Goal: Transaction & Acquisition: Book appointment/travel/reservation

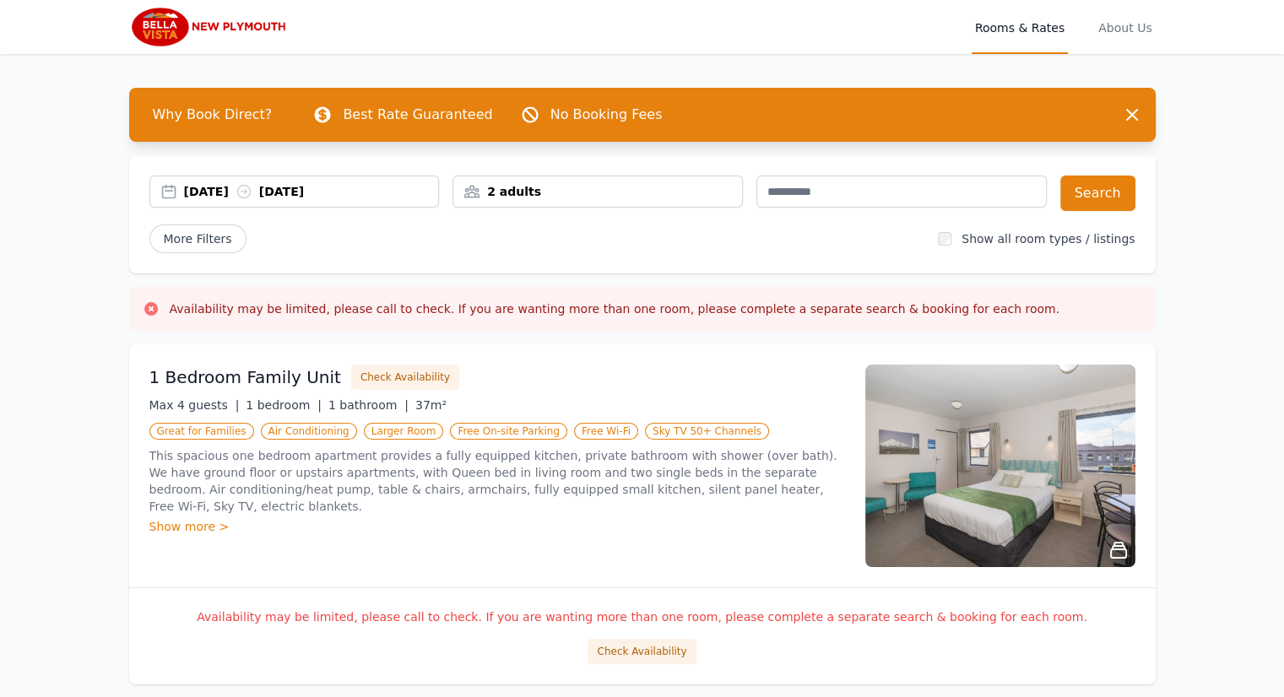
click at [564, 197] on div "2 adults" at bounding box center [597, 191] width 289 height 17
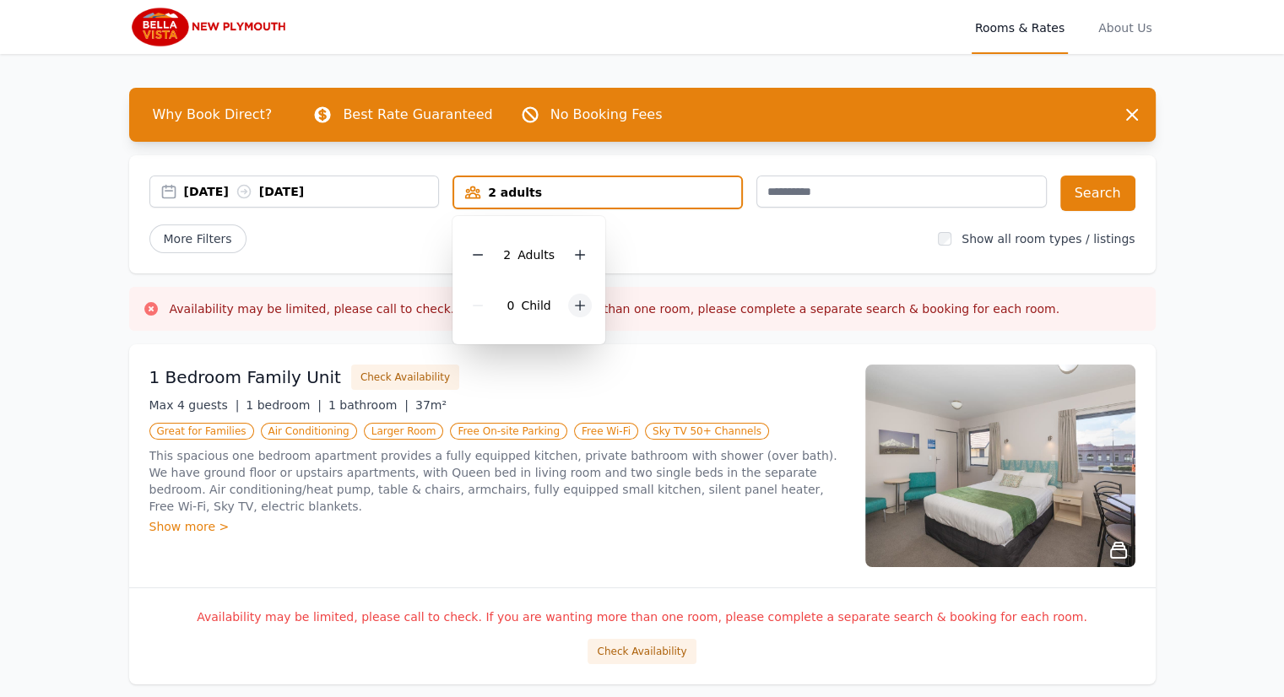
click at [580, 309] on icon at bounding box center [580, 306] width 14 height 14
click at [381, 203] on div "[DATE] [DATE]" at bounding box center [294, 192] width 290 height 32
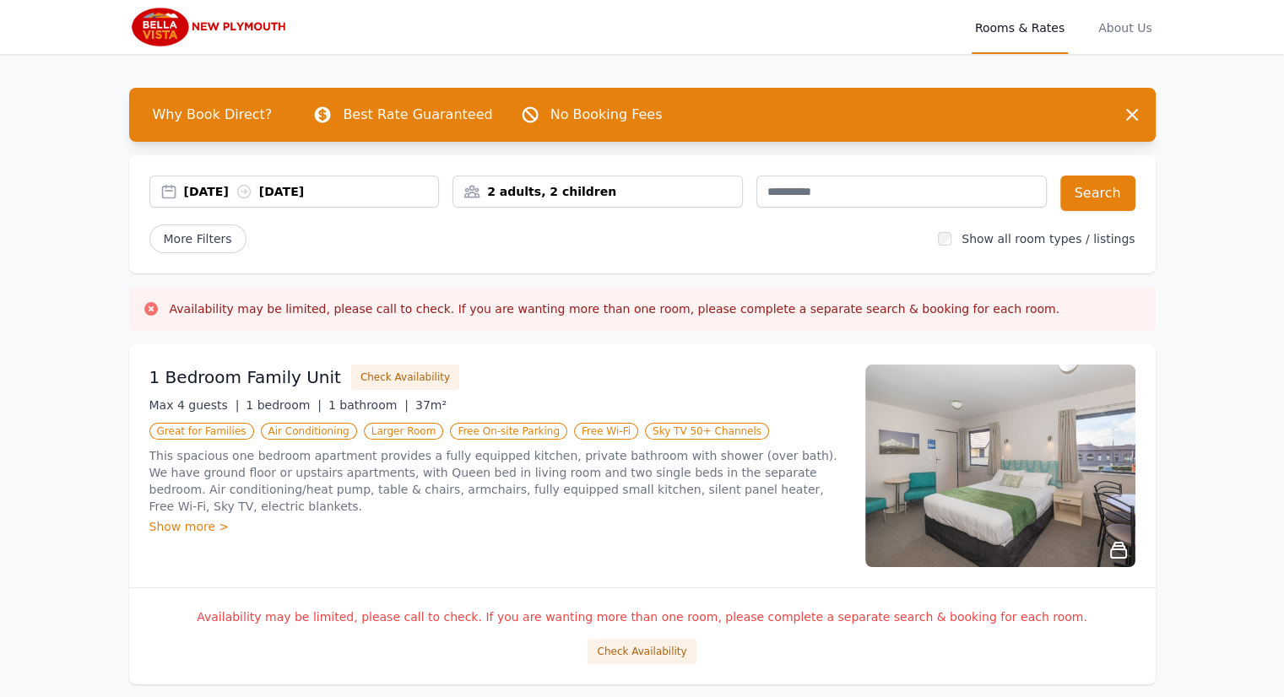
click at [284, 193] on div "[DATE] [DATE]" at bounding box center [311, 191] width 255 height 17
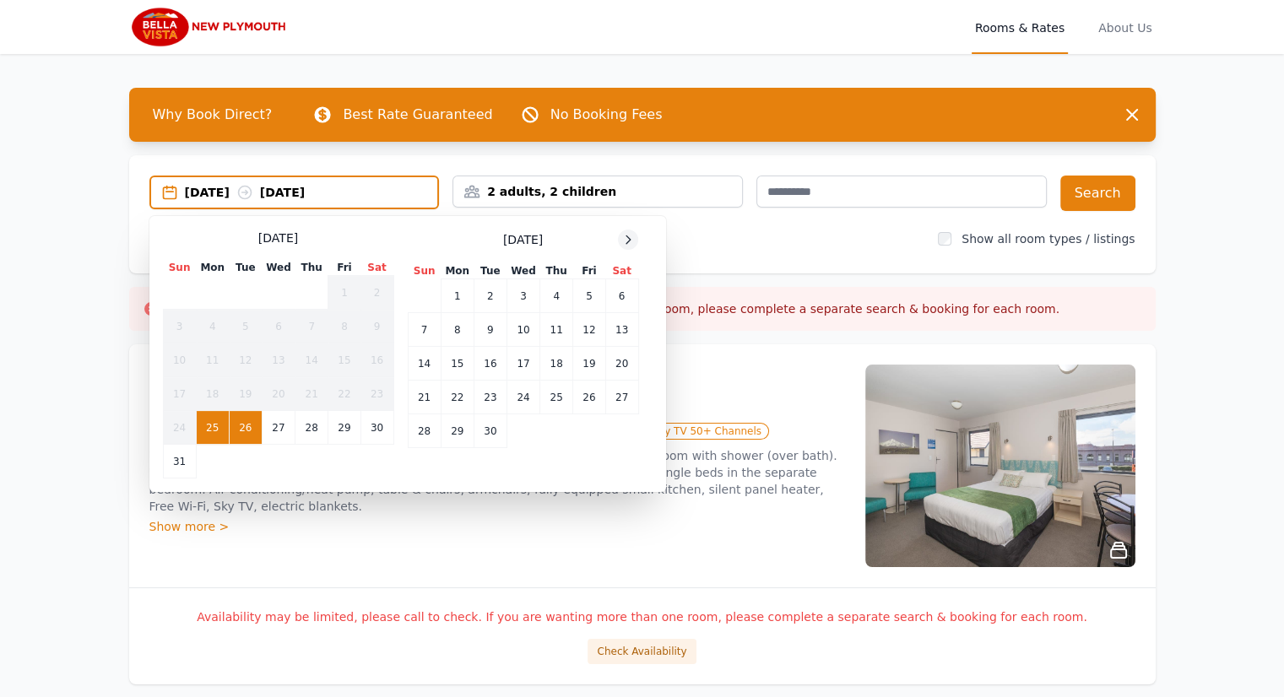
click at [635, 243] on div at bounding box center [628, 240] width 20 height 20
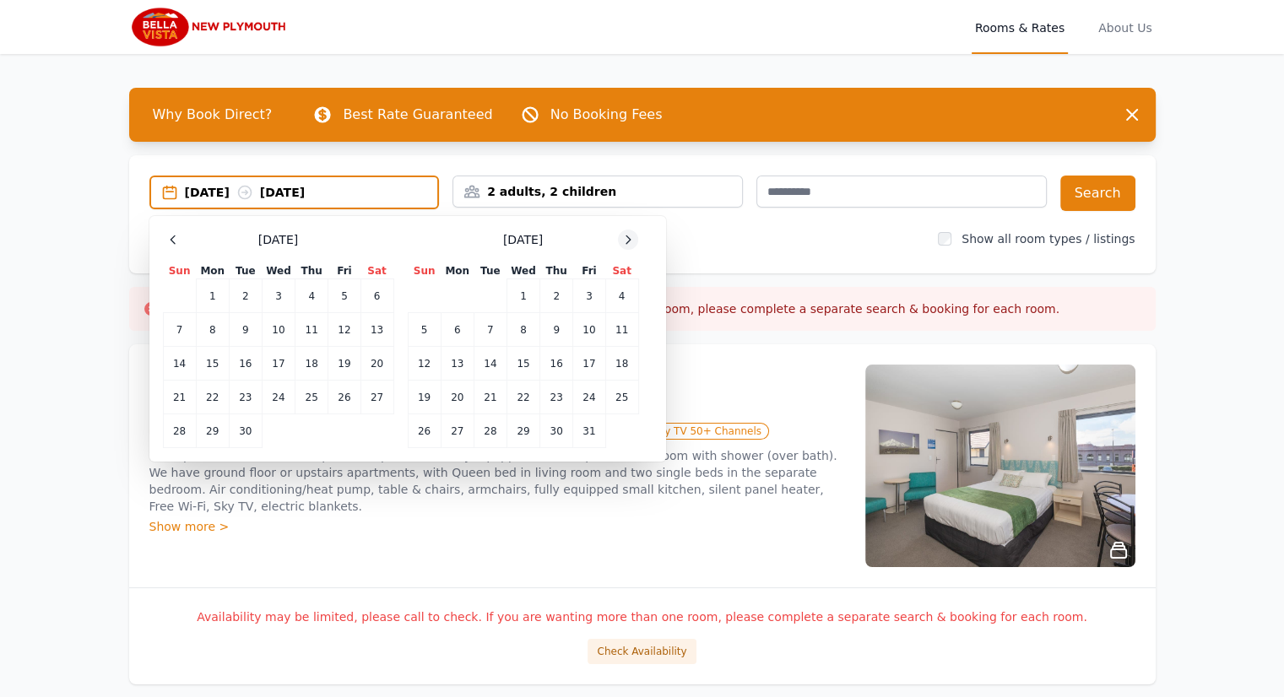
click at [635, 243] on div at bounding box center [628, 240] width 20 height 20
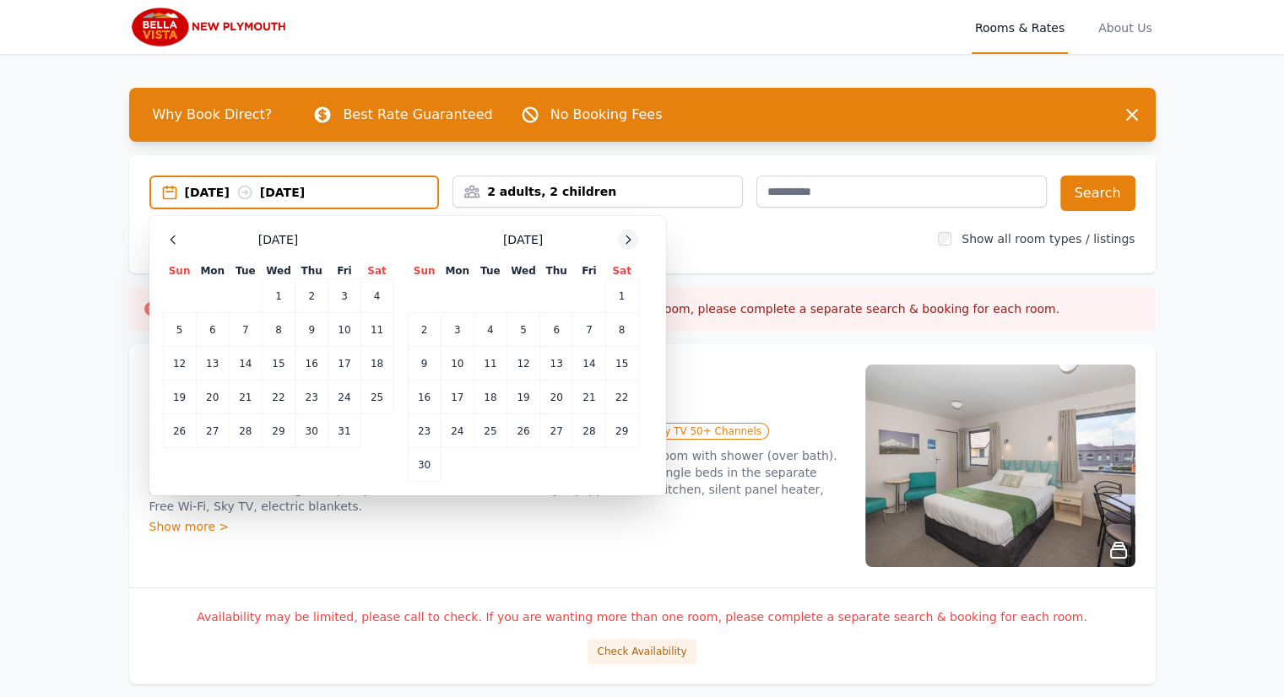
click at [635, 243] on div at bounding box center [628, 240] width 20 height 20
click at [611, 399] on td "27" at bounding box center [621, 398] width 33 height 34
click at [520, 435] on td "31" at bounding box center [522, 431] width 33 height 34
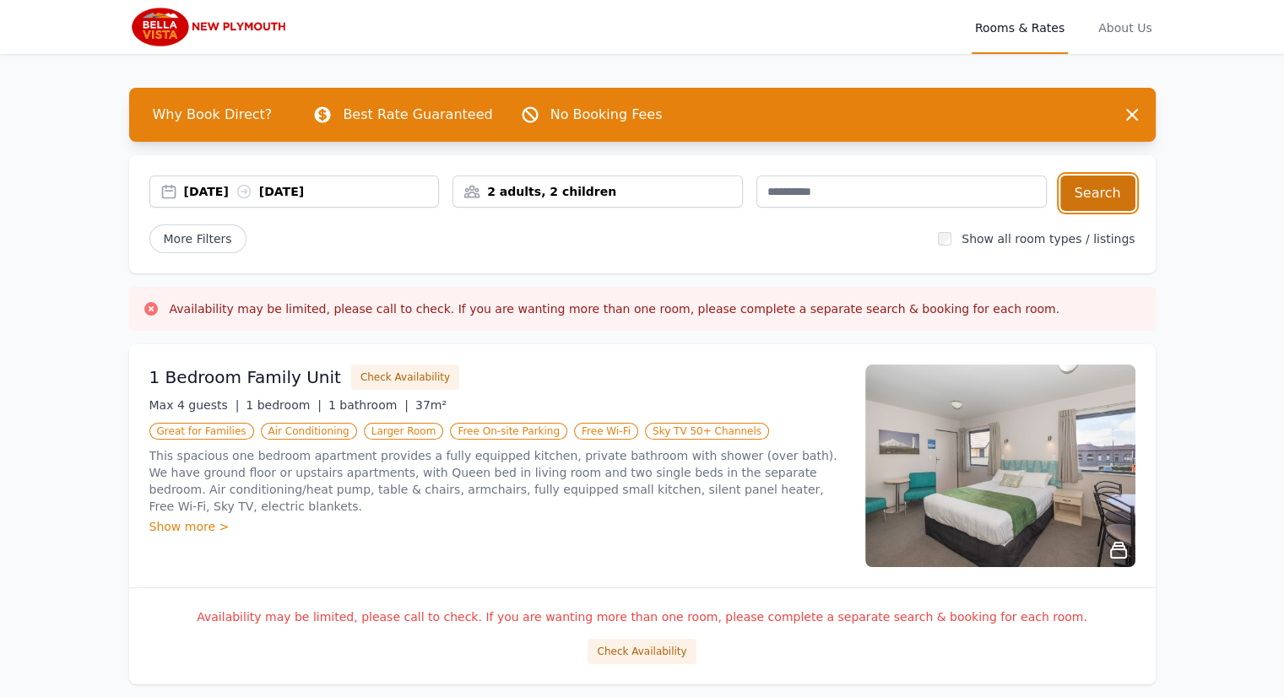
click at [1083, 200] on button "Search" at bounding box center [1097, 193] width 75 height 35
click at [371, 381] on button "Check Availability" at bounding box center [405, 377] width 108 height 25
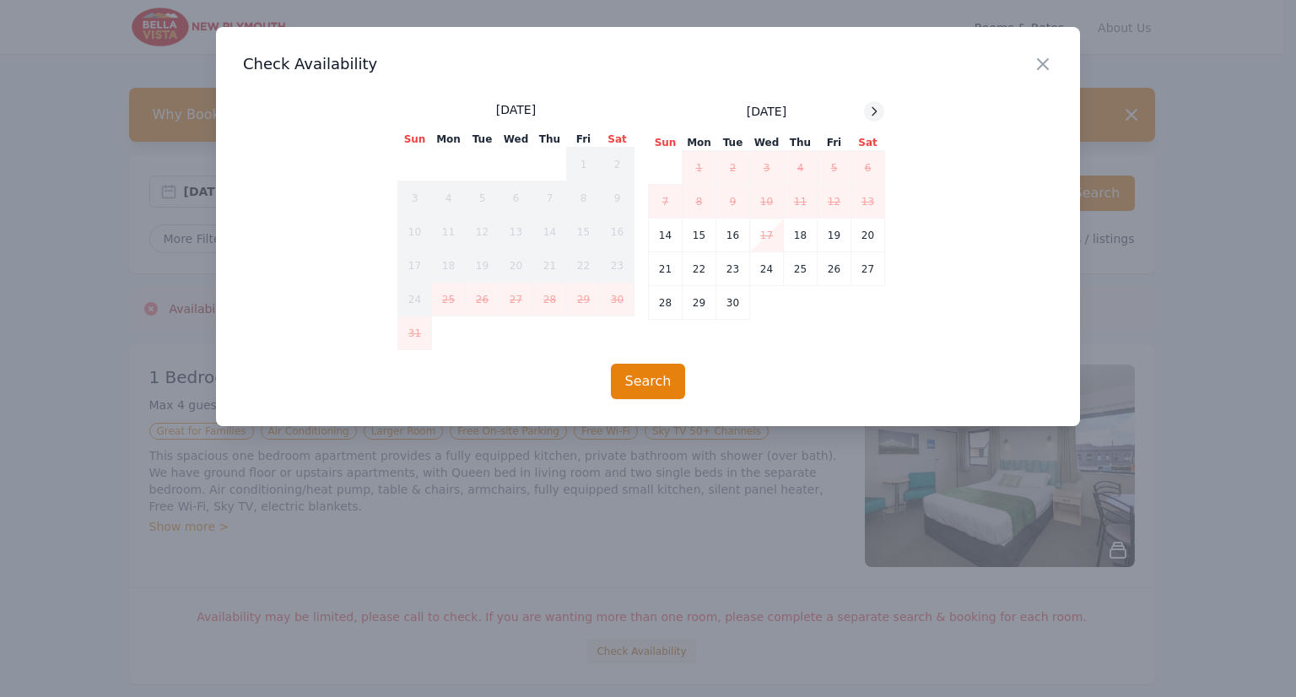
click at [880, 109] on icon at bounding box center [875, 112] width 14 height 14
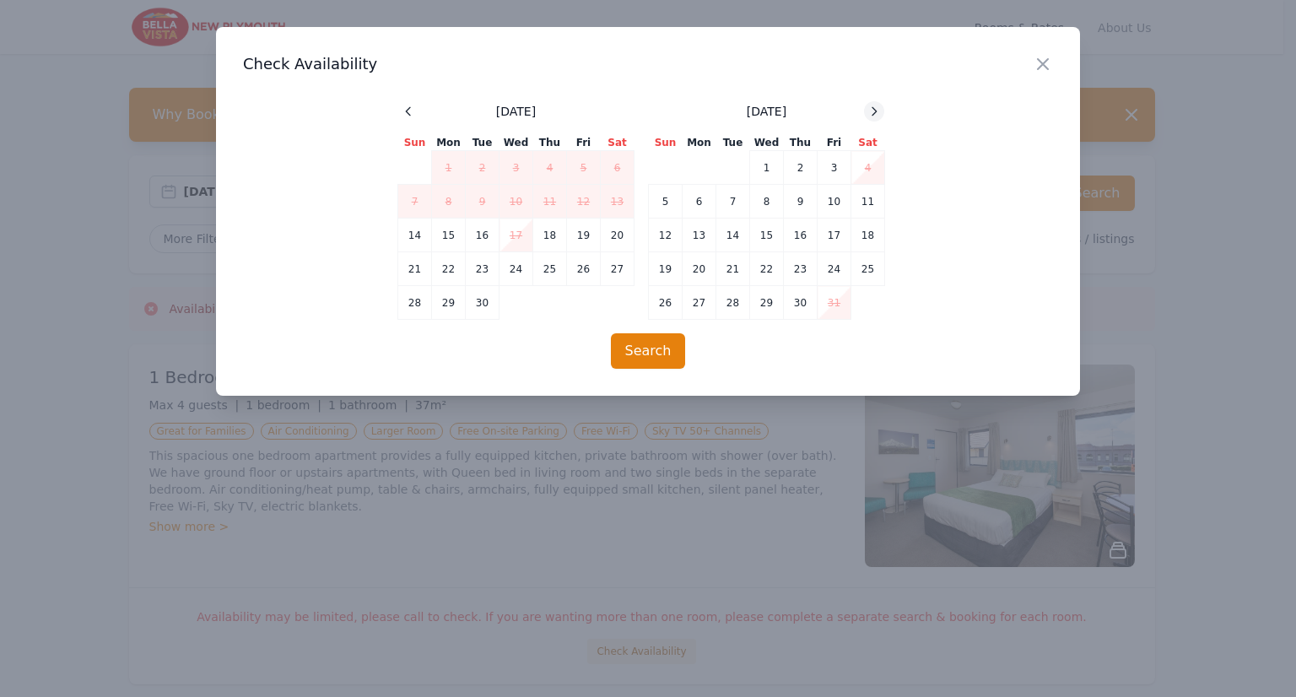
click at [879, 109] on icon at bounding box center [875, 112] width 14 height 14
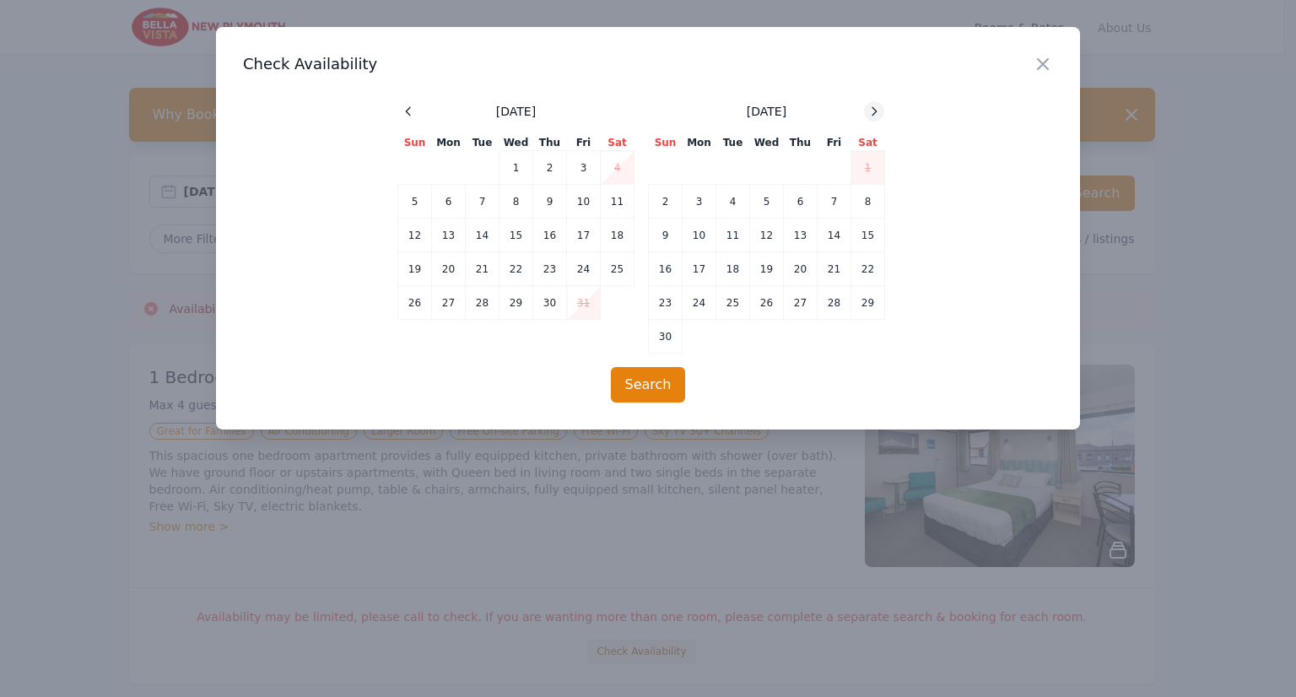
click at [879, 109] on icon at bounding box center [875, 112] width 14 height 14
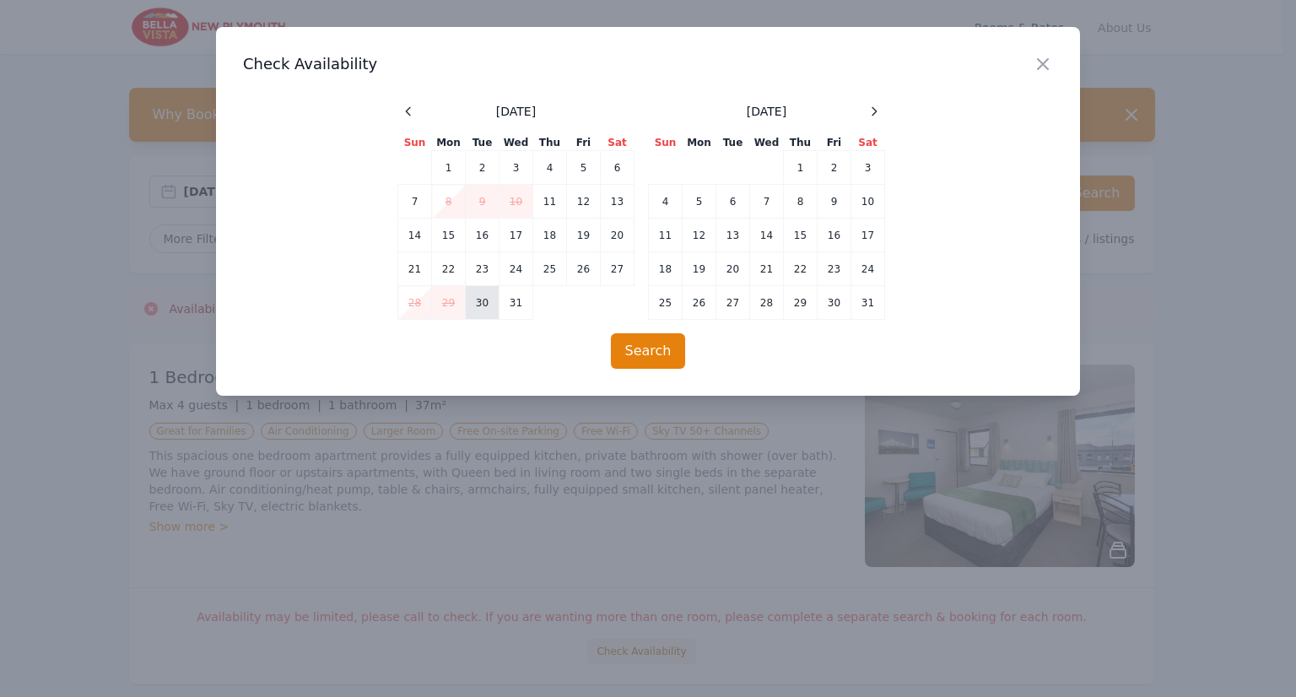
click at [487, 311] on td "30" at bounding box center [483, 303] width 34 height 34
click at [860, 164] on td "3" at bounding box center [869, 168] width 34 height 34
click at [666, 363] on button "Search" at bounding box center [648, 350] width 75 height 35
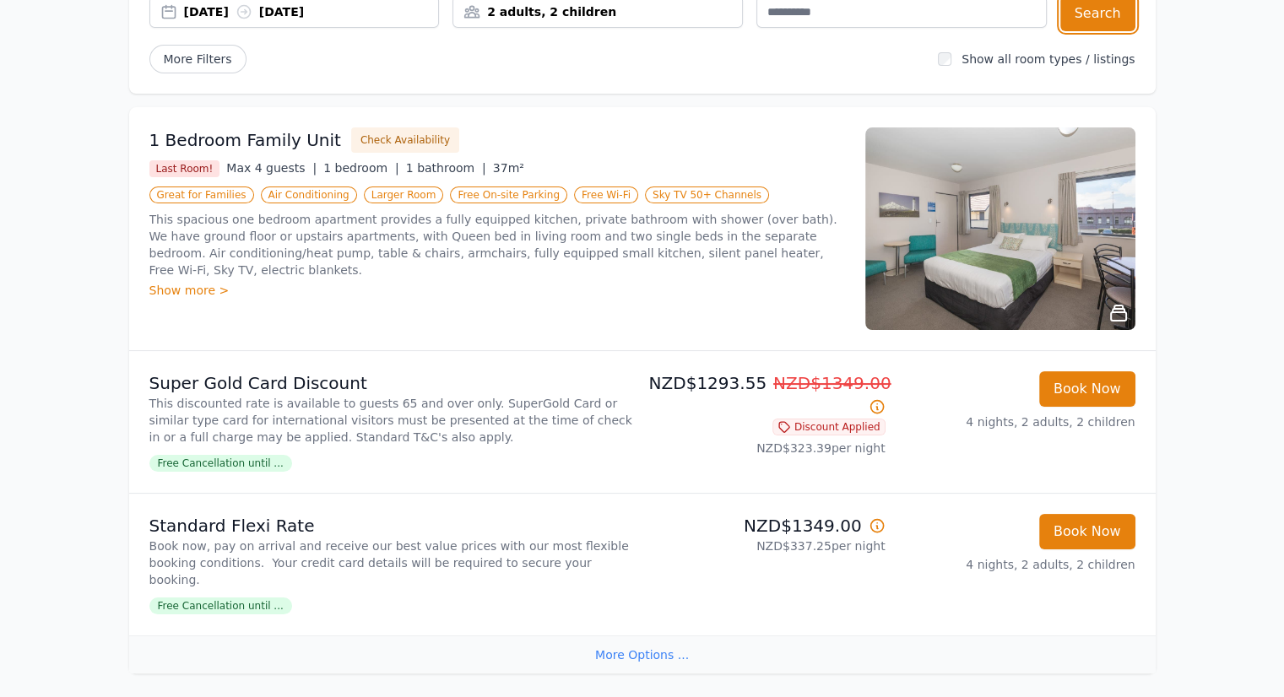
scroll to position [338, 0]
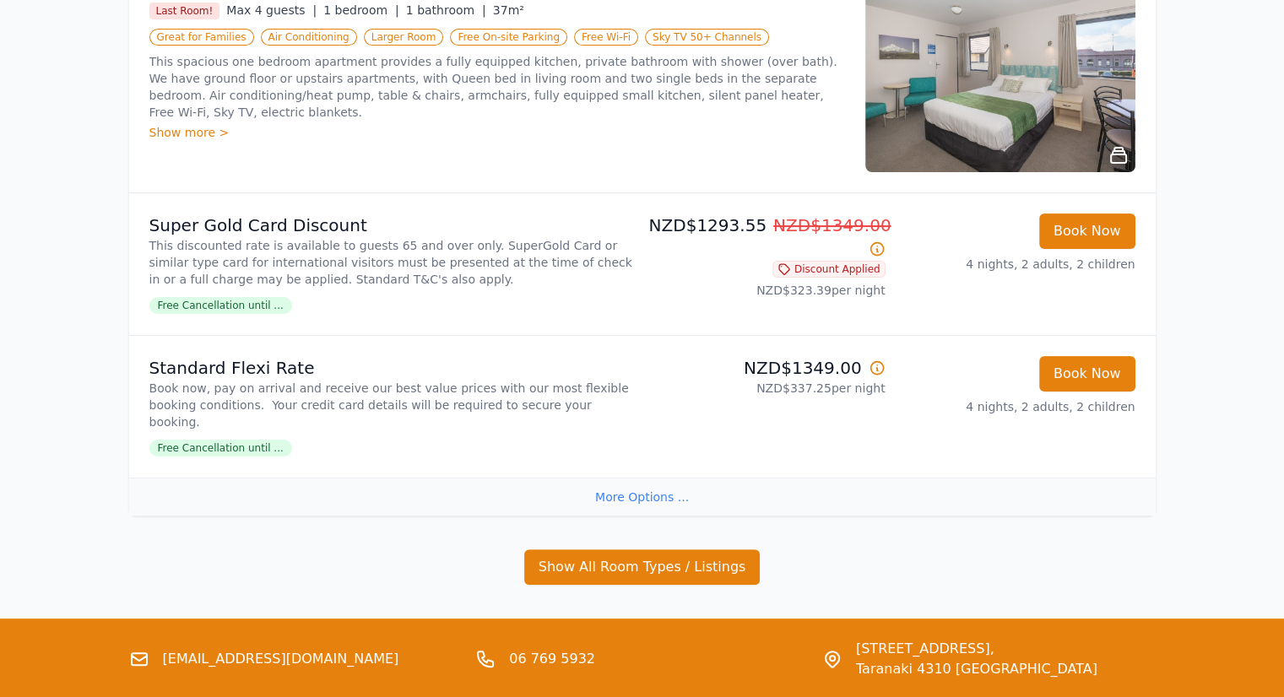
click at [622, 486] on div "More Options ..." at bounding box center [642, 497] width 1026 height 38
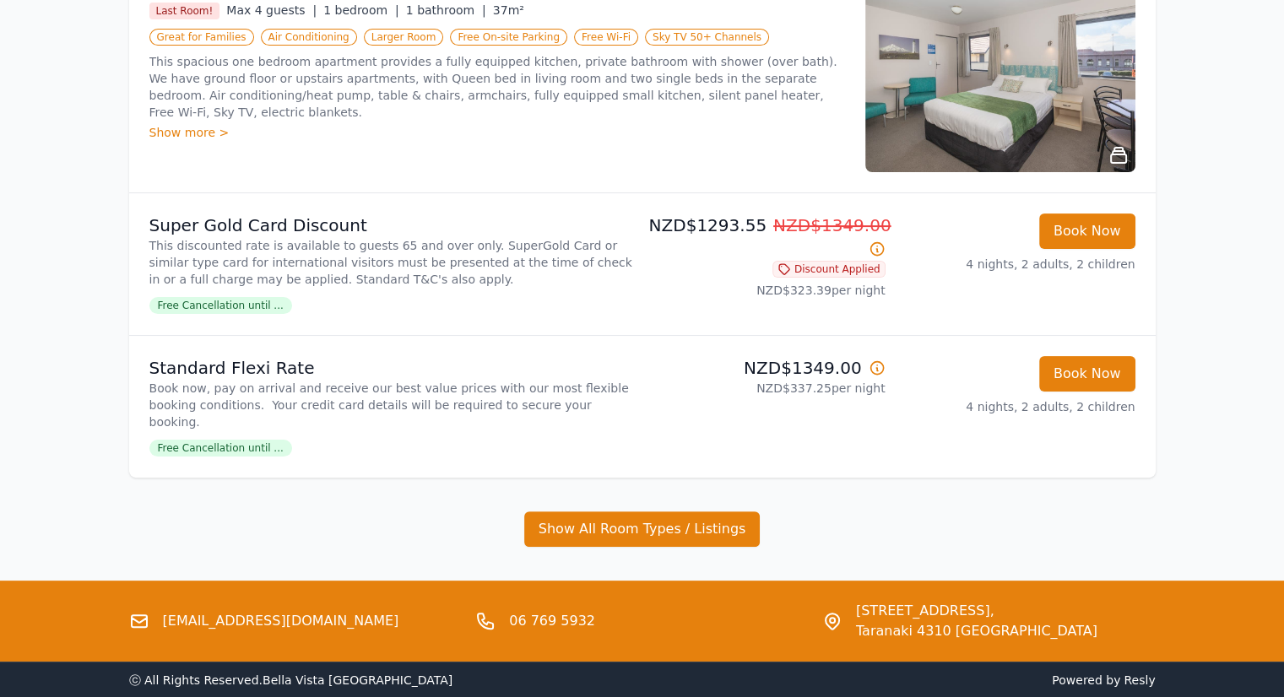
click at [259, 440] on span "Free Cancellation until ..." at bounding box center [220, 448] width 143 height 17
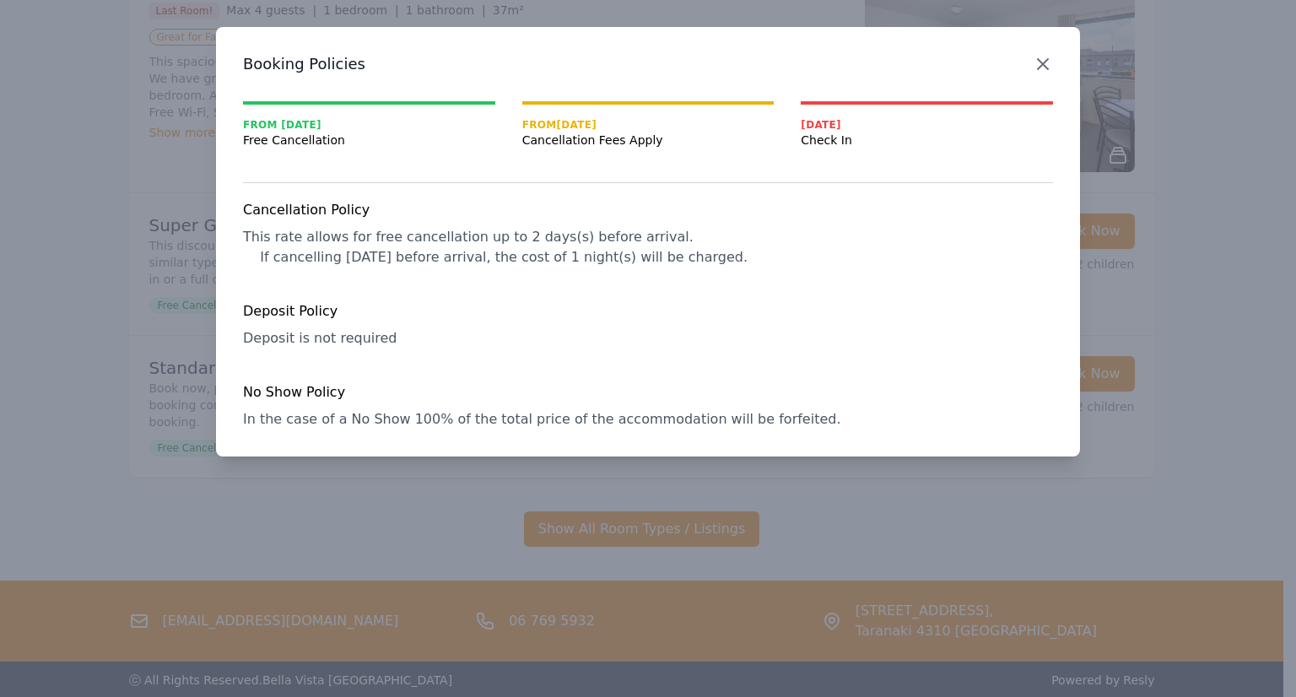
click at [1033, 60] on icon "button" at bounding box center [1043, 64] width 20 height 20
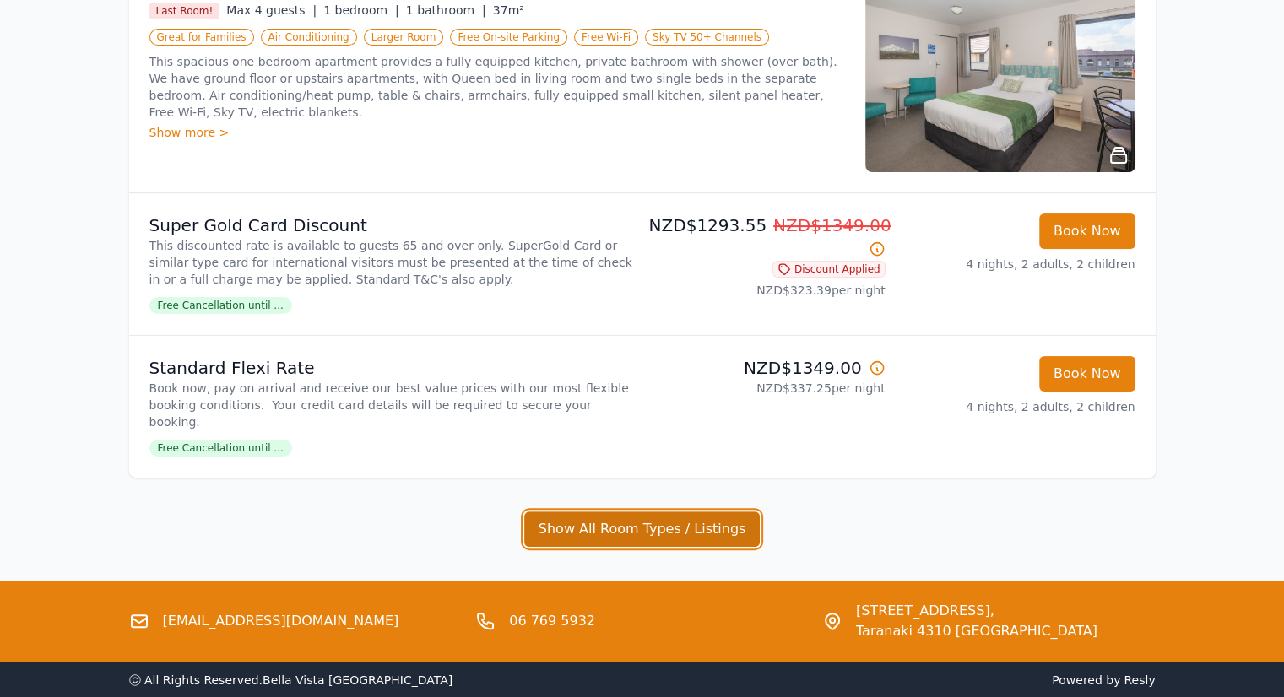
click at [699, 511] on button "Show All Room Types / Listings" at bounding box center [642, 528] width 236 height 35
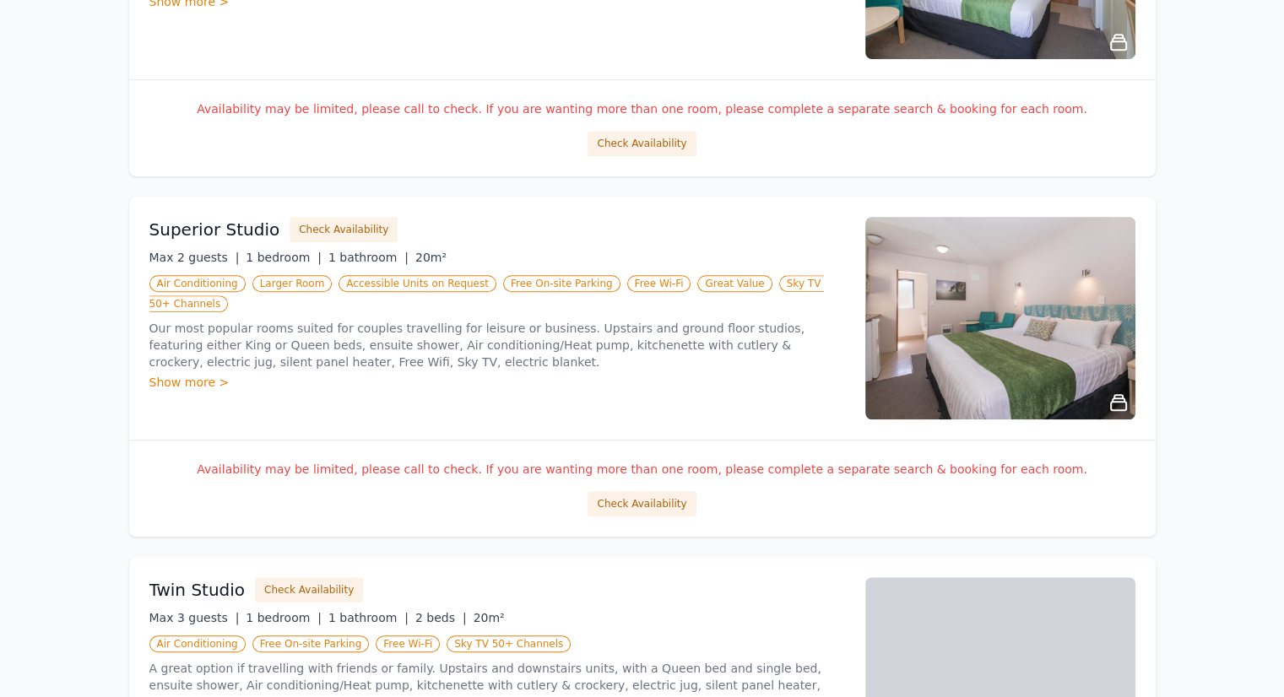
scroll to position [1266, 0]
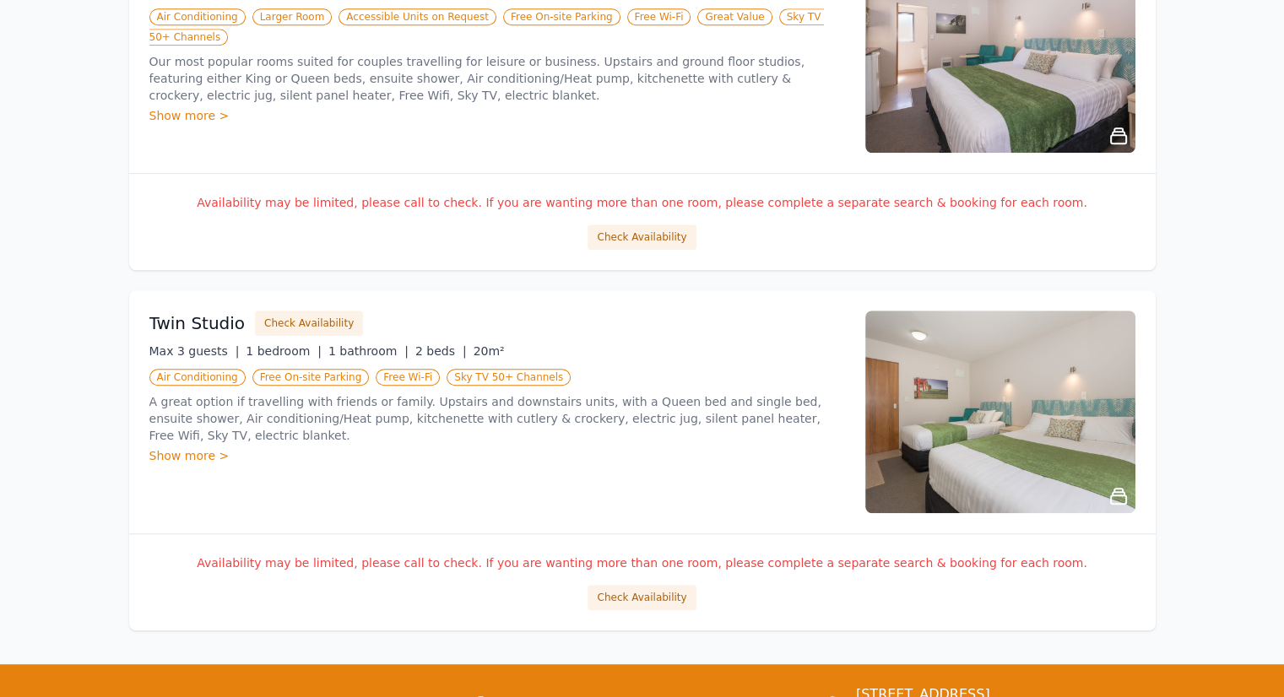
drag, startPoint x: 418, startPoint y: 441, endPoint x: 377, endPoint y: 443, distance: 40.5
click at [377, 443] on div "Twin Studio Check Availability Max 3 guests | 1 bedroom | 1 bathroom | 2 beds |…" at bounding box center [496, 412] width 695 height 203
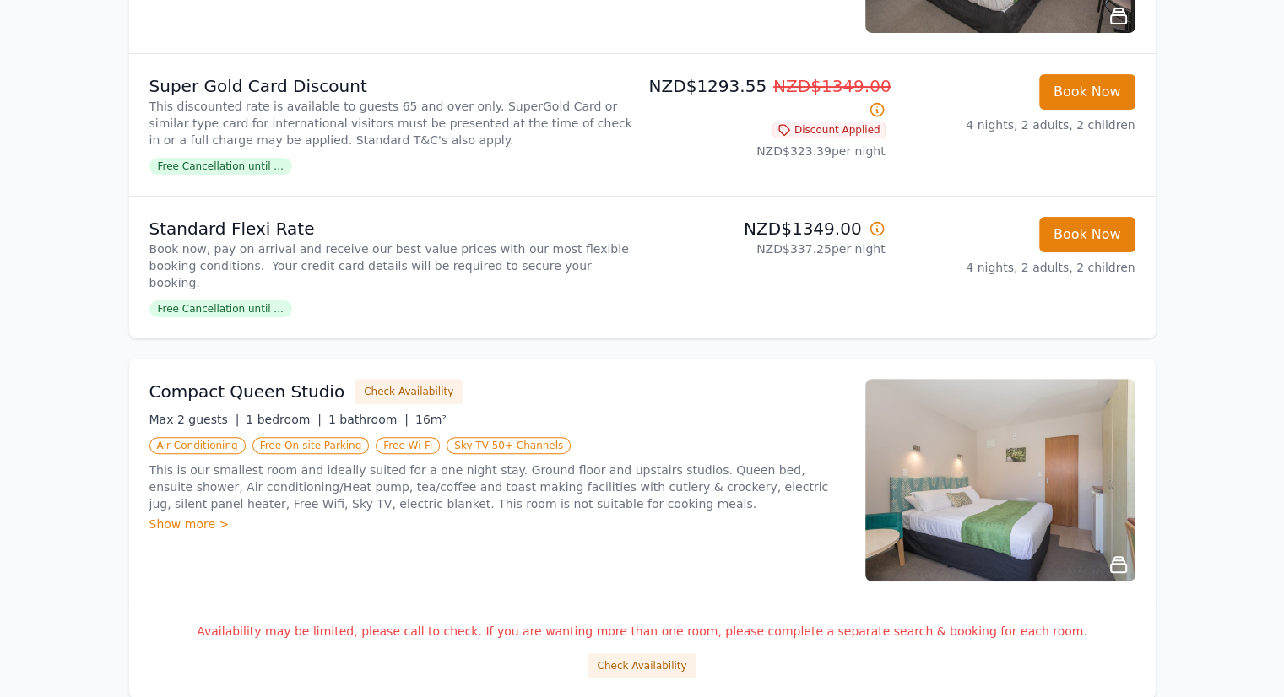
scroll to position [506, 0]
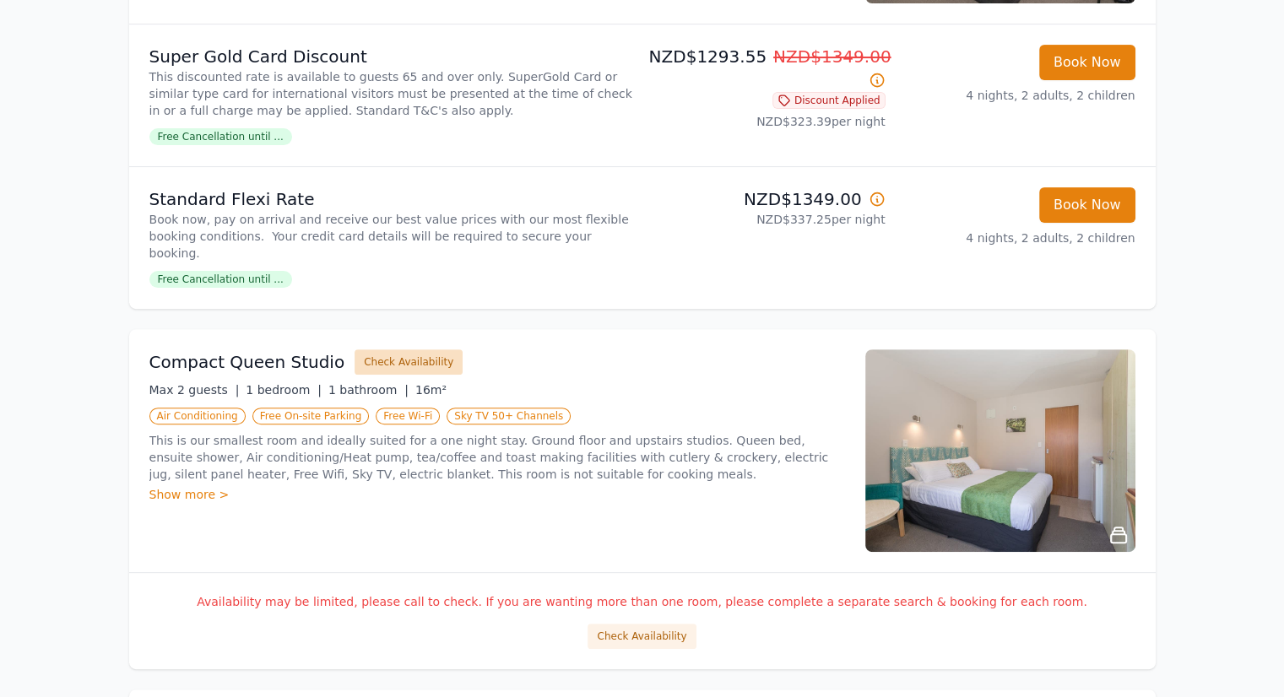
click at [381, 349] on button "Check Availability" at bounding box center [408, 361] width 108 height 25
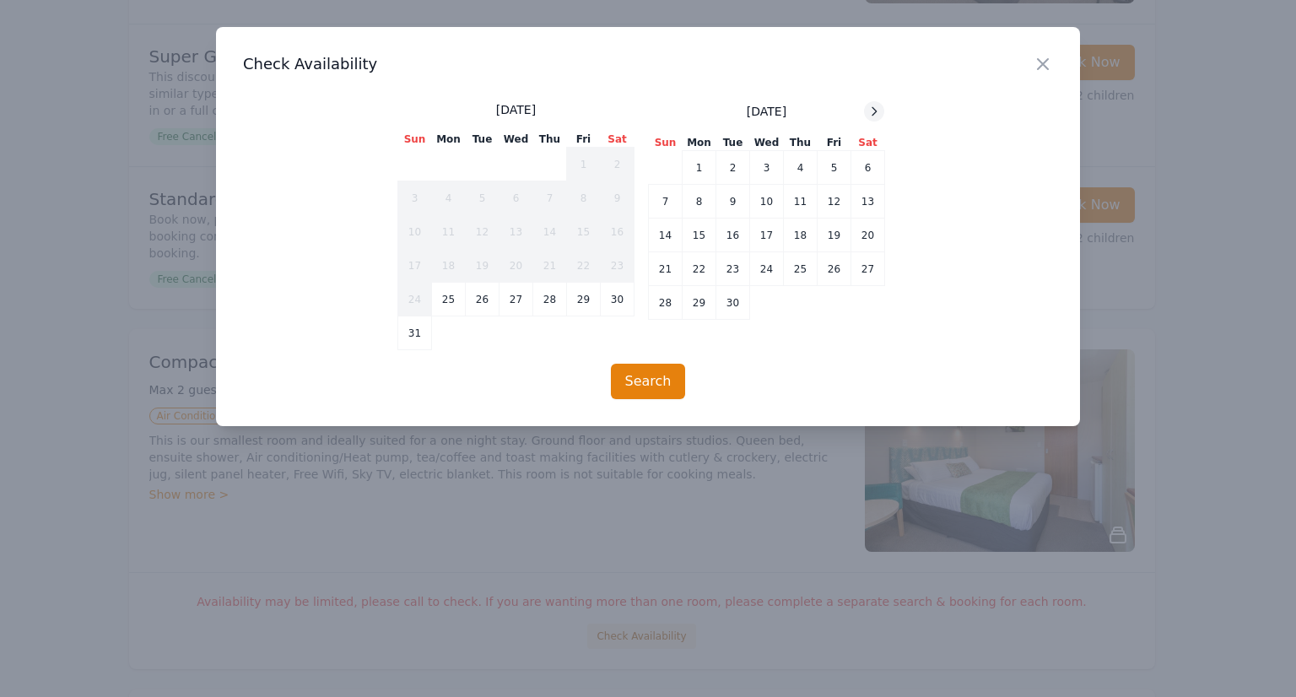
click at [874, 114] on icon at bounding box center [875, 111] width 4 height 8
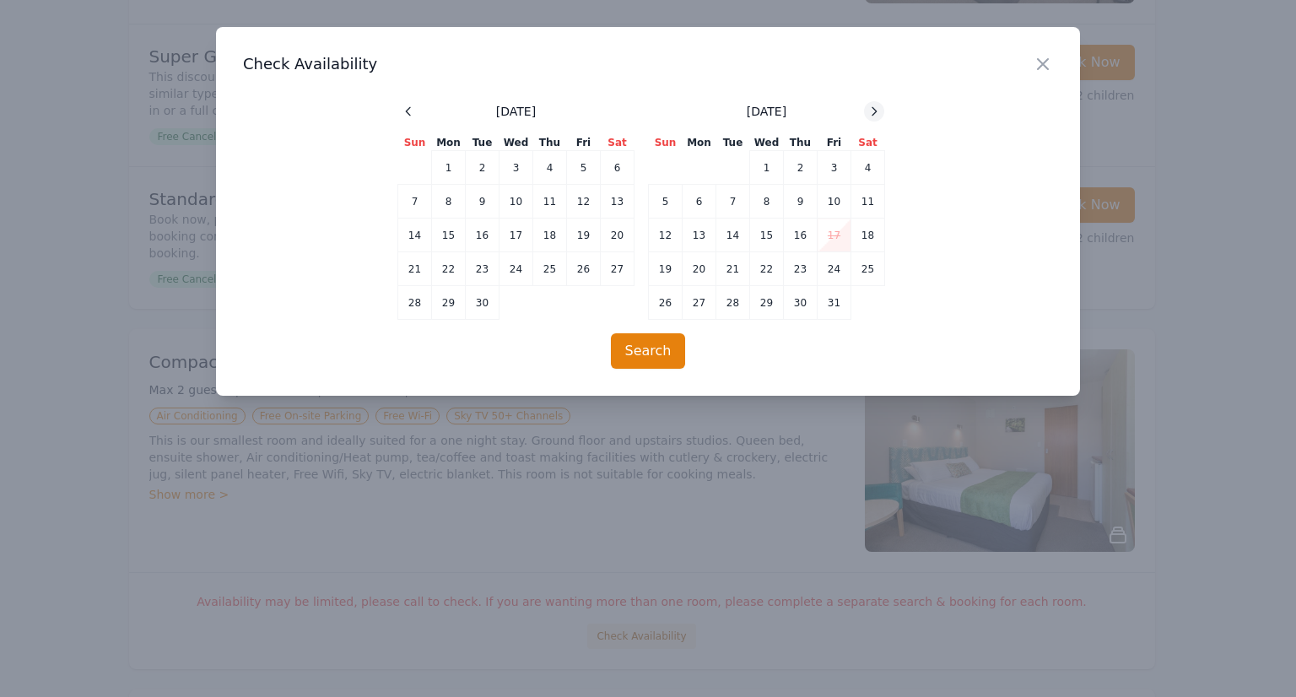
click at [874, 114] on icon at bounding box center [875, 111] width 4 height 8
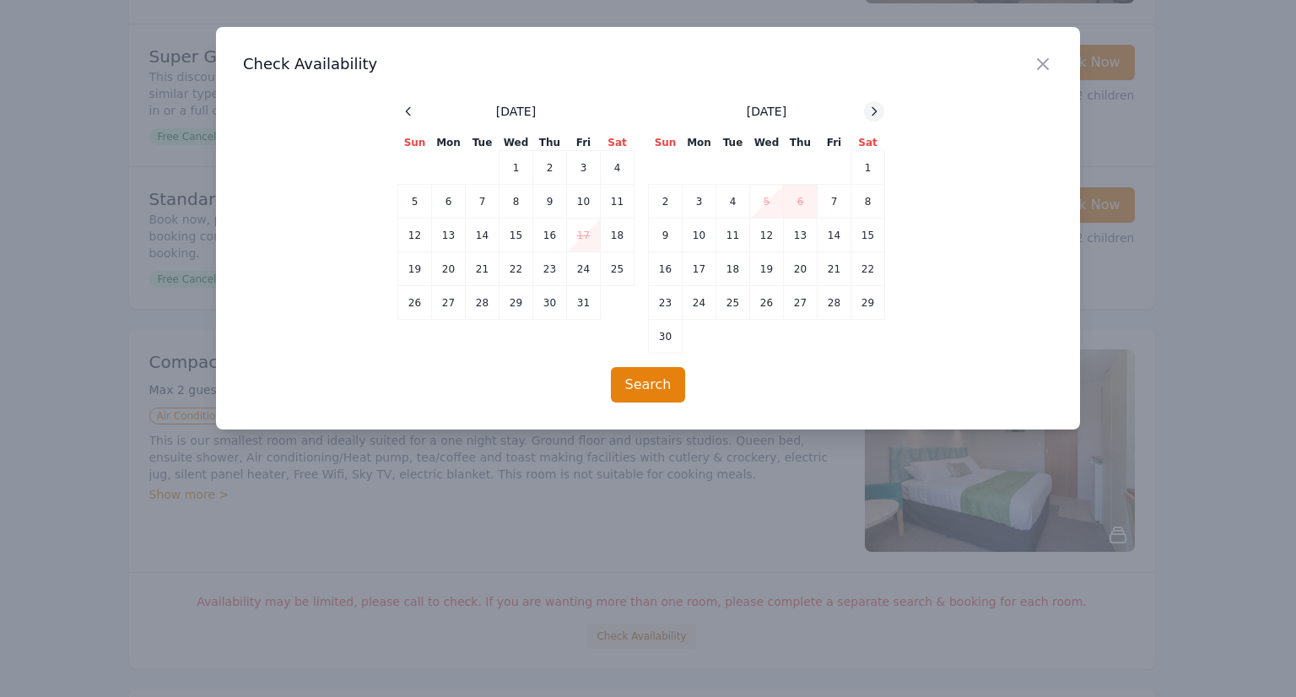
click at [874, 114] on icon at bounding box center [875, 111] width 4 height 8
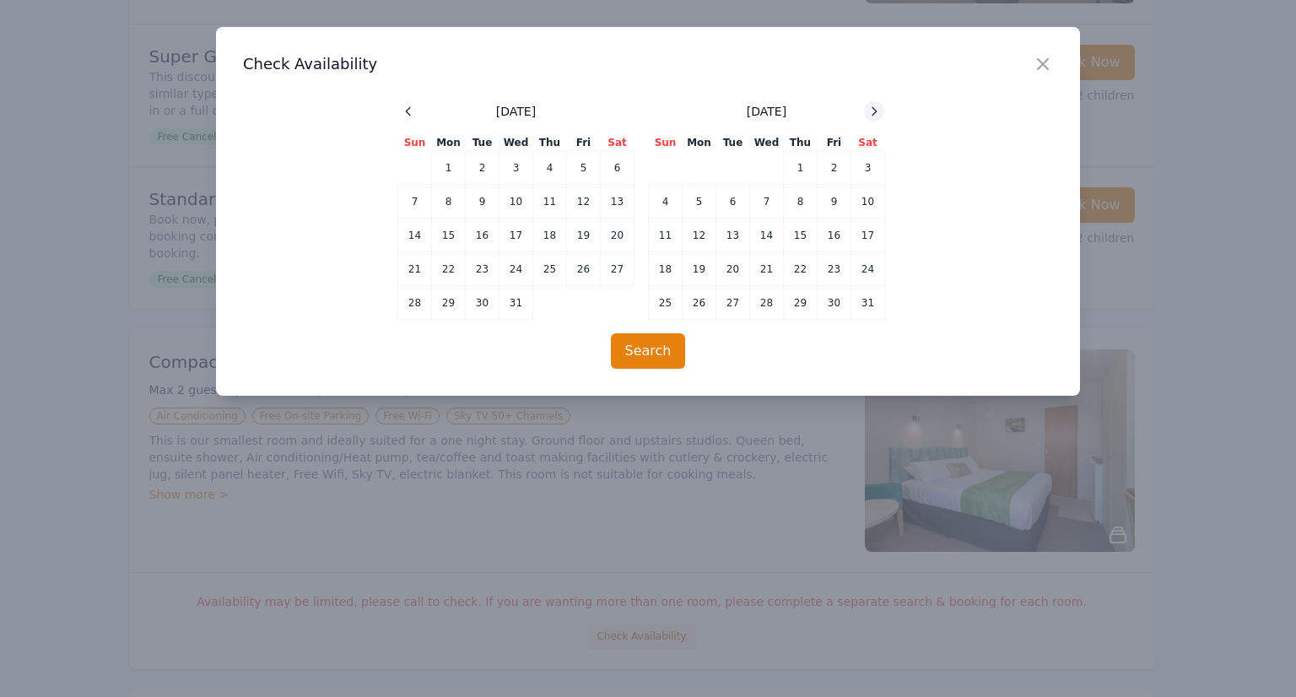
click at [874, 114] on icon at bounding box center [875, 111] width 4 height 8
click at [412, 107] on icon at bounding box center [409, 112] width 14 height 14
click at [496, 364] on div "Search" at bounding box center [648, 350] width 810 height 35
click at [1043, 54] on icon "button" at bounding box center [1043, 64] width 20 height 20
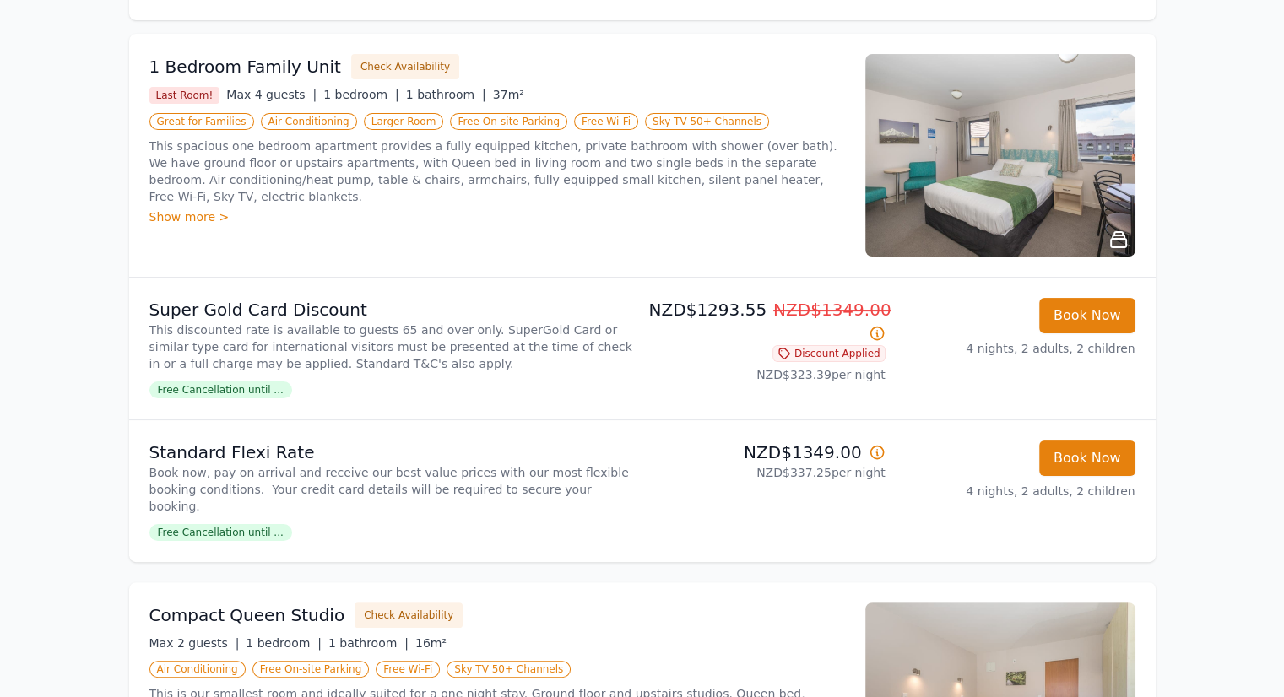
scroll to position [0, 0]
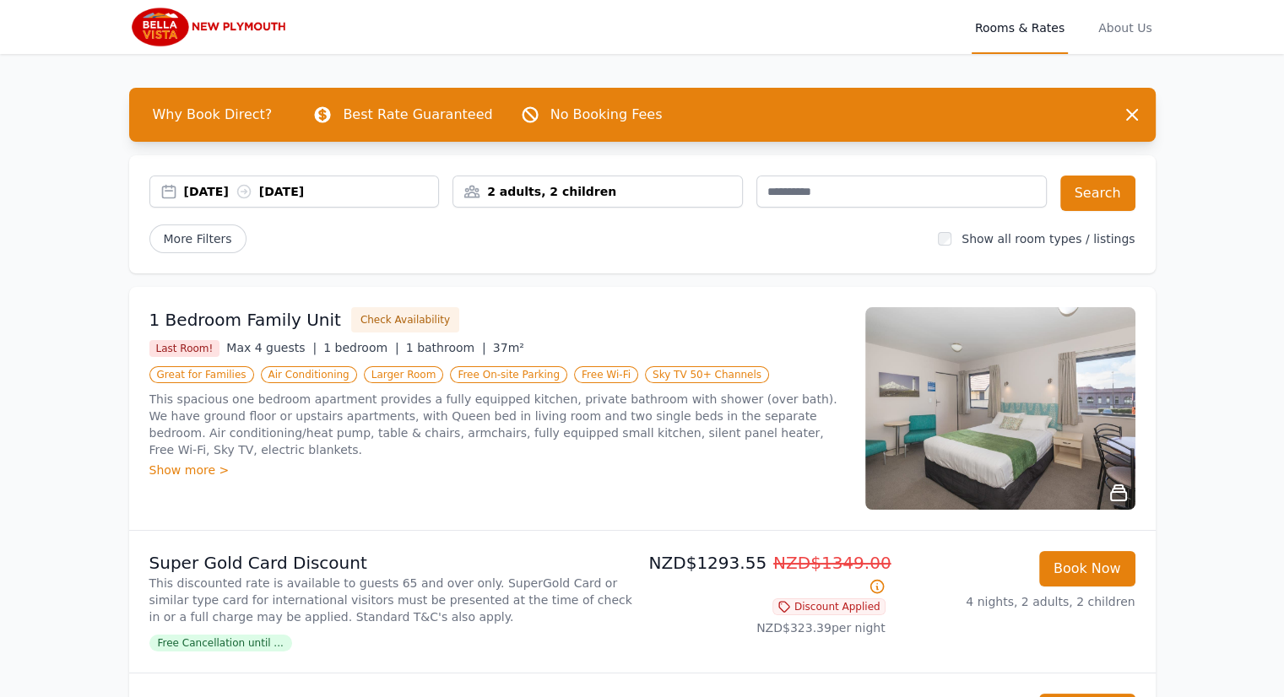
click at [207, 187] on div "[DATE] [DATE]" at bounding box center [311, 191] width 255 height 17
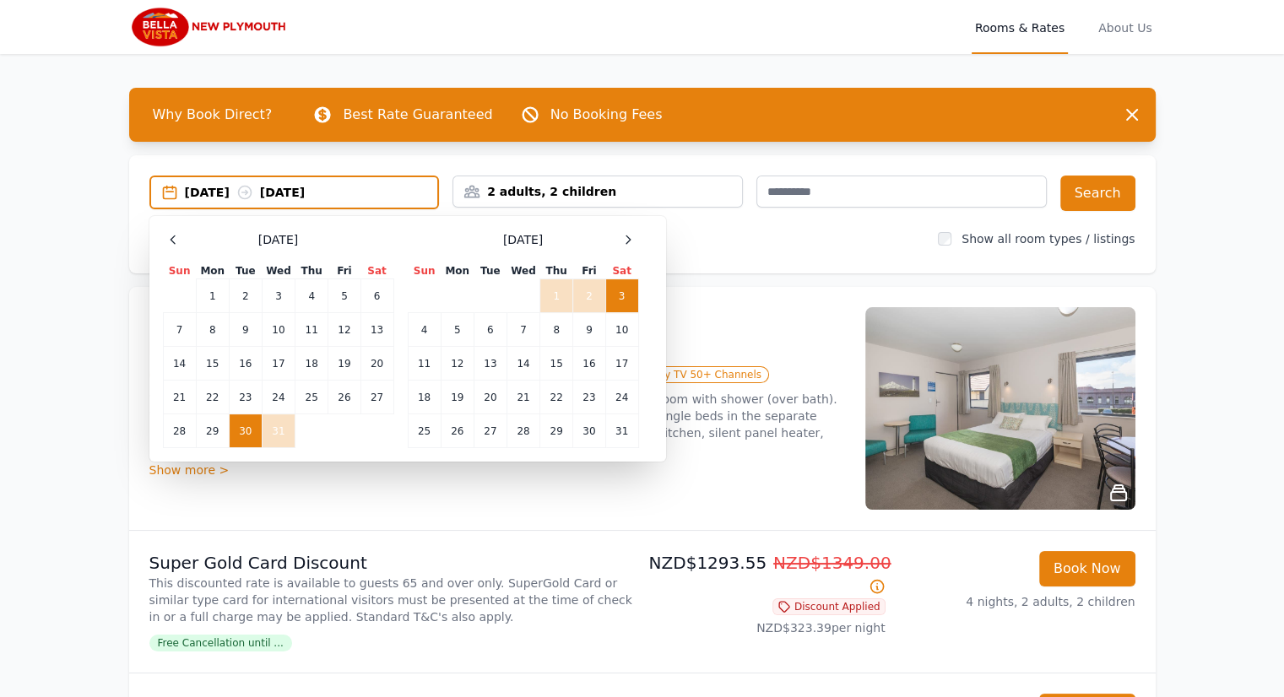
click at [745, 257] on div "[DATE] [DATE] Select Dates [DATE] Sun Mon Tue Wed Thu Fri Sat 1 2 3 4 5 6 7 8 9…" at bounding box center [642, 214] width 1026 height 118
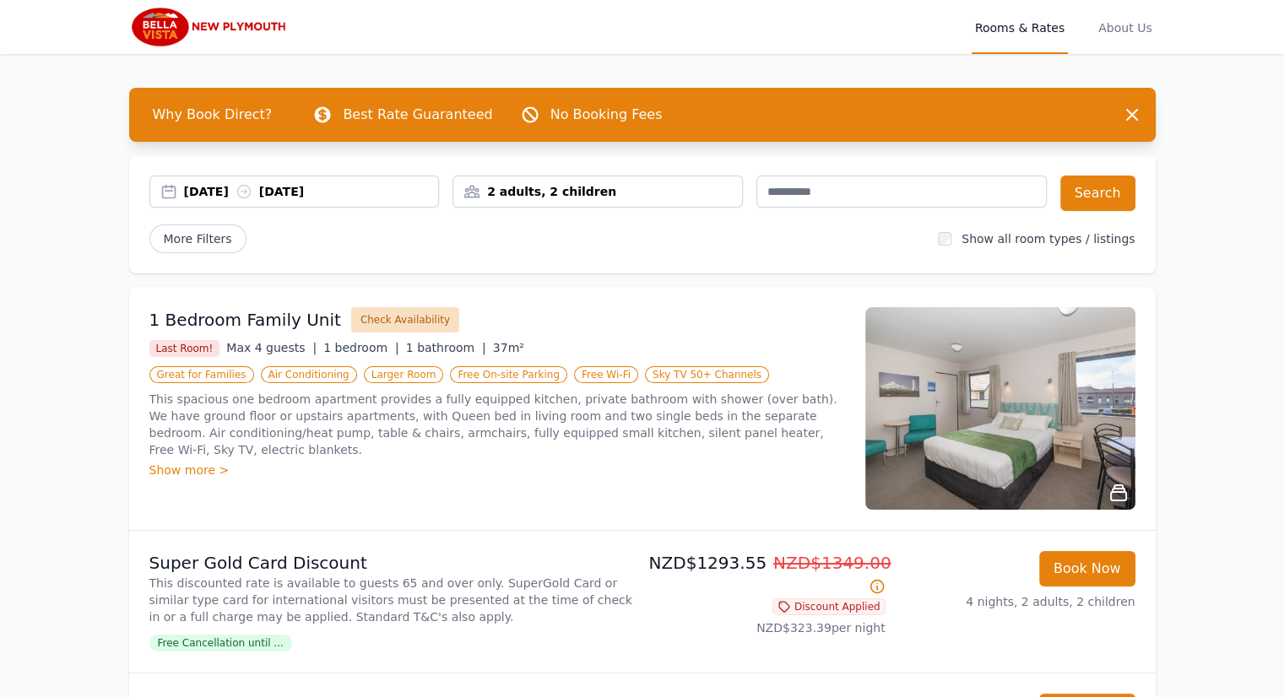
click at [366, 316] on button "Check Availability" at bounding box center [405, 319] width 108 height 25
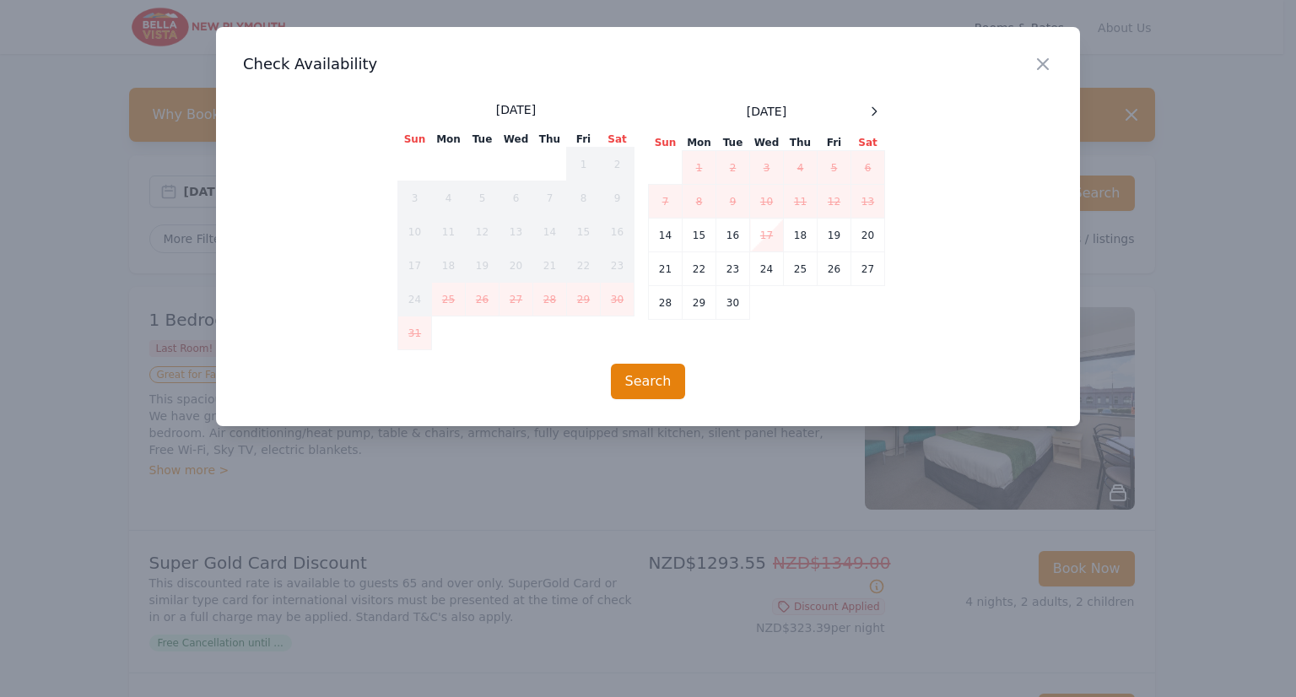
click at [866, 122] on div "[DATE] Sun Mon Tue Wed Thu Fri Sat 1 2 3 4 5 6 7 8 9 10 11 12 13 14 15 16 17 18…" at bounding box center [766, 225] width 237 height 249
click at [868, 119] on div at bounding box center [874, 111] width 20 height 20
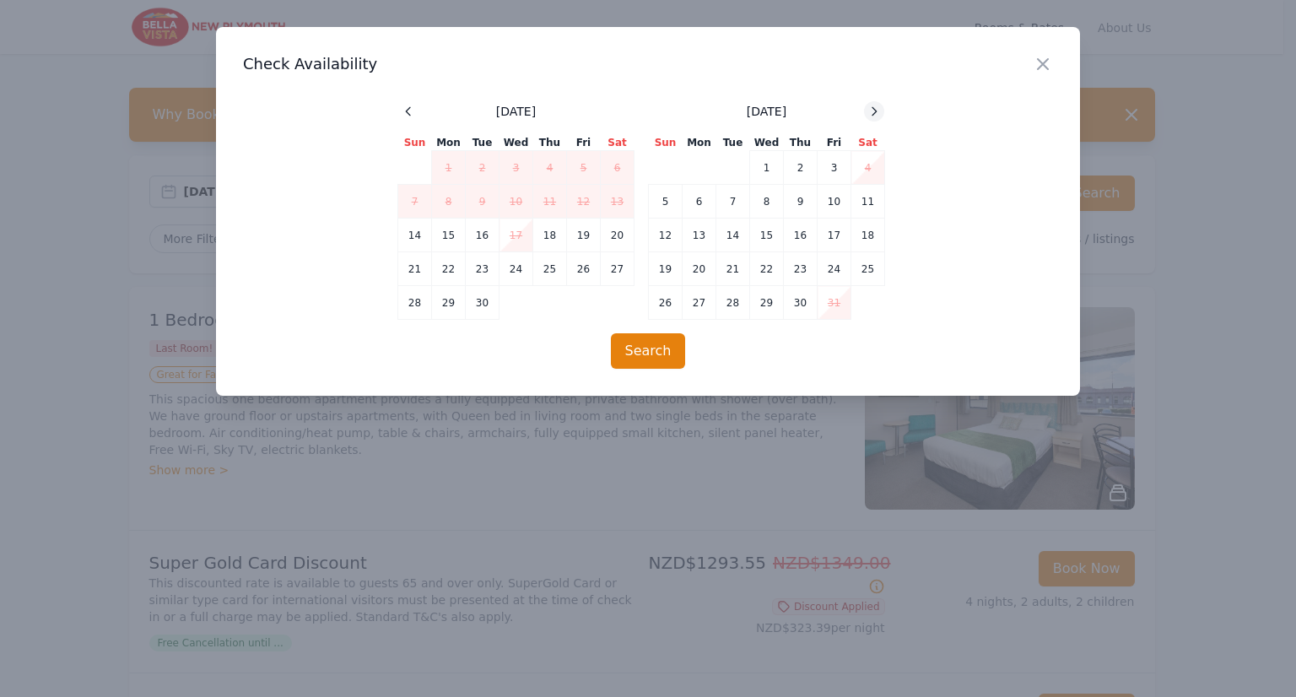
click at [868, 117] on icon at bounding box center [875, 112] width 14 height 14
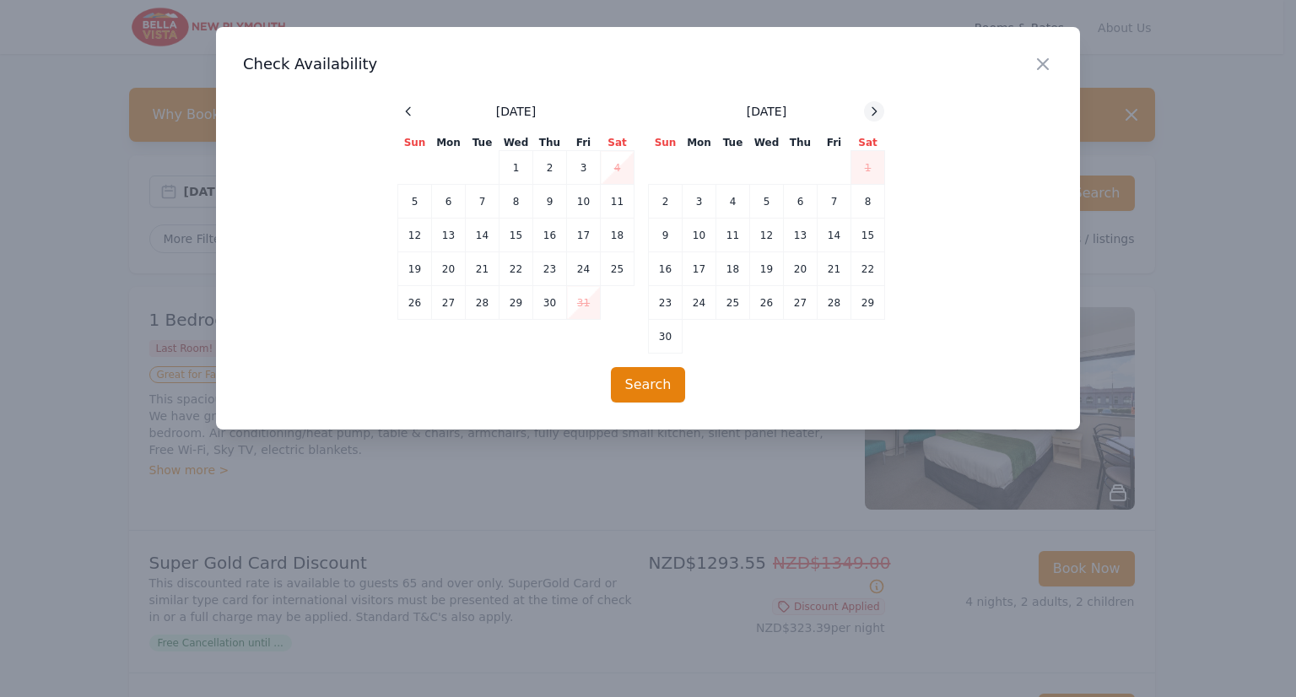
click at [868, 117] on icon at bounding box center [875, 112] width 14 height 14
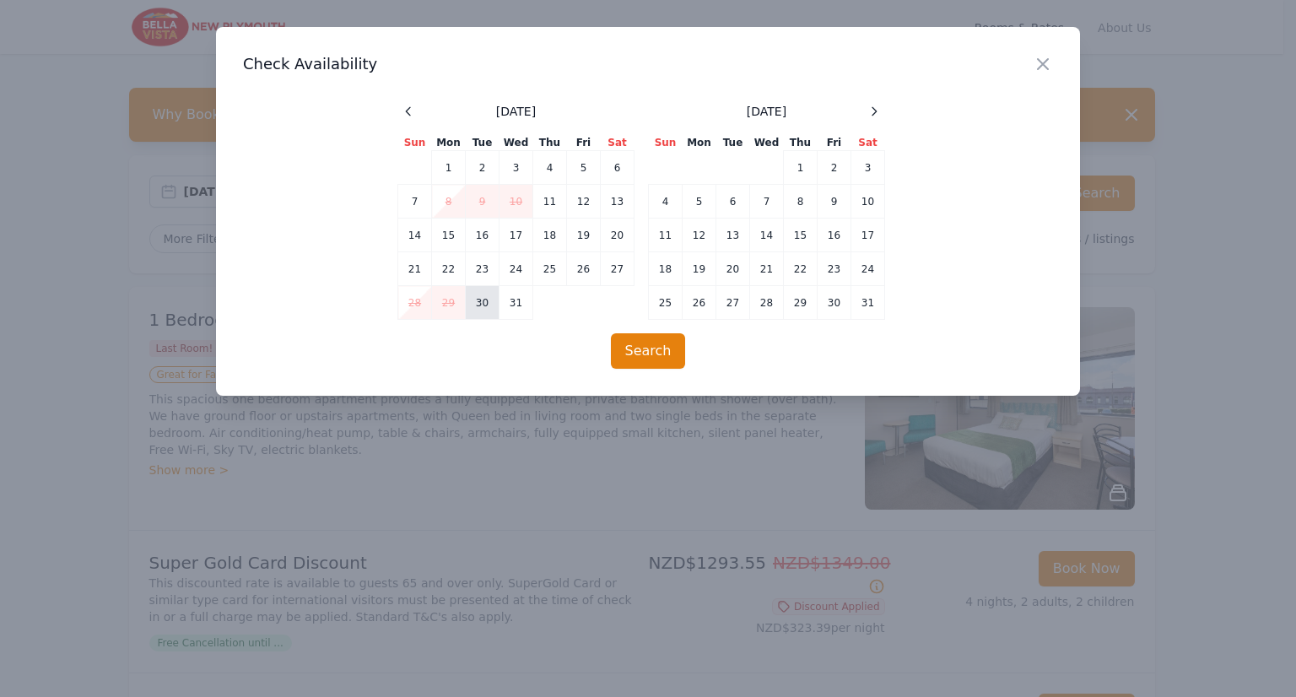
click at [489, 311] on td "30" at bounding box center [483, 303] width 34 height 34
click at [844, 170] on td "2" at bounding box center [835, 168] width 34 height 34
click at [652, 349] on button "Search" at bounding box center [648, 350] width 75 height 35
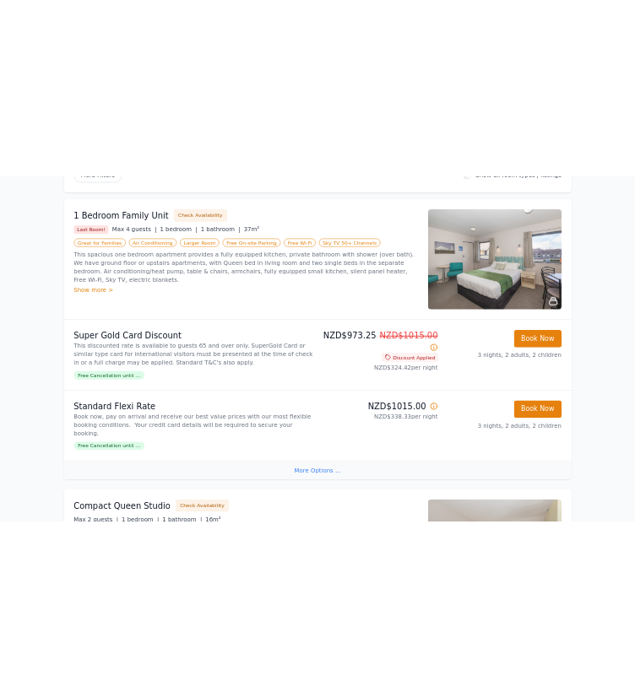
scroll to position [338, 0]
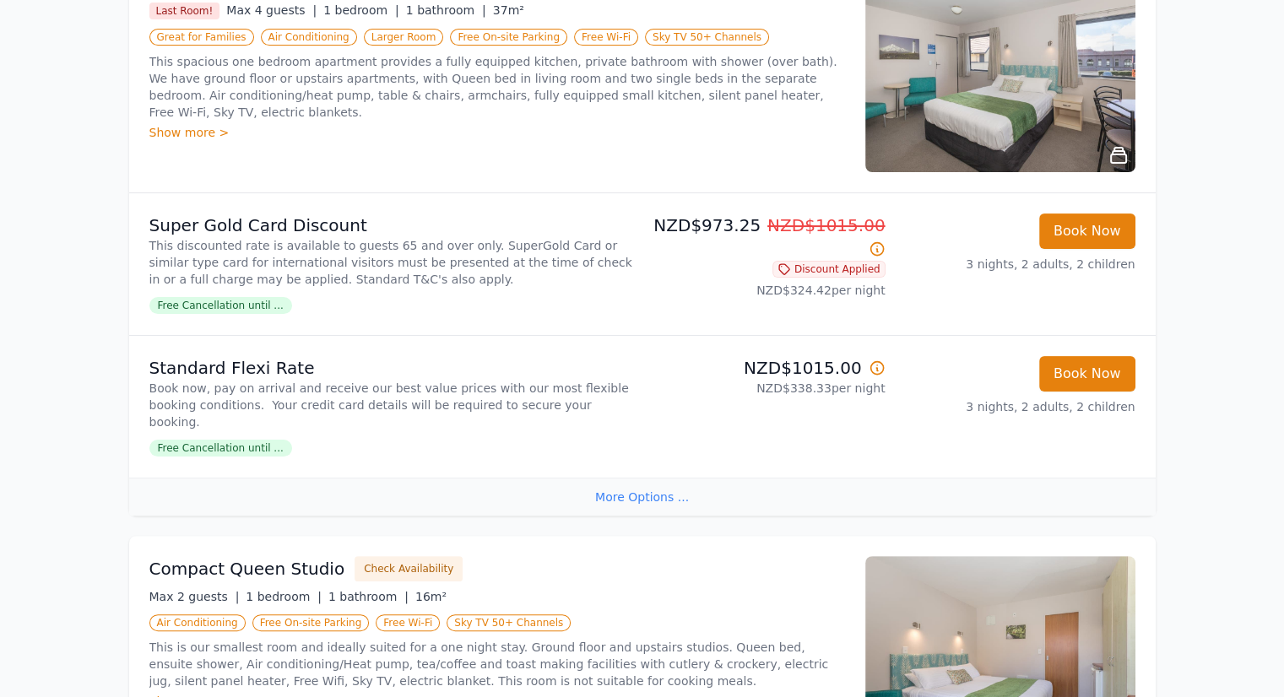
click at [639, 478] on div "More Options ..." at bounding box center [642, 497] width 1026 height 38
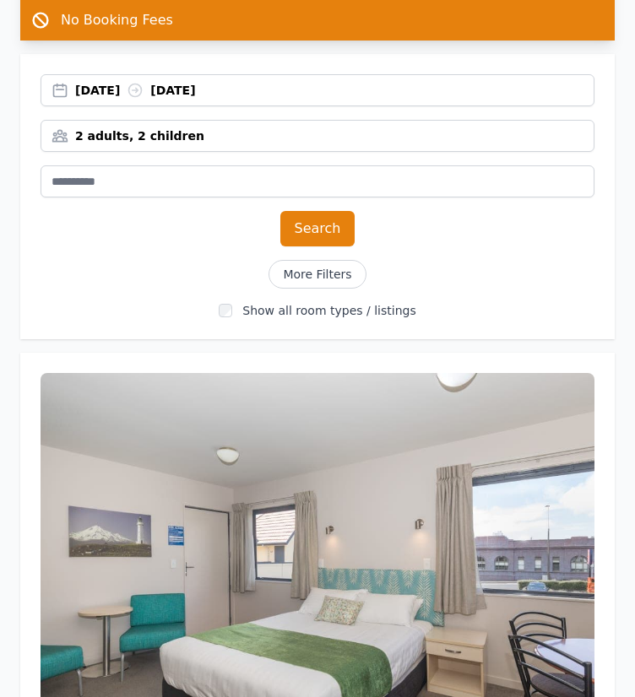
scroll to position [169, 0]
click at [91, 80] on div "[DATE] [DATE]" at bounding box center [318, 90] width 554 height 32
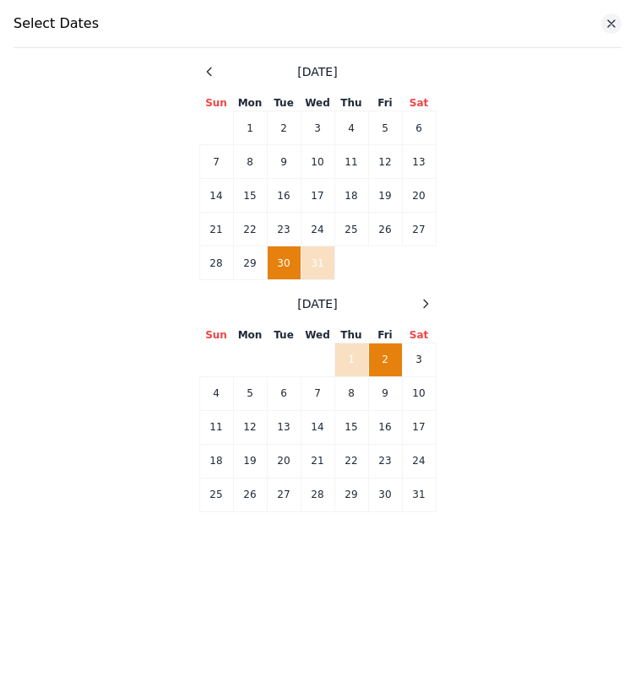
click at [615, 27] on icon at bounding box center [611, 24] width 14 height 14
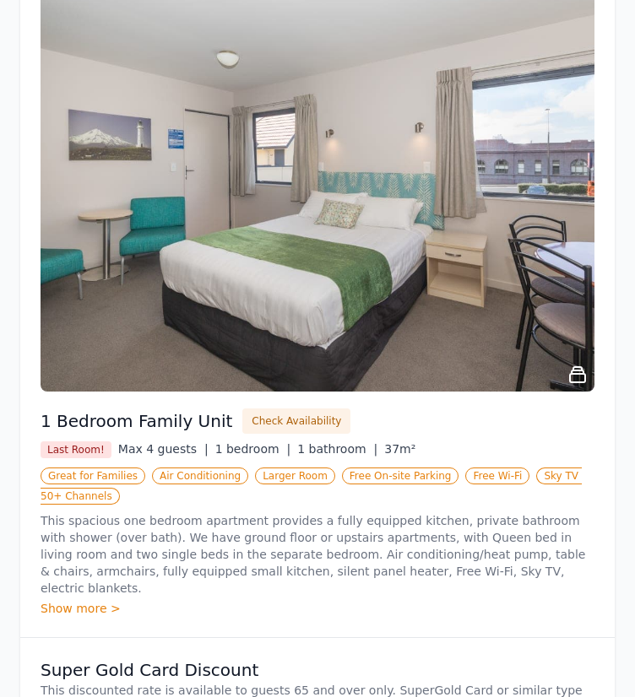
scroll to position [760, 0]
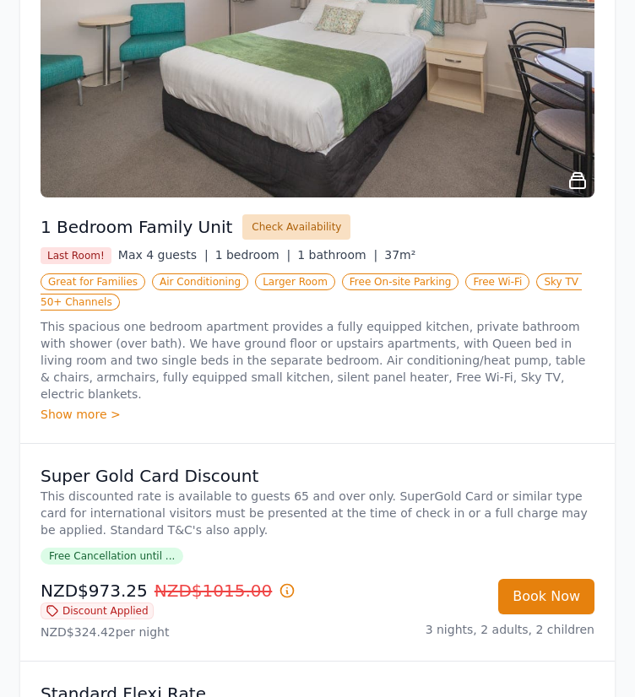
click at [253, 219] on button "Check Availability" at bounding box center [296, 226] width 108 height 25
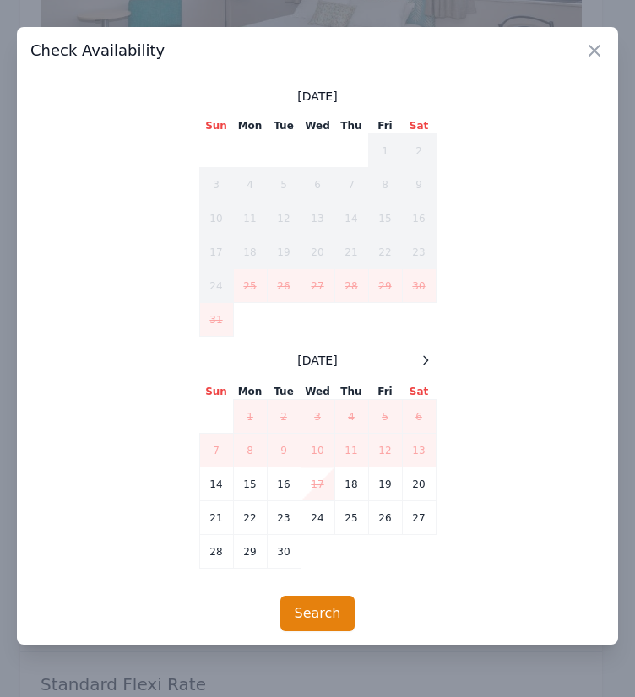
scroll to position [769, 0]
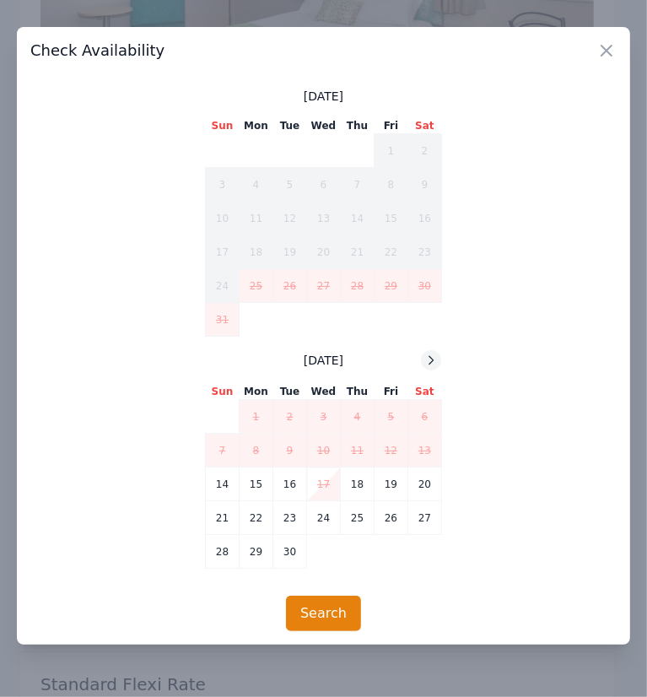
click at [425, 366] on icon at bounding box center [431, 361] width 14 height 14
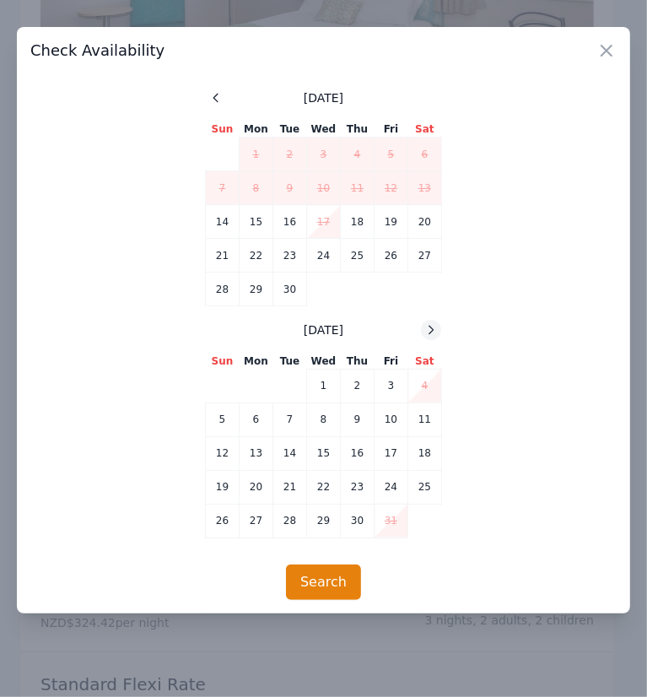
click at [424, 332] on icon at bounding box center [431, 330] width 14 height 14
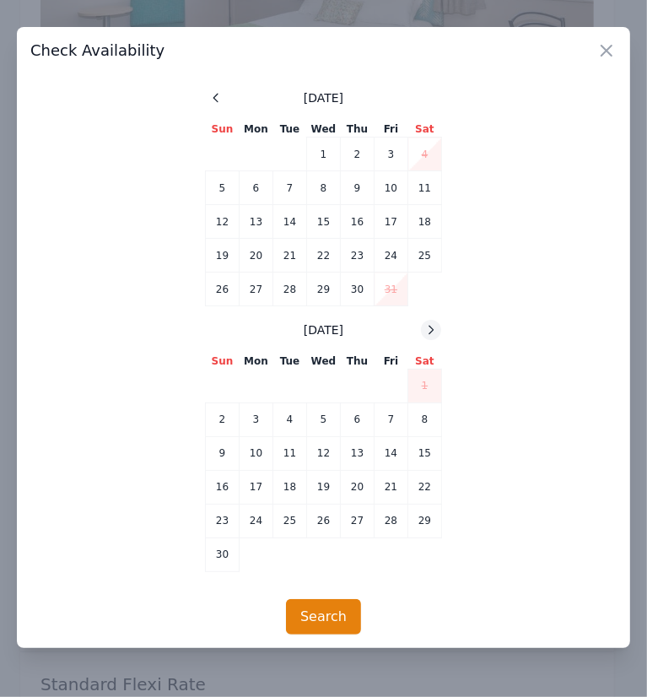
click at [424, 332] on icon at bounding box center [431, 330] width 14 height 14
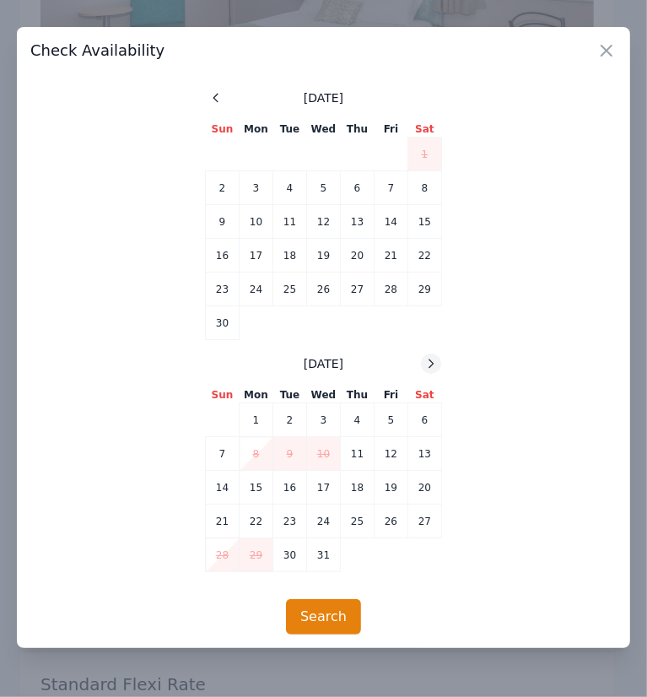
click at [425, 354] on div at bounding box center [431, 364] width 20 height 20
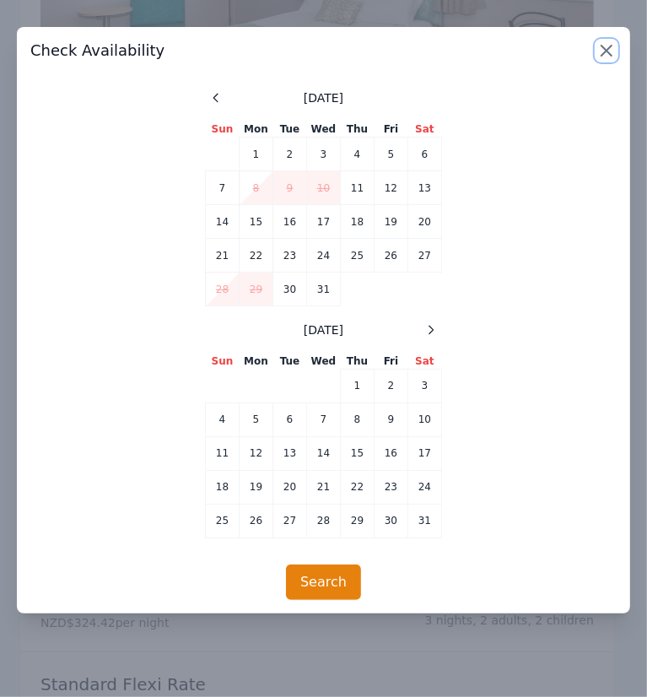
click at [608, 51] on icon "button" at bounding box center [607, 51] width 10 height 10
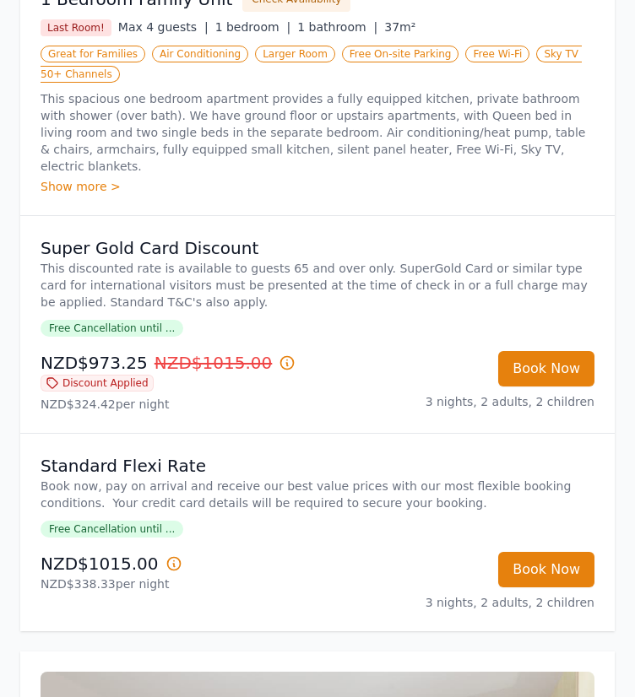
scroll to position [1022, 0]
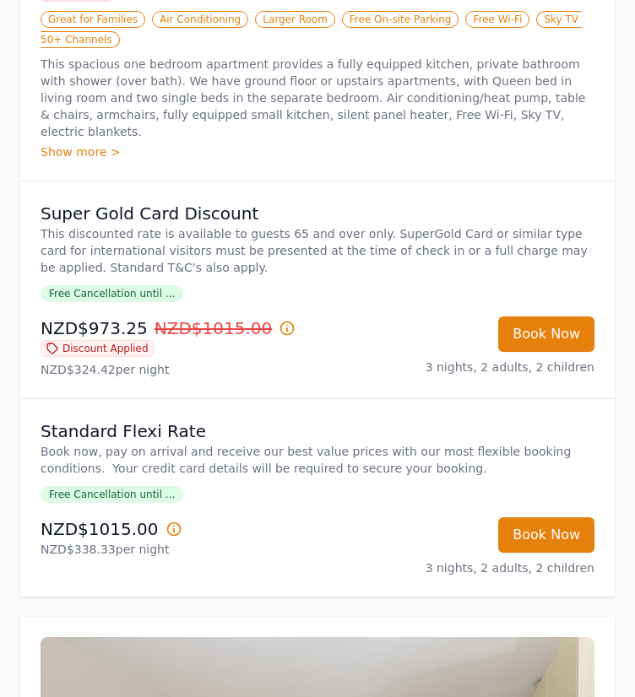
click at [88, 486] on span "Free Cancellation until ..." at bounding box center [112, 494] width 143 height 17
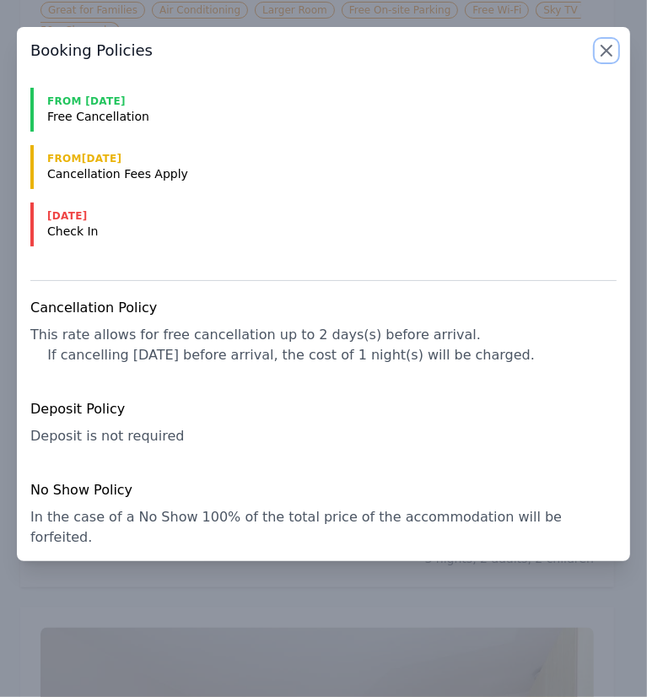
click at [608, 50] on icon "button" at bounding box center [607, 51] width 10 height 10
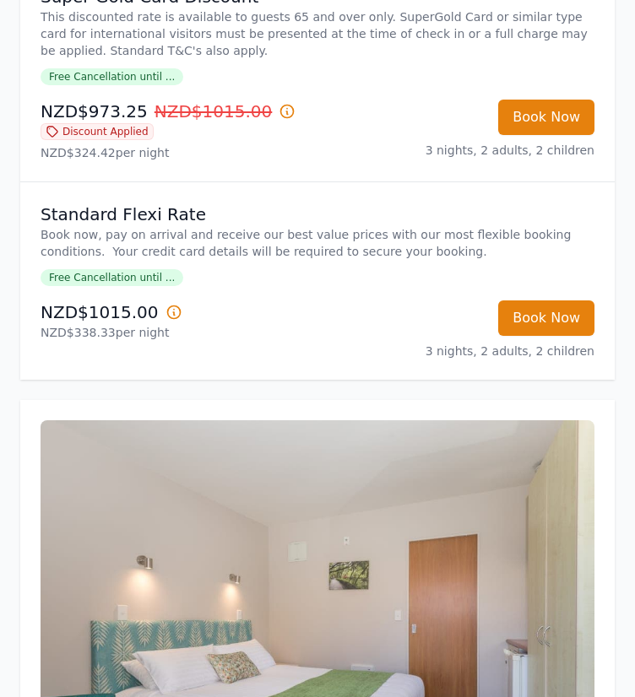
scroll to position [1266, 0]
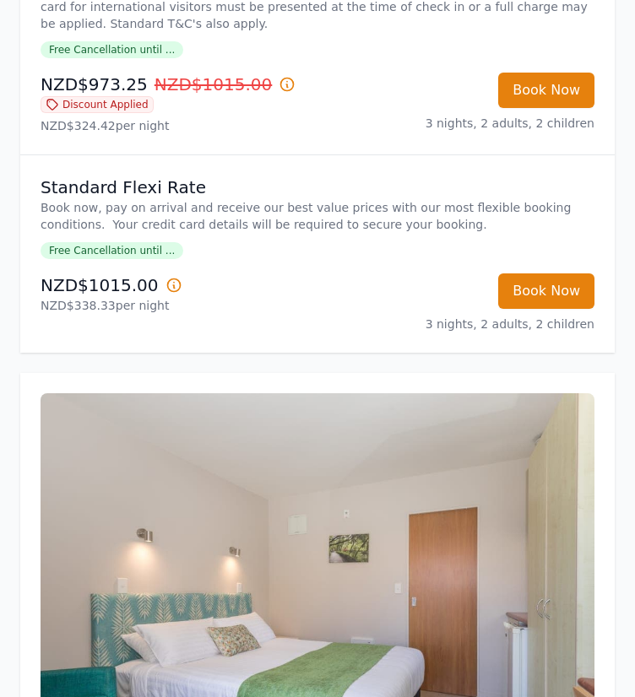
click at [165, 277] on icon at bounding box center [173, 285] width 17 height 17
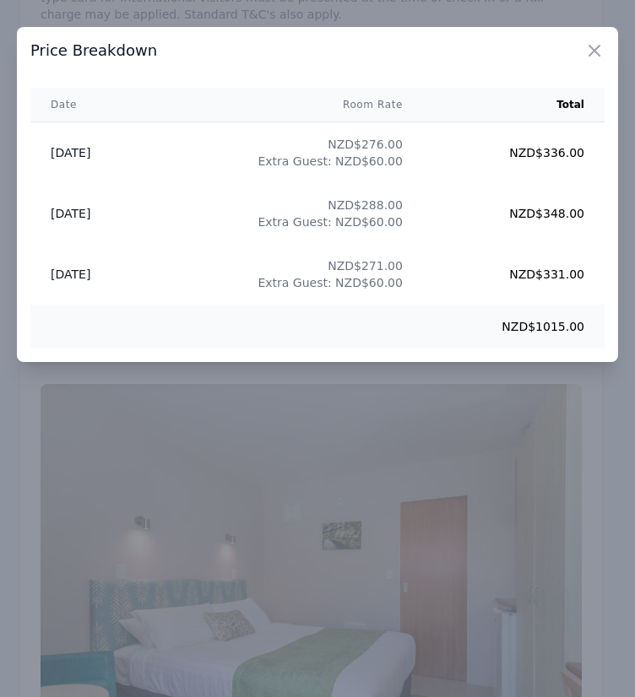
scroll to position [1275, 0]
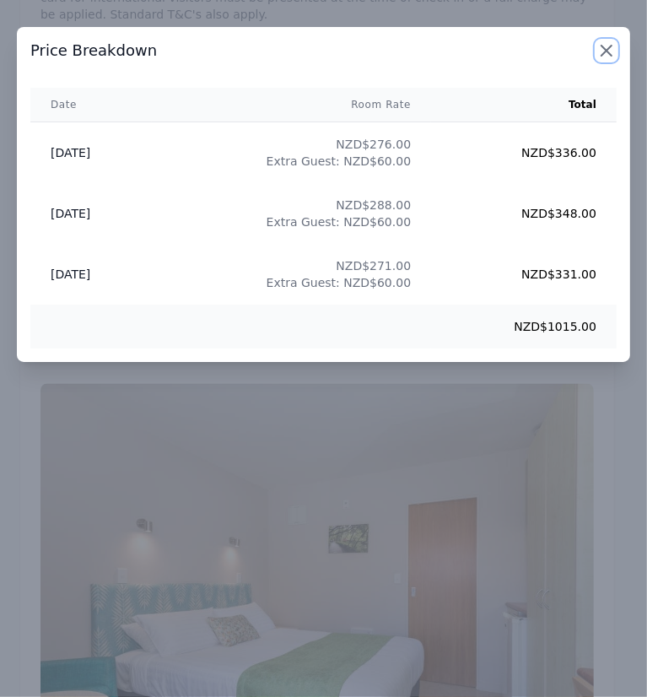
click at [606, 51] on icon "button" at bounding box center [607, 51] width 10 height 10
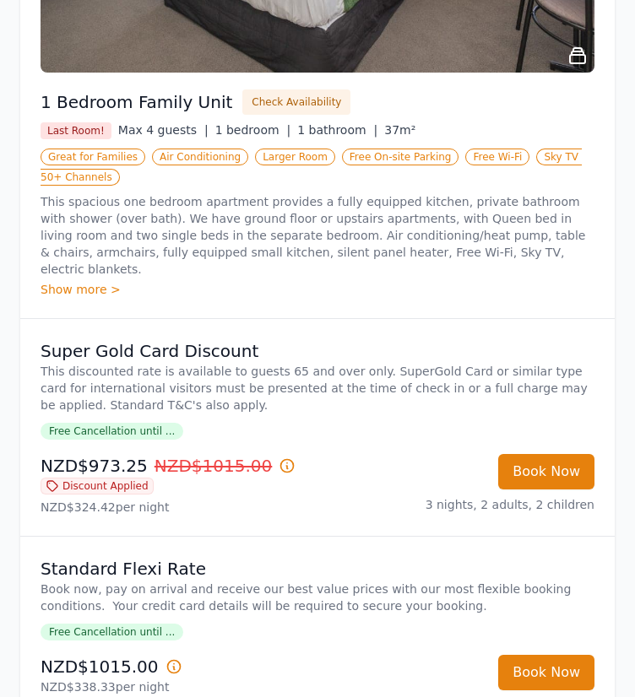
scroll to position [769, 0]
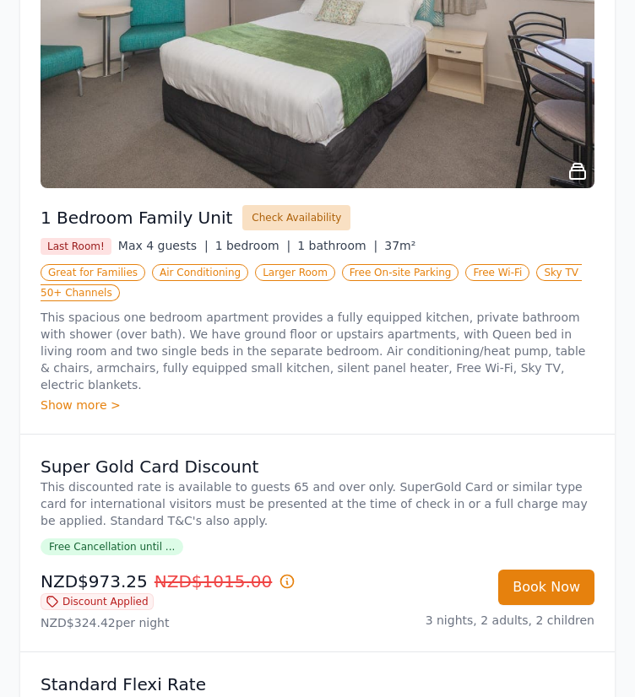
click at [263, 212] on button "Check Availability" at bounding box center [296, 217] width 108 height 25
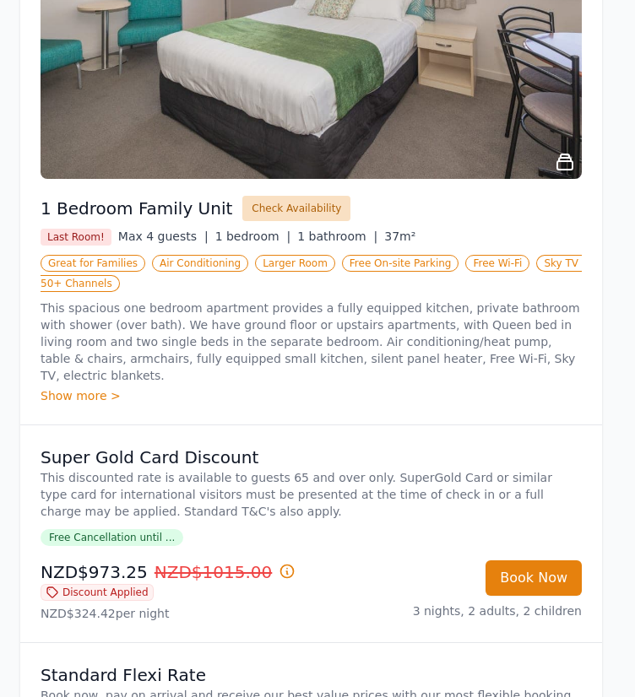
scroll to position [778, 0]
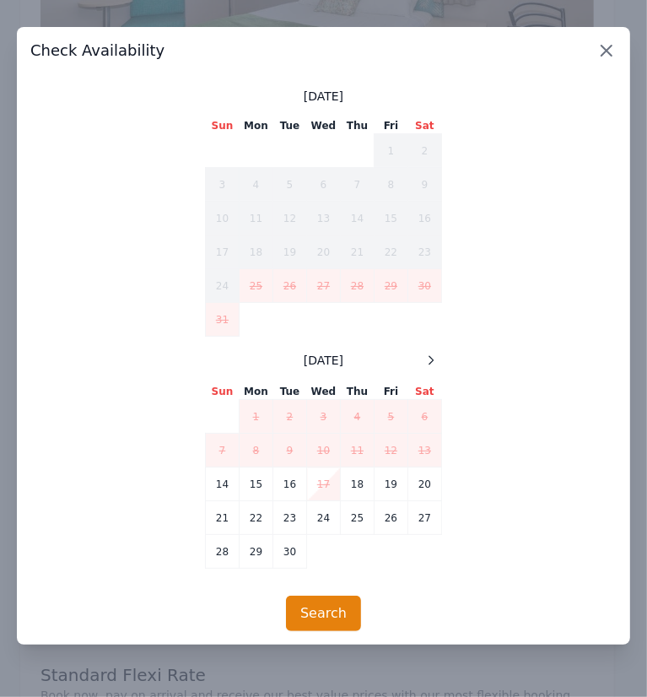
click at [603, 53] on icon "button" at bounding box center [607, 51] width 10 height 10
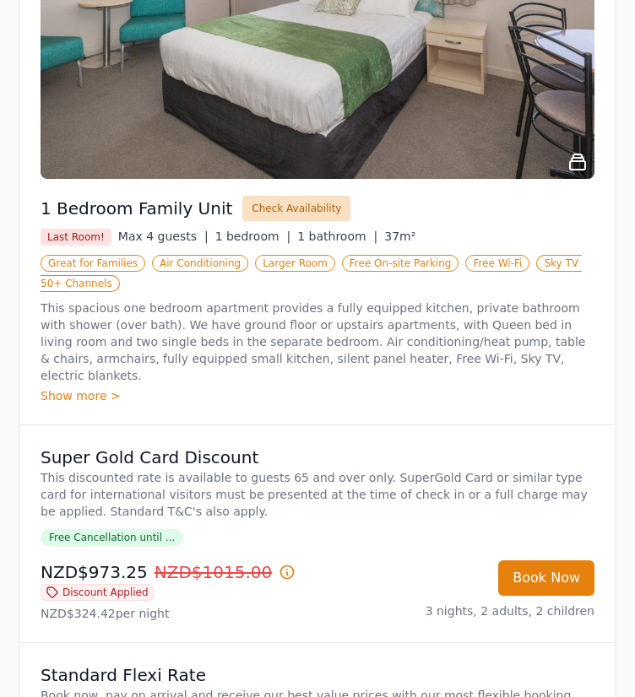
click at [300, 205] on button "Check Availability" at bounding box center [296, 208] width 108 height 25
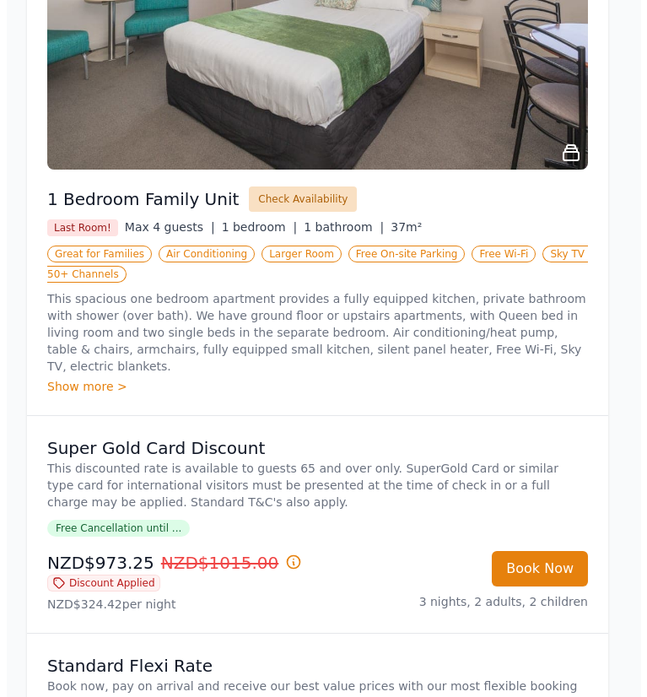
scroll to position [787, 0]
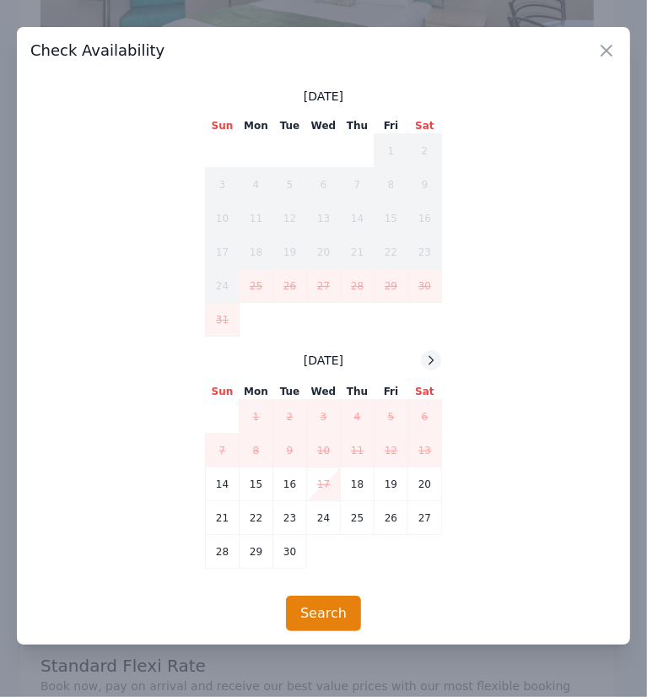
click at [430, 360] on icon at bounding box center [432, 360] width 4 height 8
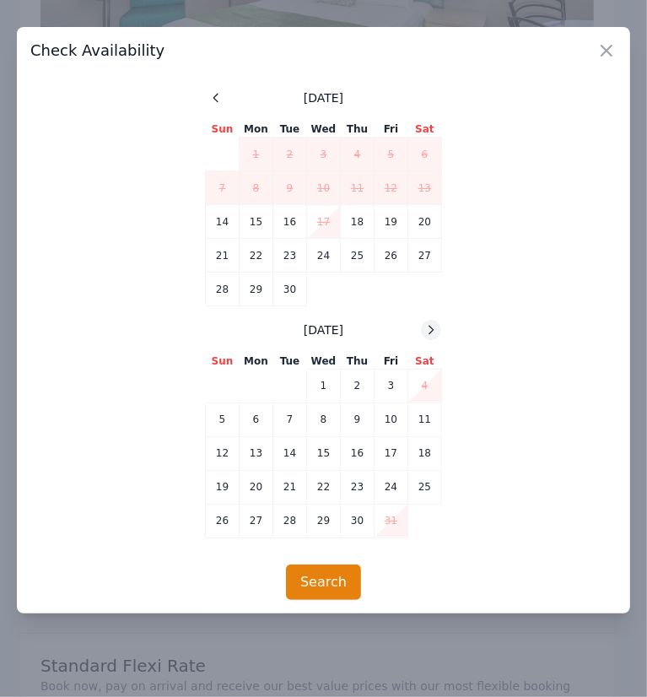
click at [424, 332] on icon at bounding box center [431, 330] width 14 height 14
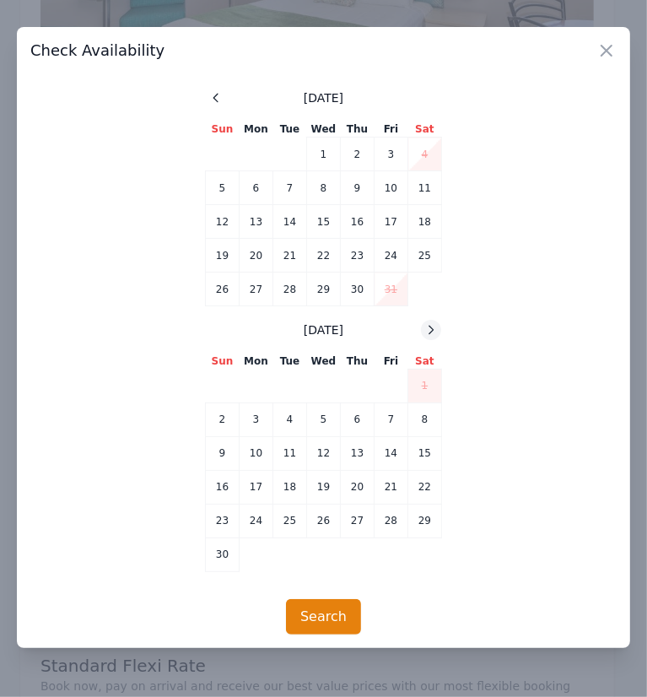
click at [424, 332] on icon at bounding box center [431, 330] width 14 height 14
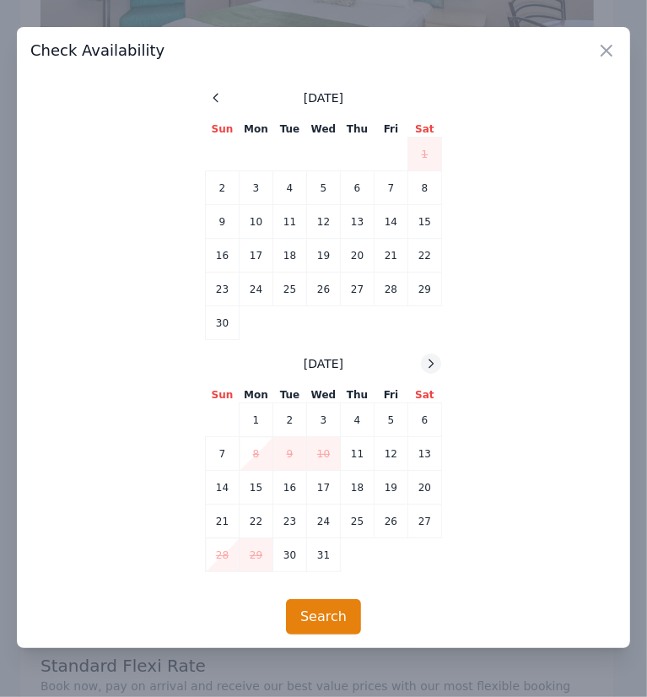
click at [425, 355] on div at bounding box center [431, 364] width 20 height 20
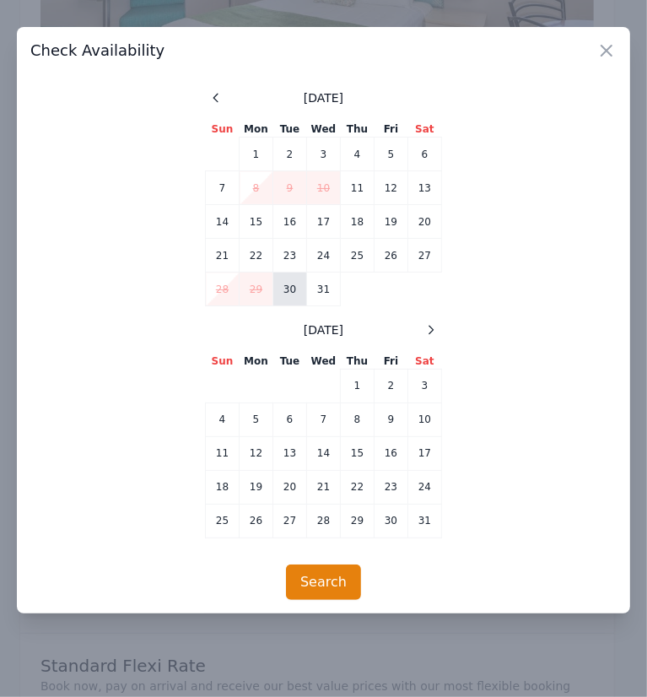
click at [290, 289] on td "30" at bounding box center [290, 290] width 34 height 34
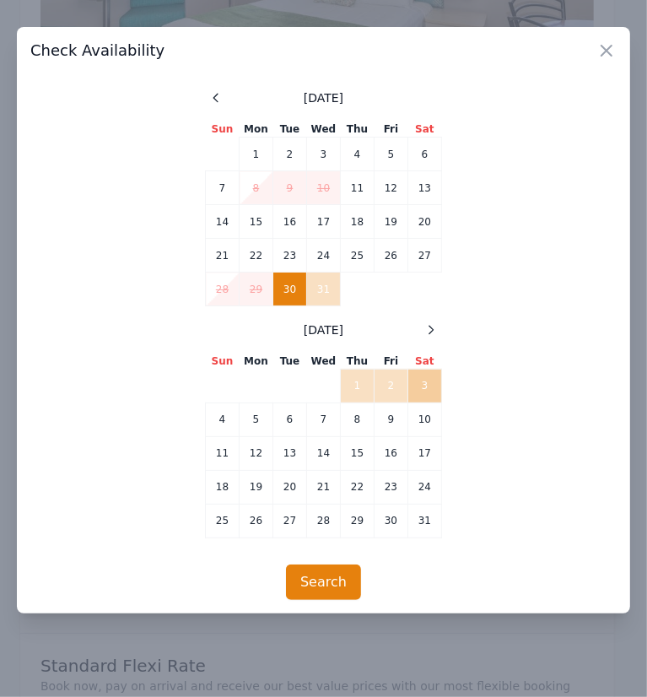
click at [417, 383] on td "3" at bounding box center [425, 386] width 34 height 34
click at [340, 582] on button "Search" at bounding box center [323, 582] width 75 height 35
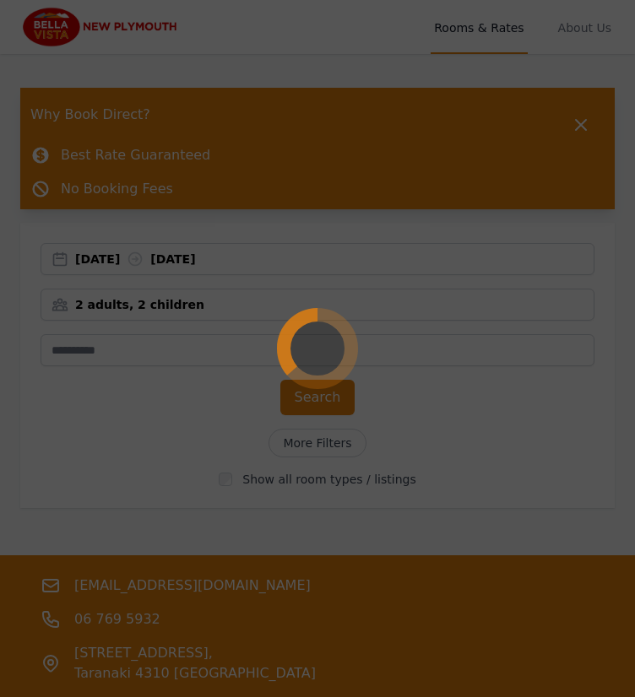
drag, startPoint x: 203, startPoint y: 403, endPoint x: 112, endPoint y: 85, distance: 330.7
click at [203, 397] on div at bounding box center [317, 348] width 635 height 697
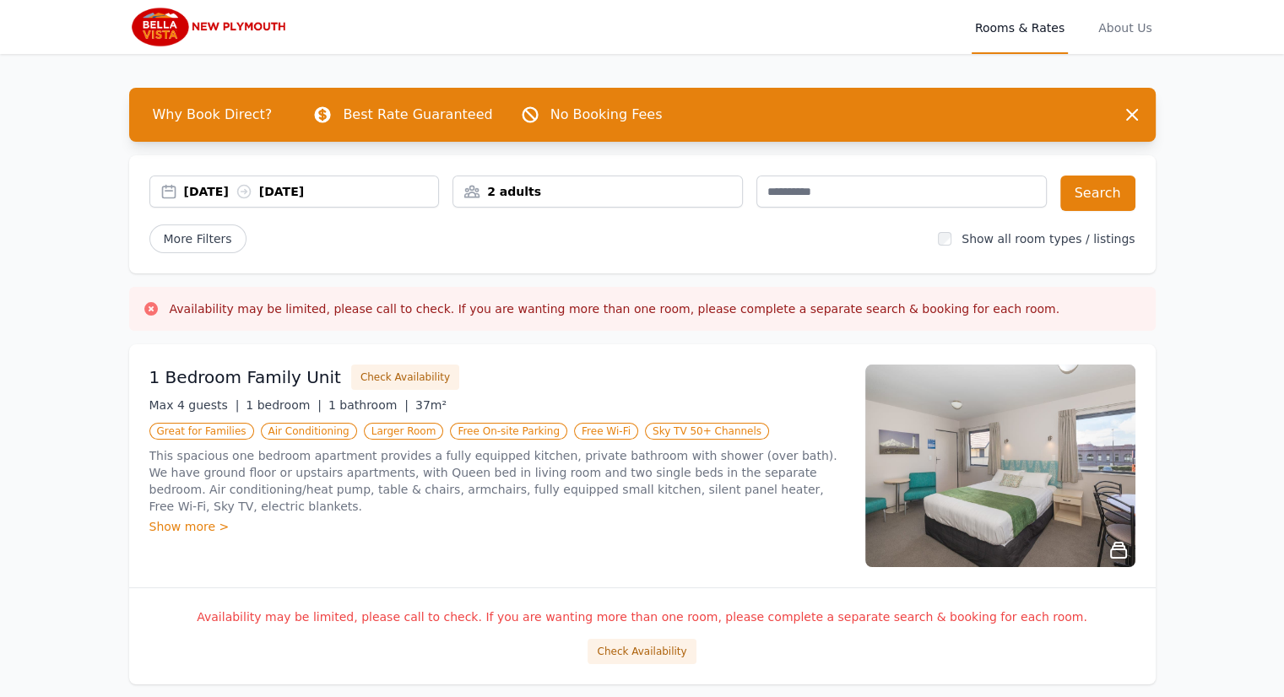
click at [251, 190] on div "[DATE] [DATE]" at bounding box center [311, 191] width 255 height 17
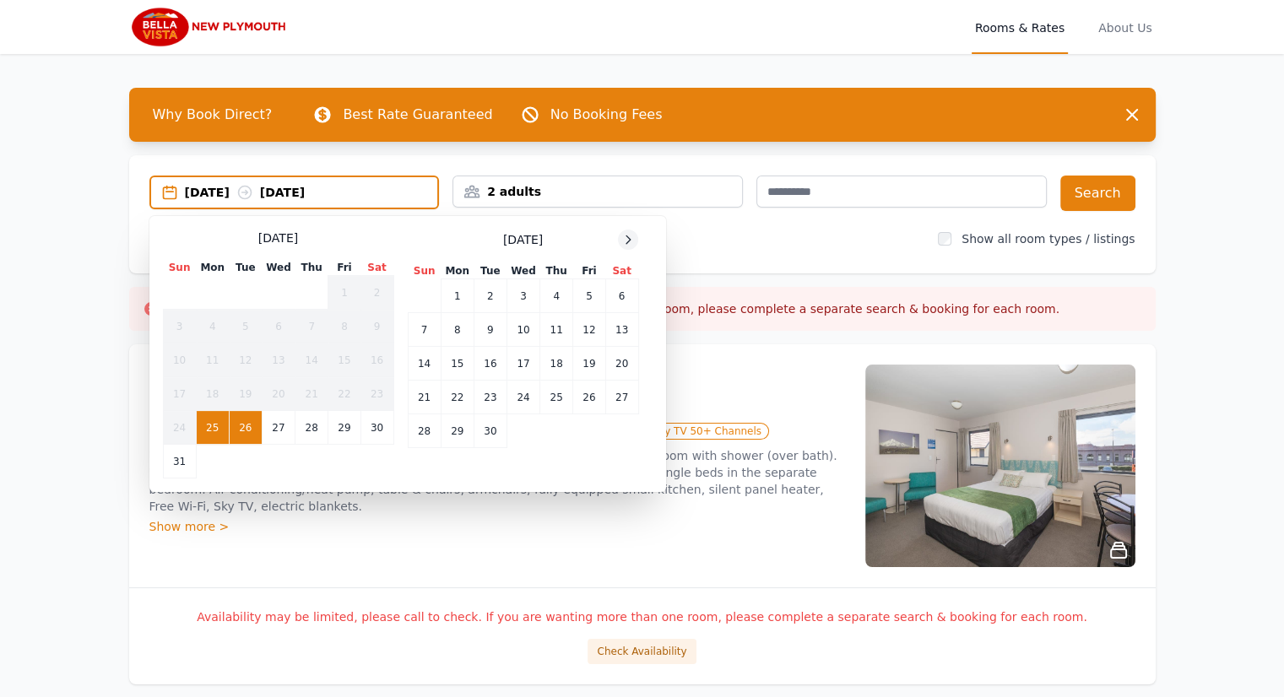
click at [625, 243] on icon at bounding box center [628, 240] width 14 height 14
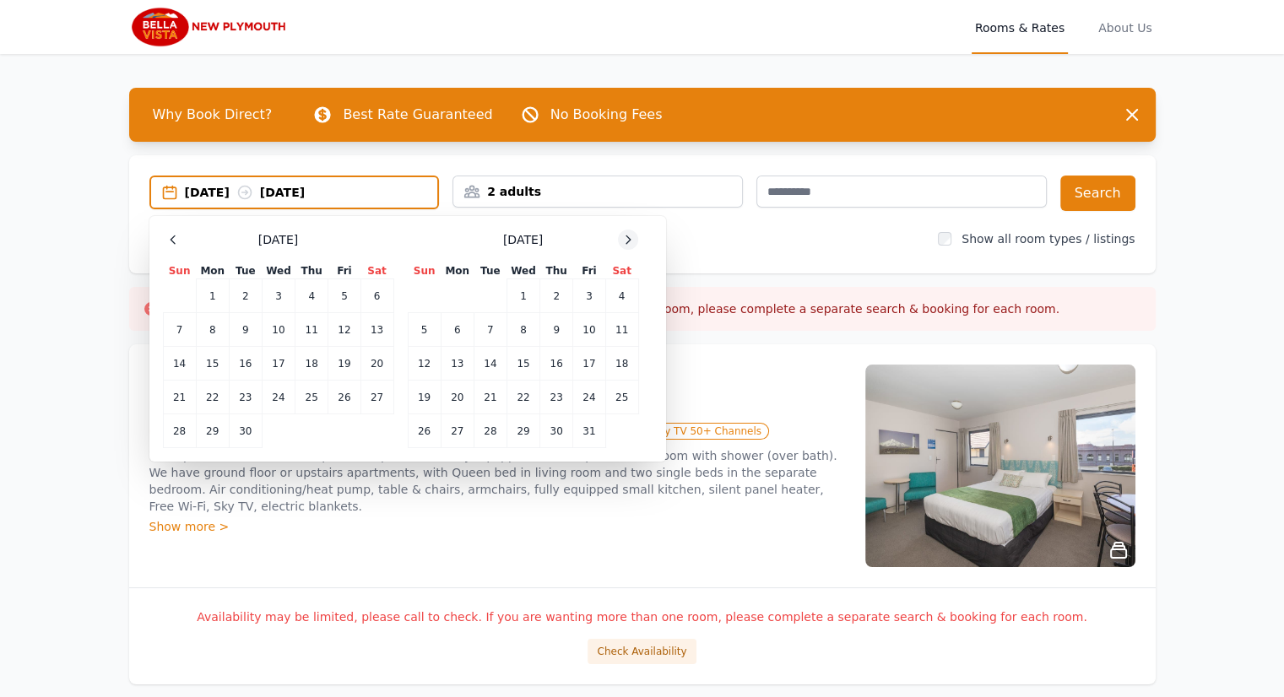
click at [625, 243] on icon at bounding box center [628, 240] width 14 height 14
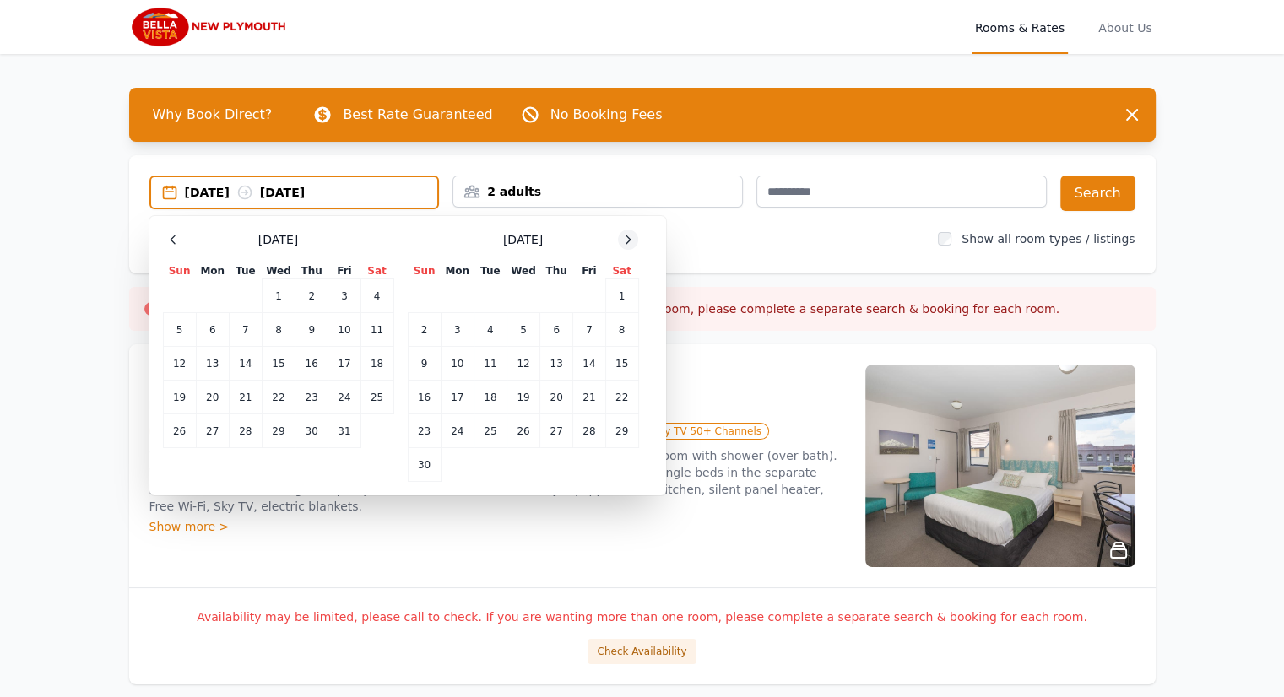
click at [625, 243] on icon at bounding box center [628, 240] width 14 height 14
click at [489, 436] on td "30" at bounding box center [489, 431] width 33 height 34
click at [630, 248] on div at bounding box center [628, 240] width 20 height 20
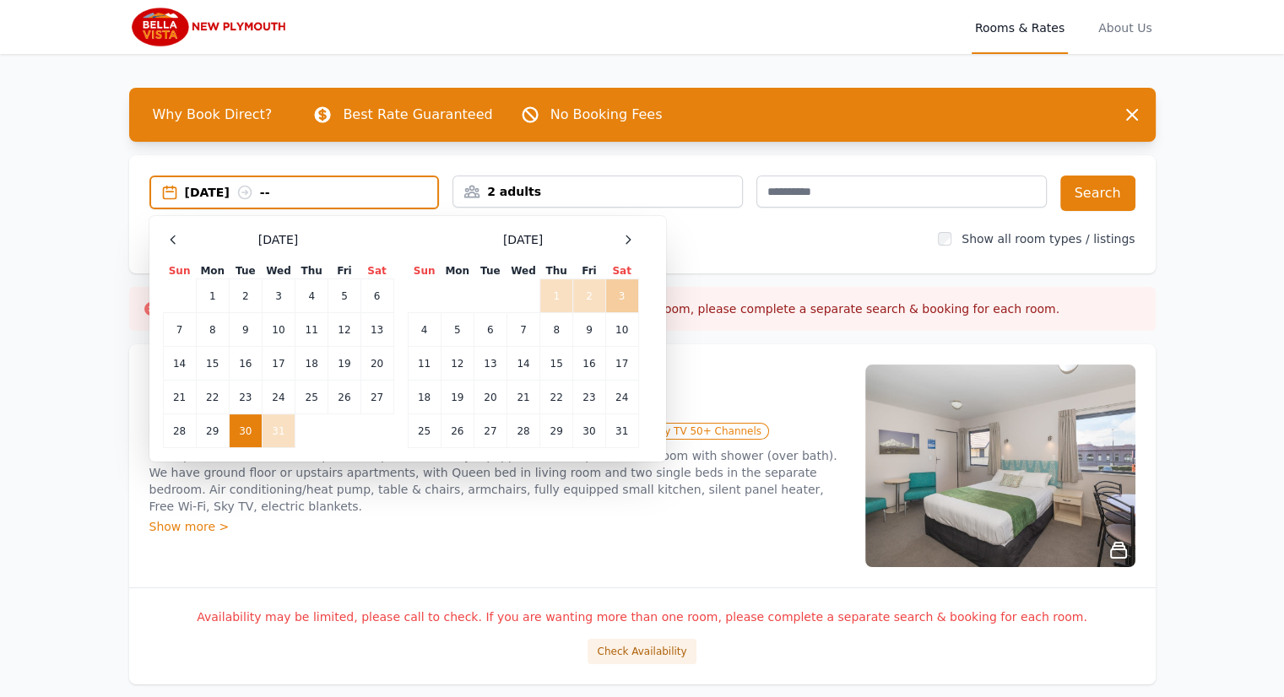
click at [619, 291] on td "3" at bounding box center [621, 296] width 33 height 34
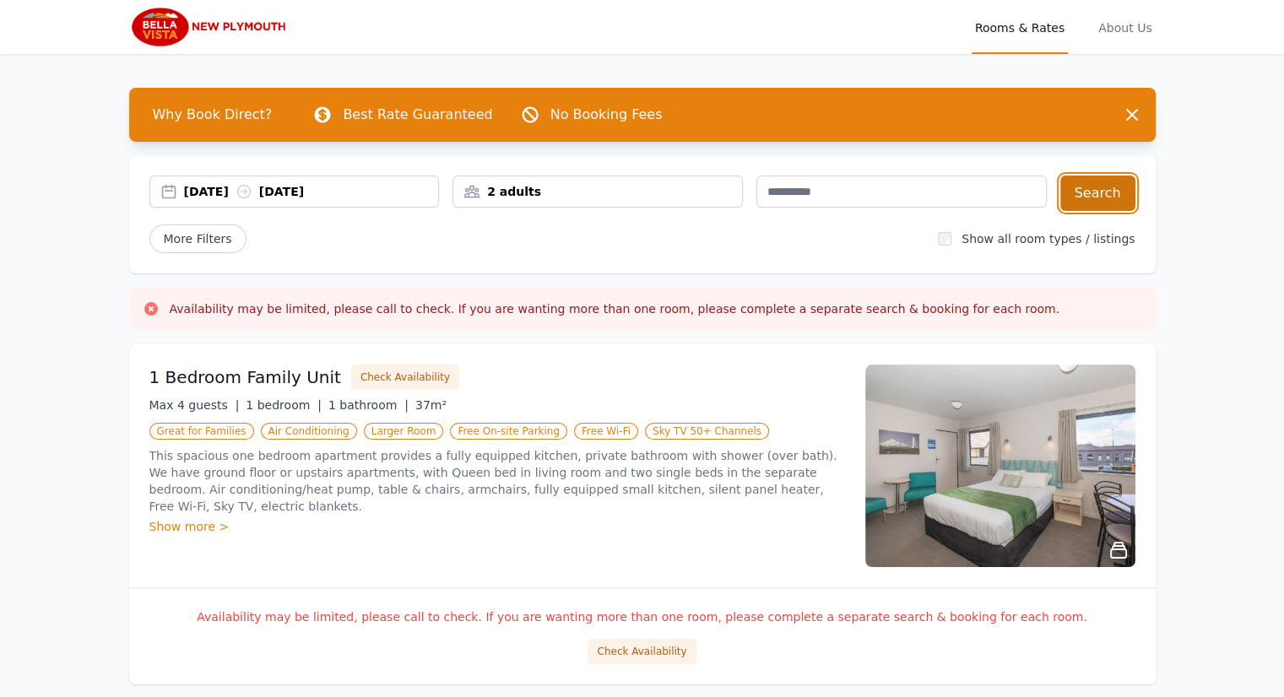
click at [1117, 187] on button "Search" at bounding box center [1097, 193] width 75 height 35
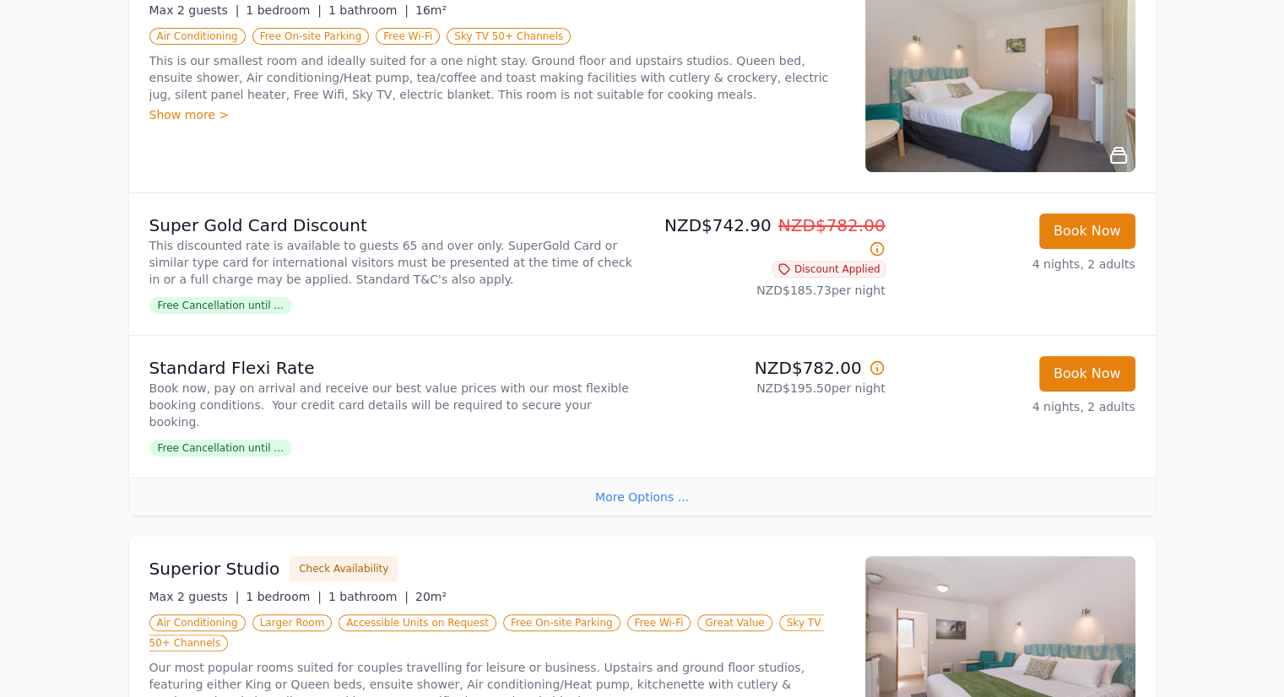
scroll to position [506, 0]
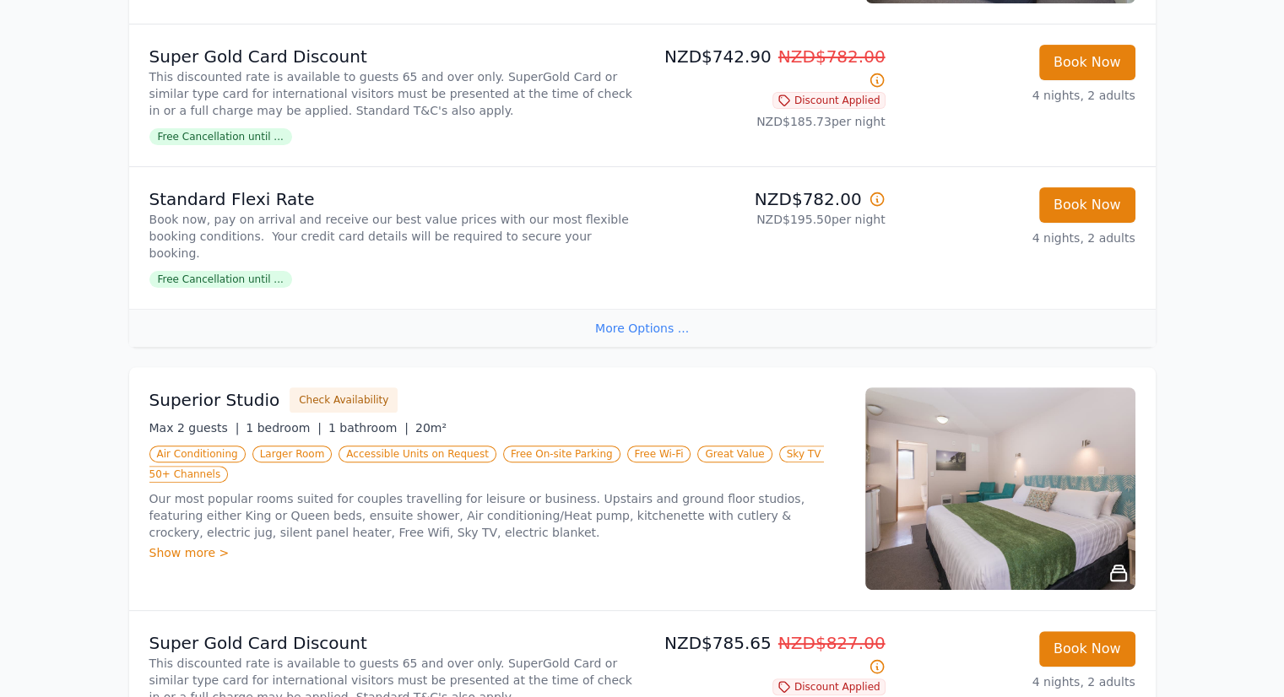
click at [188, 544] on div "Show more >" at bounding box center [496, 552] width 695 height 17
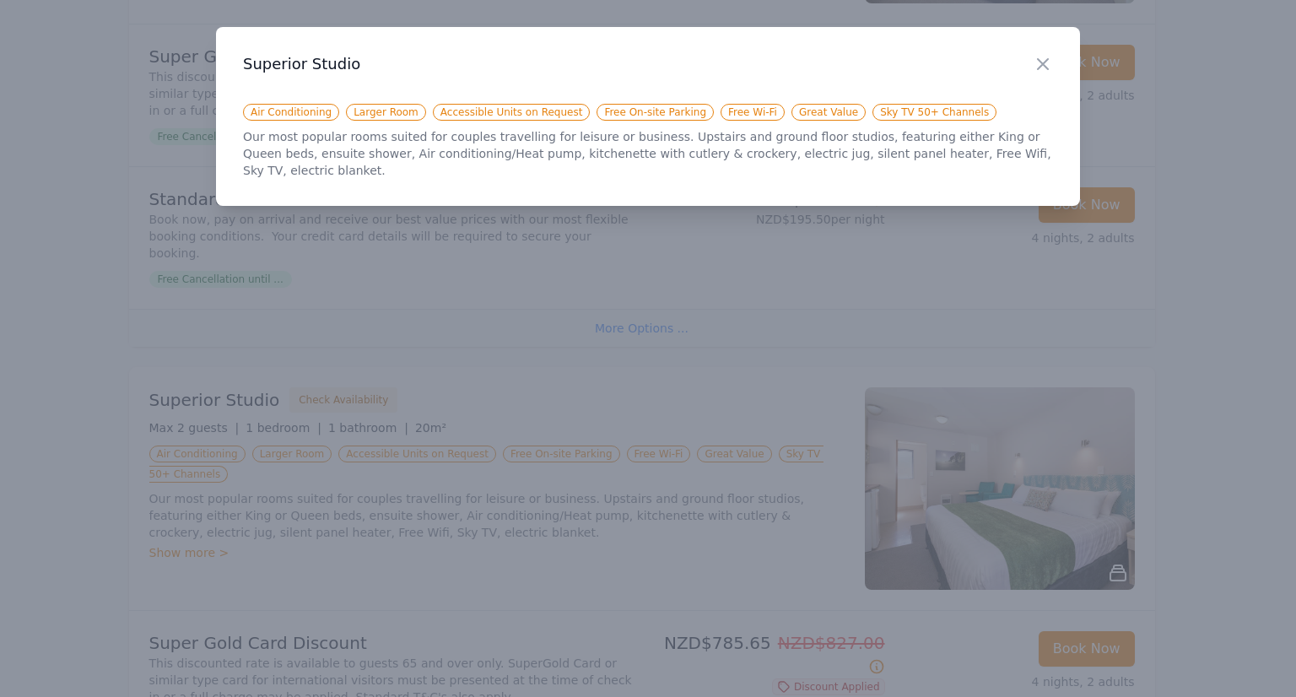
drag, startPoint x: 1046, startPoint y: 62, endPoint x: 1012, endPoint y: 97, distance: 48.9
click at [1046, 62] on icon "button" at bounding box center [1043, 64] width 20 height 20
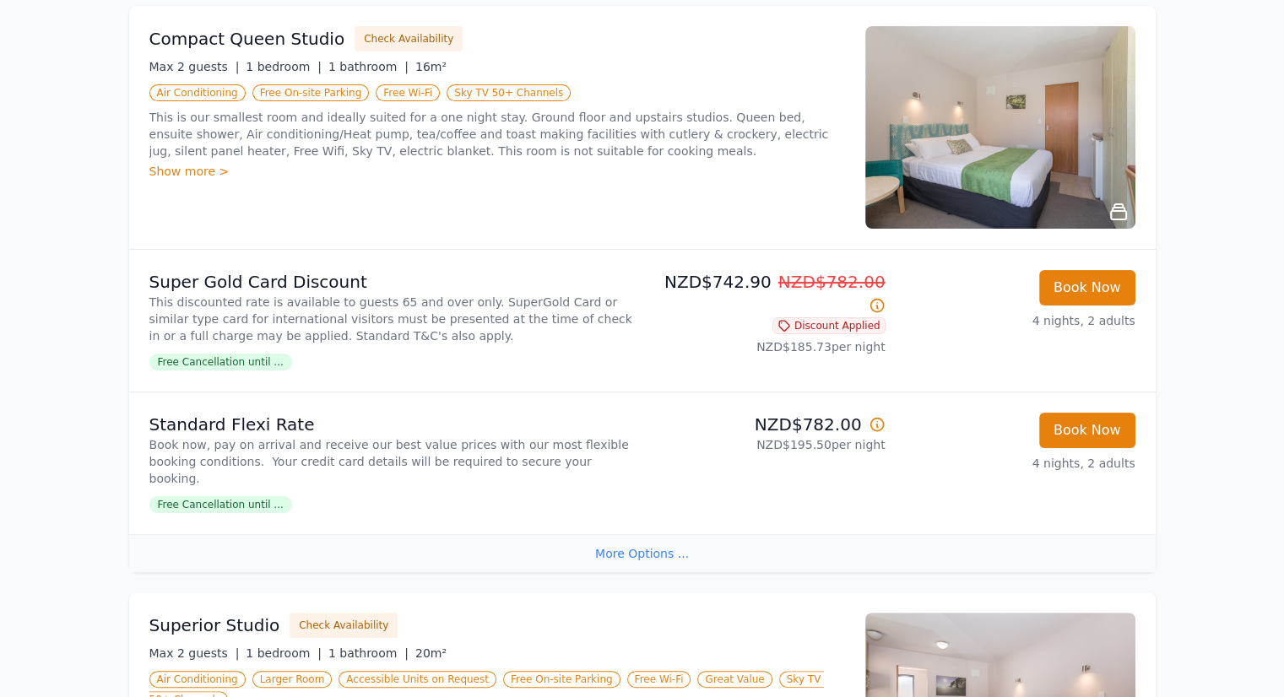
scroll to position [80, 0]
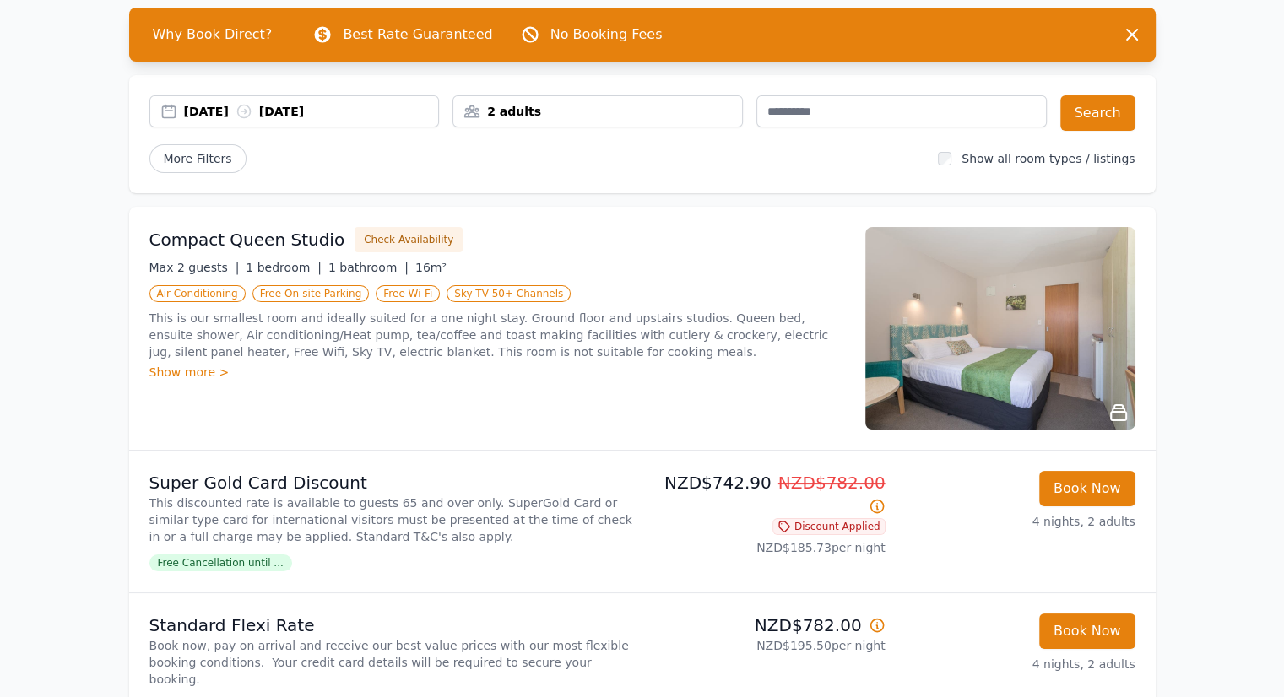
click at [219, 561] on span "Free Cancellation until ..." at bounding box center [220, 562] width 143 height 17
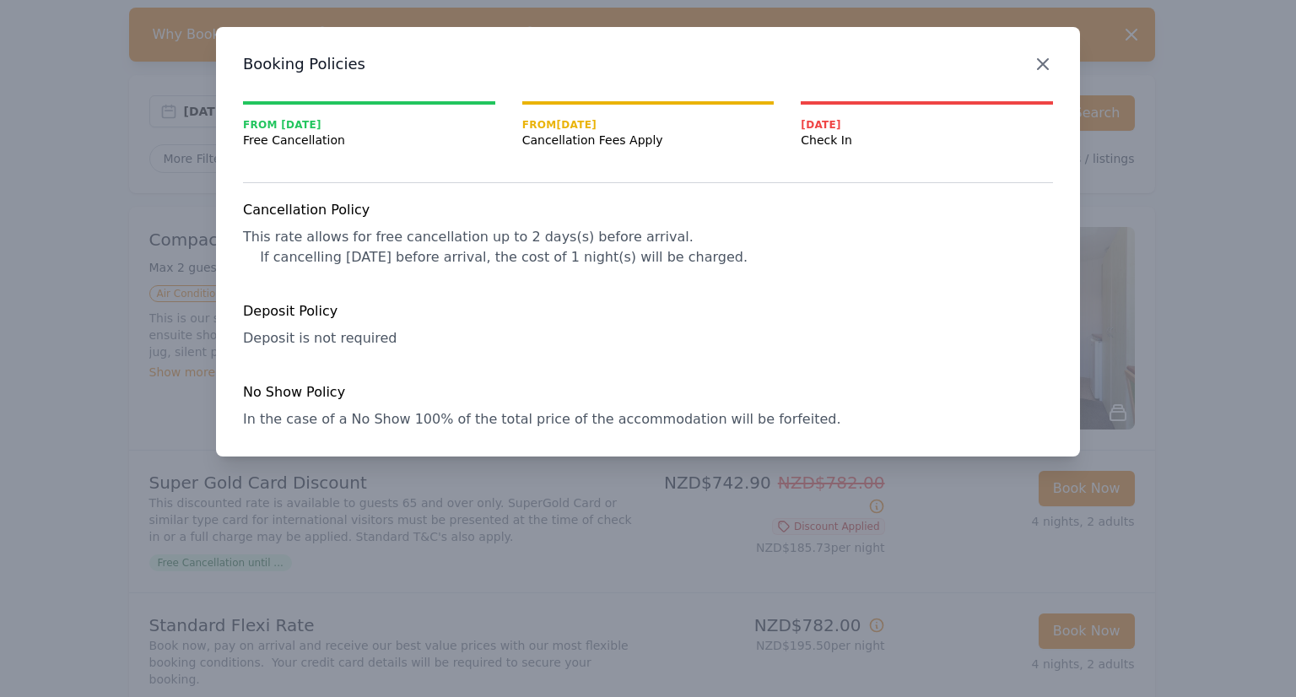
click at [1043, 62] on icon "button" at bounding box center [1043, 64] width 10 height 10
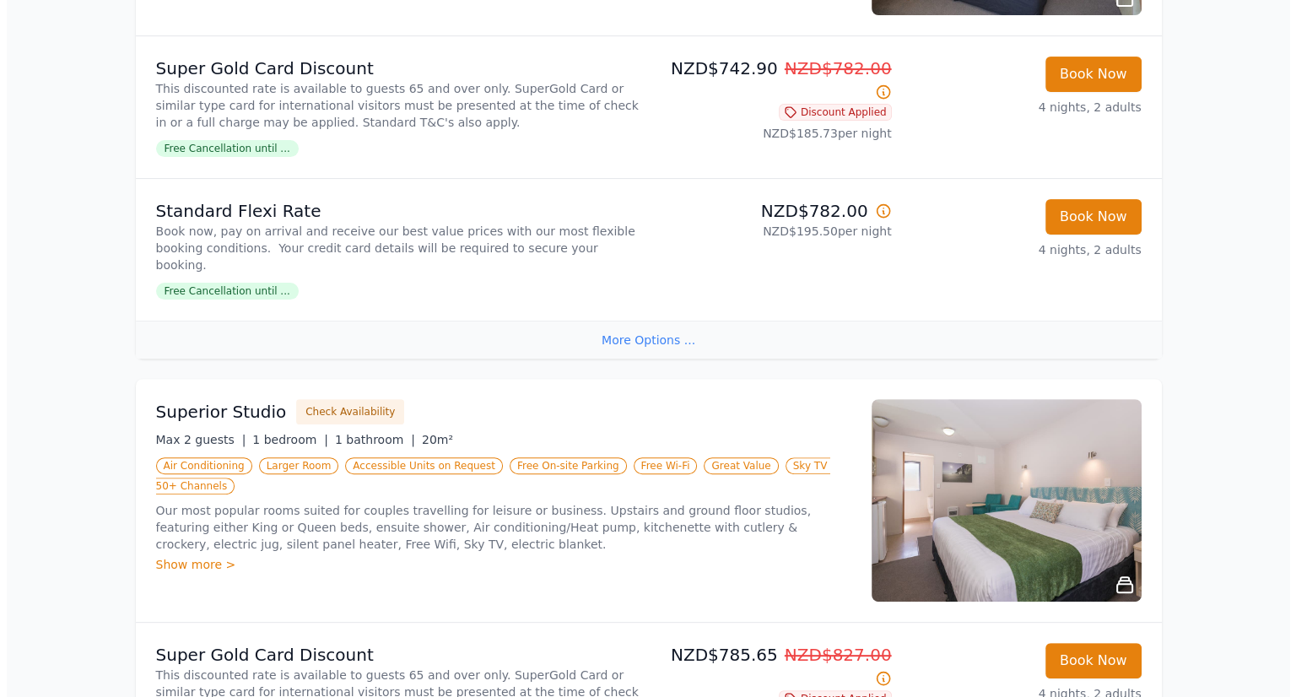
scroll to position [502, 0]
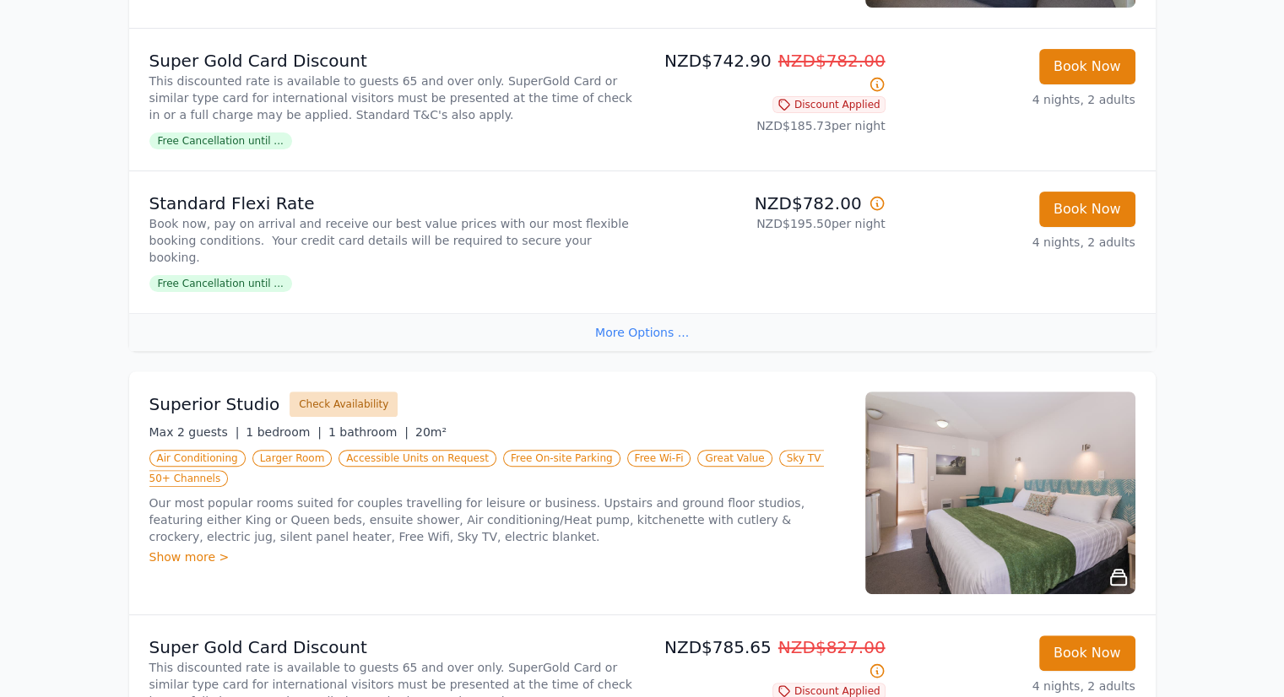
click at [338, 392] on button "Check Availability" at bounding box center [343, 404] width 108 height 25
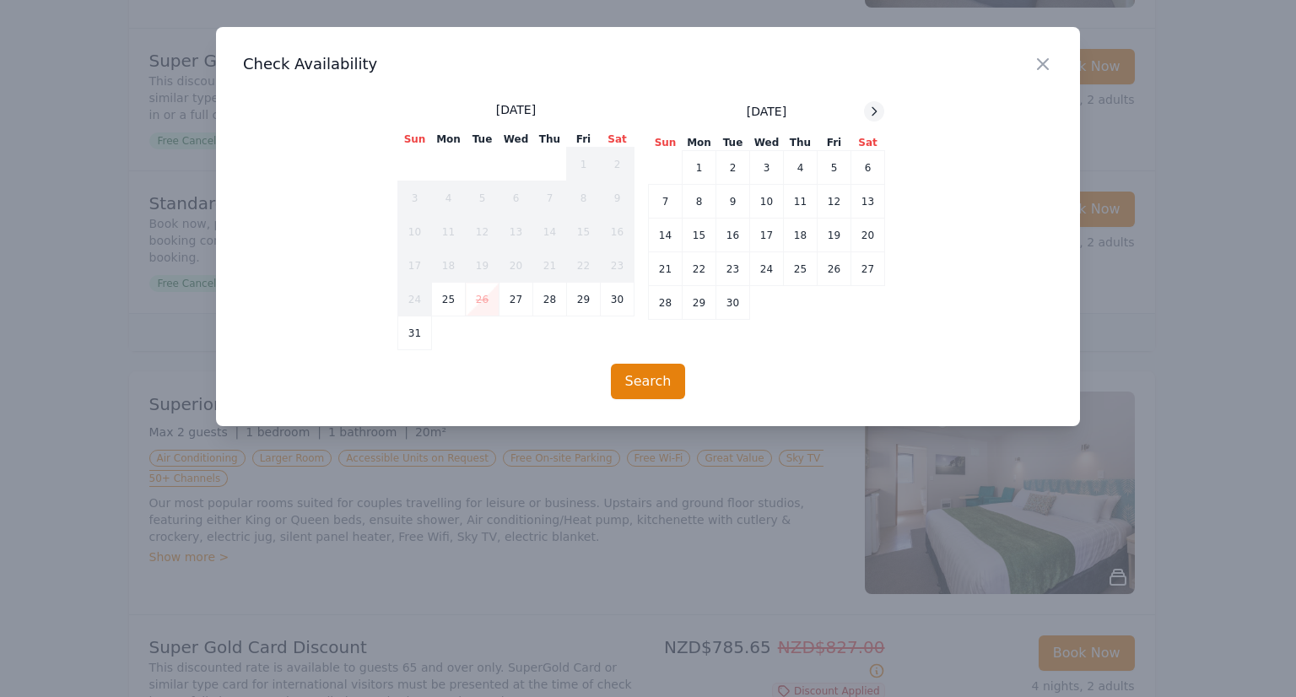
click at [872, 109] on icon at bounding box center [875, 112] width 14 height 14
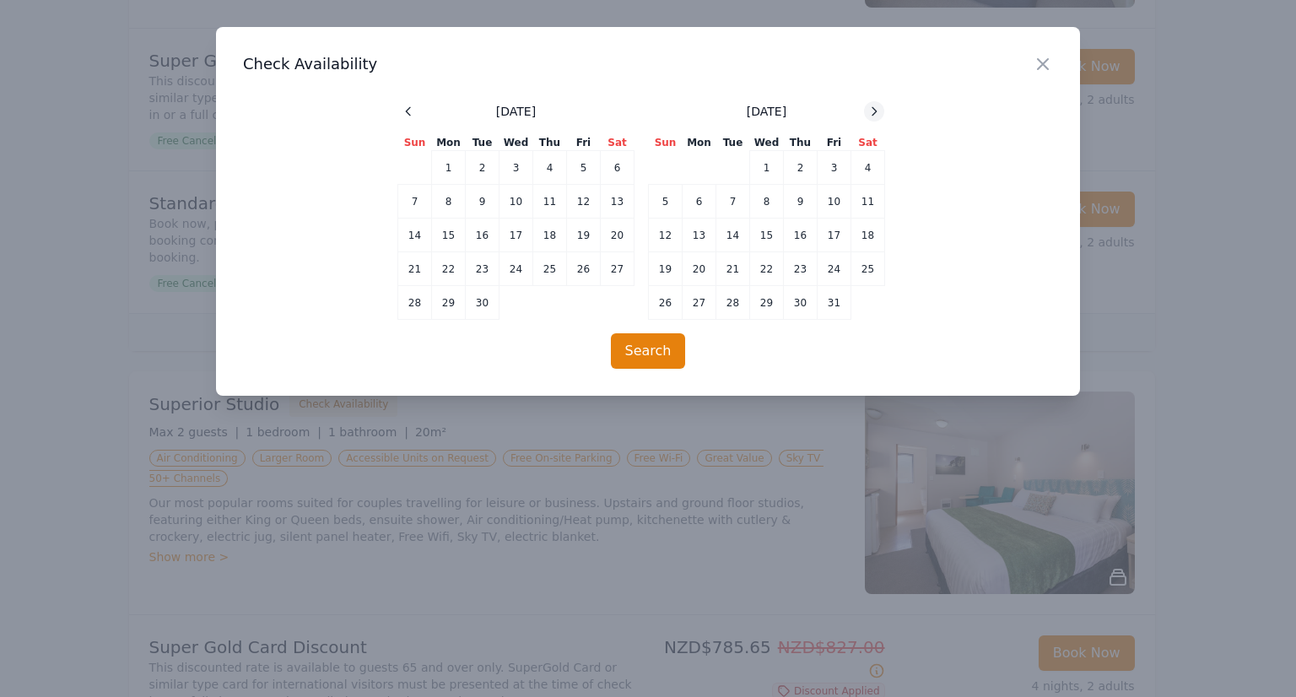
click at [872, 109] on icon at bounding box center [875, 112] width 14 height 14
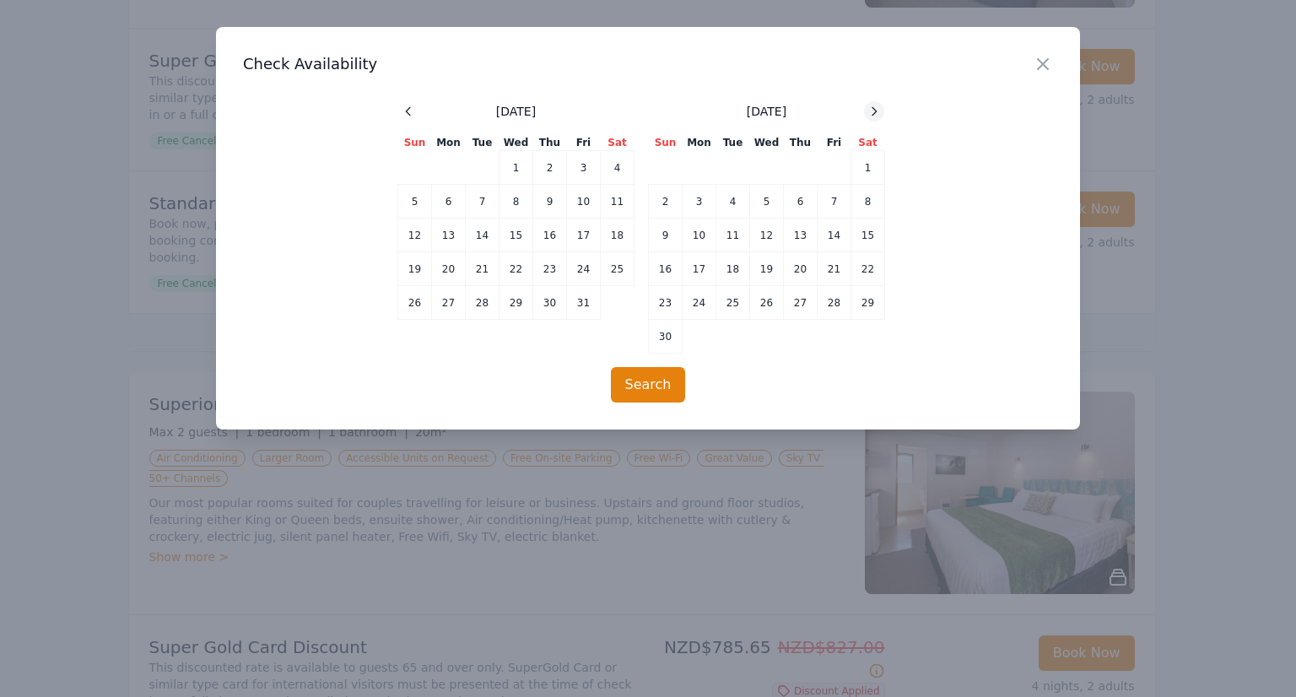
click at [872, 109] on icon at bounding box center [875, 112] width 14 height 14
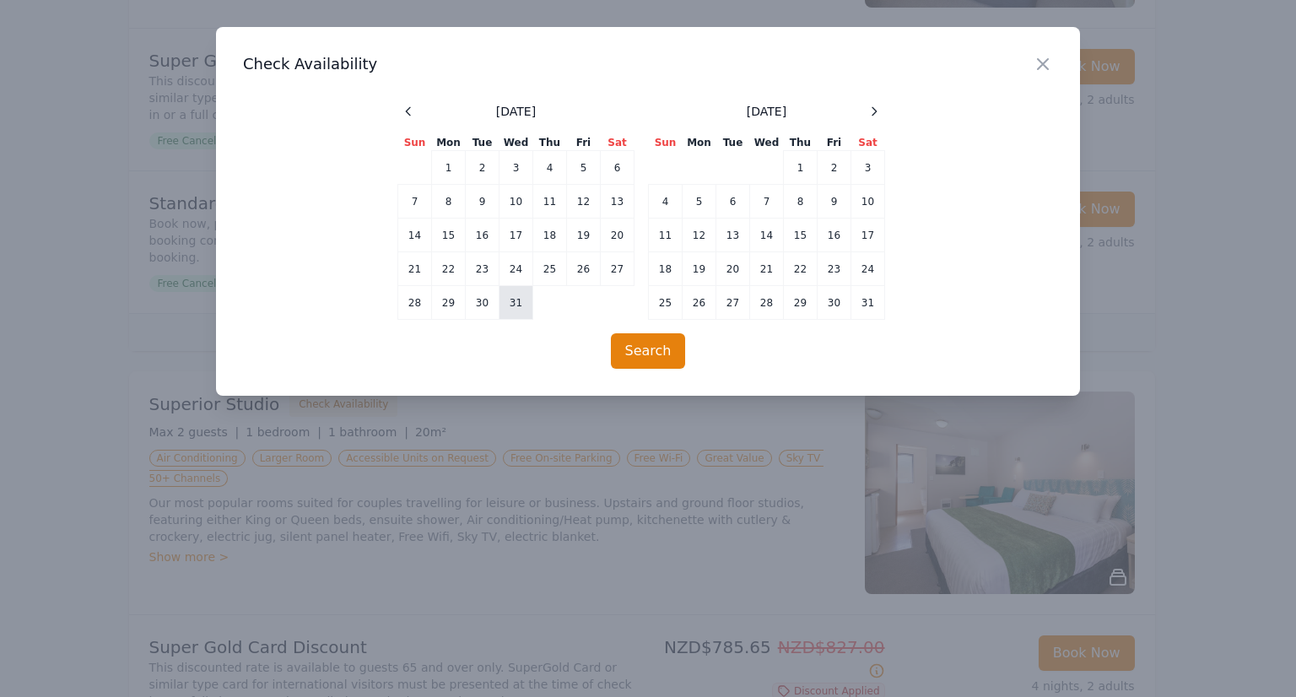
click at [508, 308] on td "31" at bounding box center [517, 303] width 34 height 34
click at [487, 305] on td "30" at bounding box center [483, 303] width 34 height 34
click at [837, 168] on td "2" at bounding box center [835, 168] width 34 height 34
click at [658, 359] on button "Search" at bounding box center [648, 350] width 75 height 35
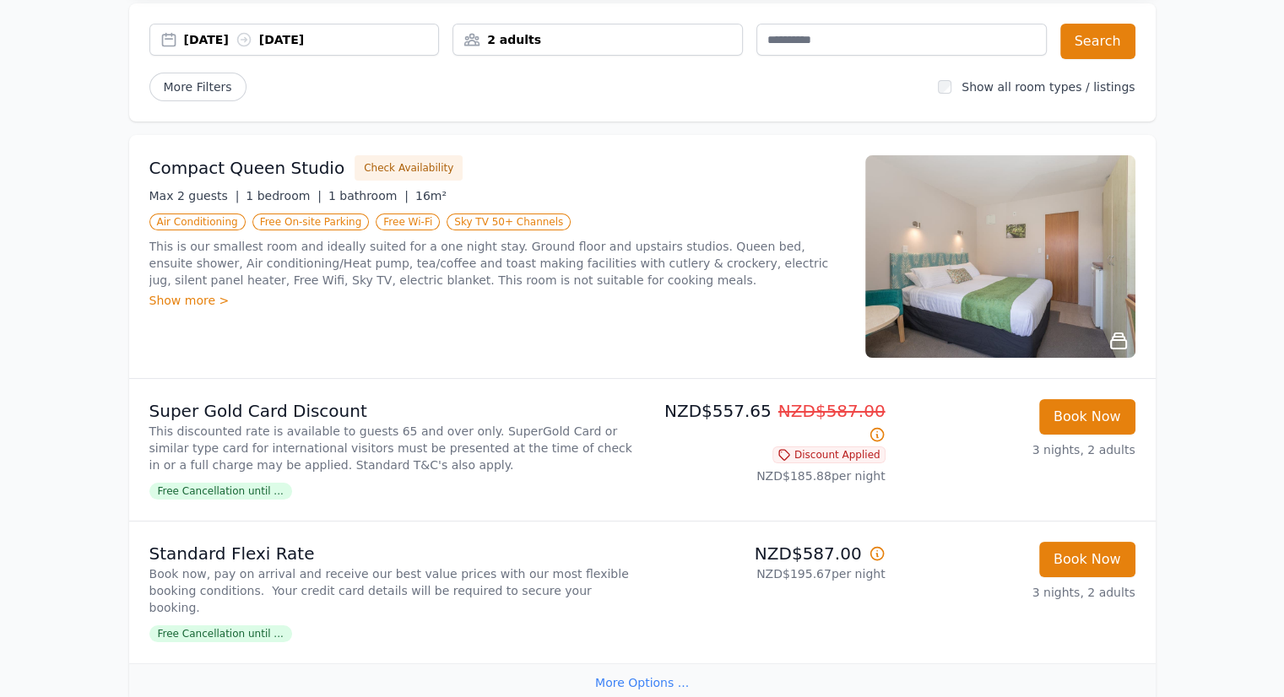
scroll to position [169, 0]
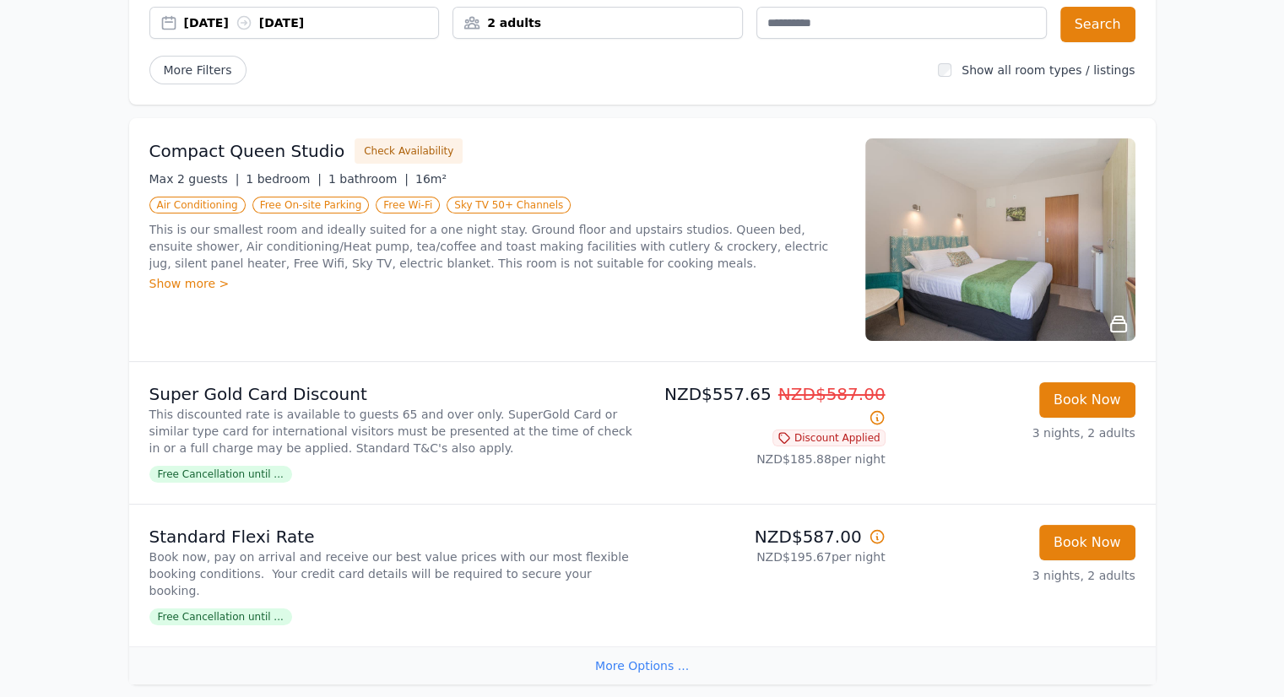
drag, startPoint x: 482, startPoint y: 435, endPoint x: 169, endPoint y: 324, distance: 332.0
click at [169, 324] on div "Compact Queen Studio Check Availability Max 2 guests | 1 bedroom | 1 bathroom |…" at bounding box center [496, 239] width 695 height 203
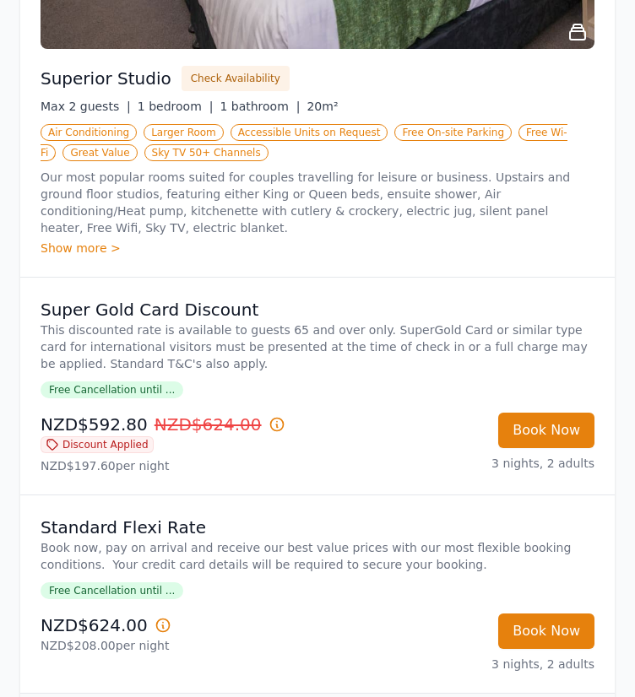
scroll to position [1772, 0]
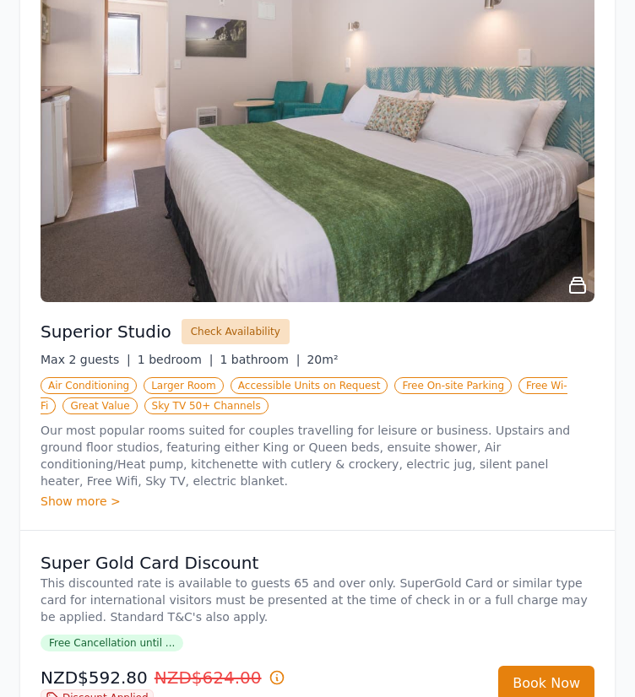
click at [237, 329] on button "Check Availability" at bounding box center [235, 331] width 108 height 25
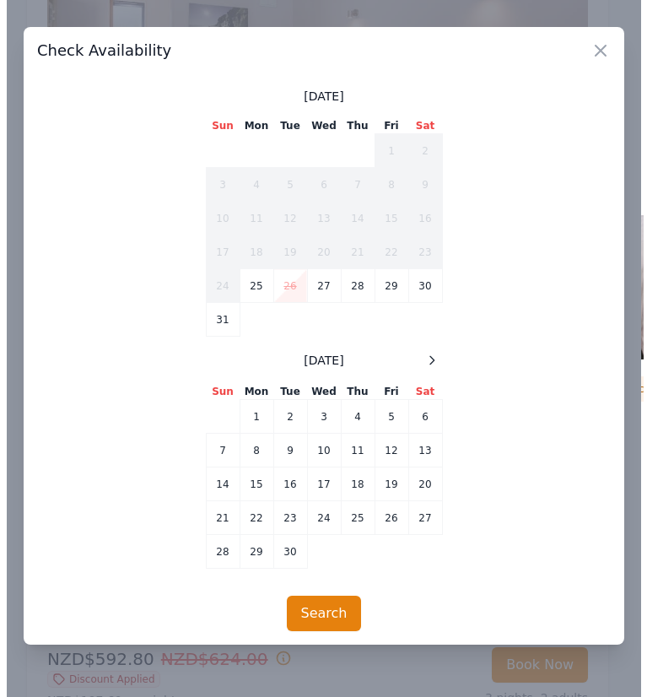
scroll to position [1791, 0]
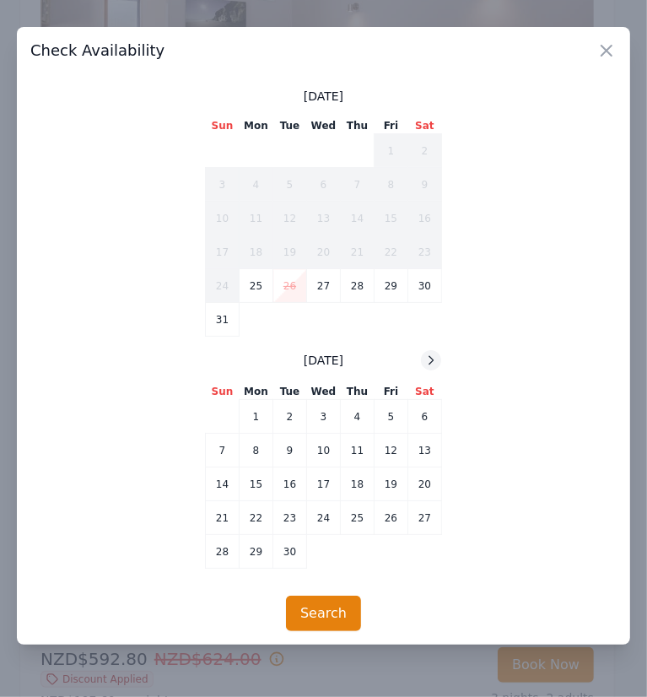
click at [429, 362] on icon at bounding box center [431, 361] width 14 height 14
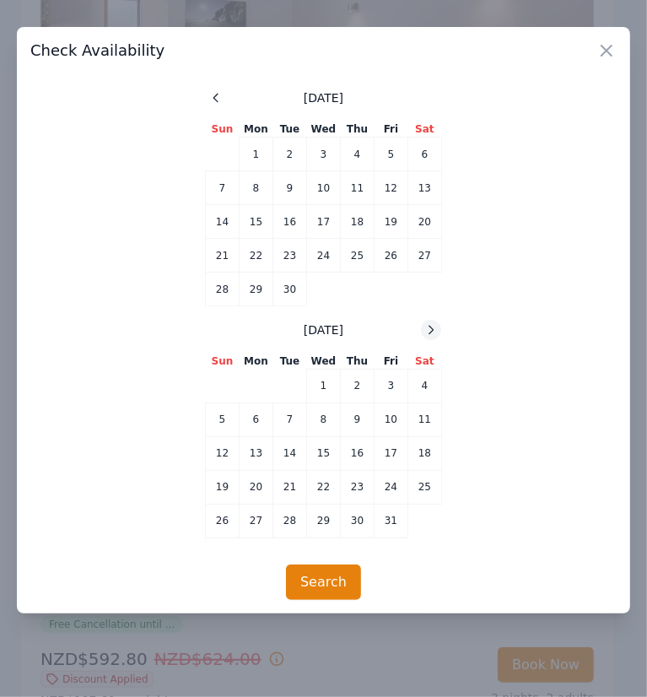
click at [429, 362] on th "Sat" at bounding box center [425, 362] width 34 height 16
click at [431, 339] on div "October 2025 Sun Mon Tue Wed Thu Fri Sat 1 2 3 4 5 6 7 8 9 10 11 12 13 14 15 16…" at bounding box center [323, 429] width 237 height 219
click at [426, 333] on icon at bounding box center [431, 330] width 14 height 14
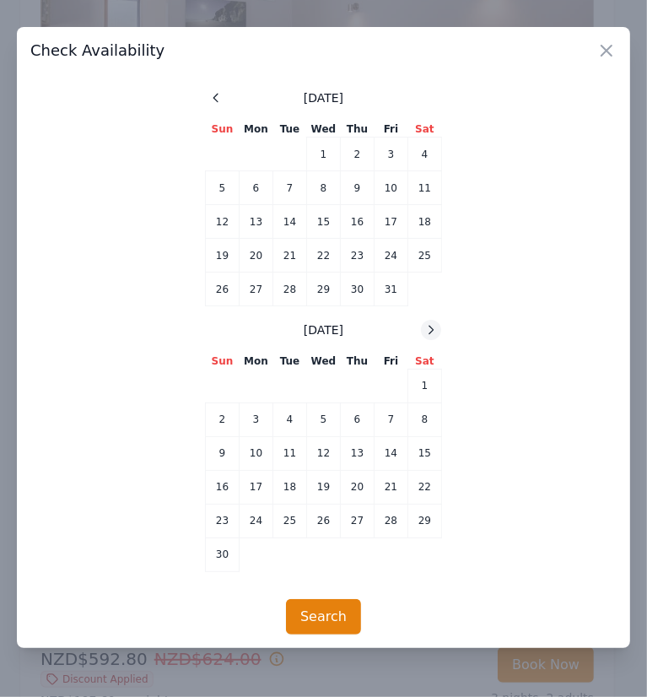
click at [426, 333] on icon at bounding box center [431, 330] width 14 height 14
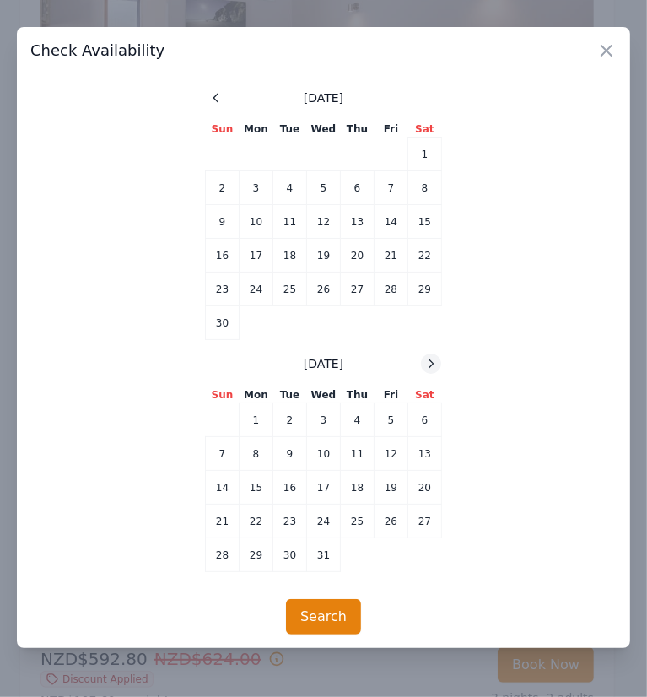
click at [426, 333] on table "Sun Mon Tue Wed Thu Fri Sat 1 2 3 4 5 6 7 8 9 10 11 12 13 14 15 16 17 18 19 20 …" at bounding box center [323, 231] width 237 height 219
click at [426, 361] on icon at bounding box center [431, 364] width 14 height 14
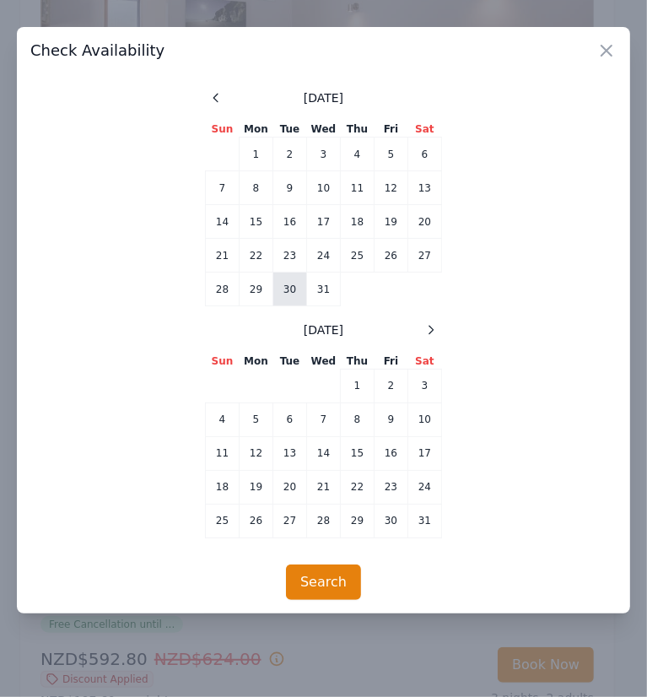
click at [290, 292] on td "30" at bounding box center [290, 290] width 34 height 34
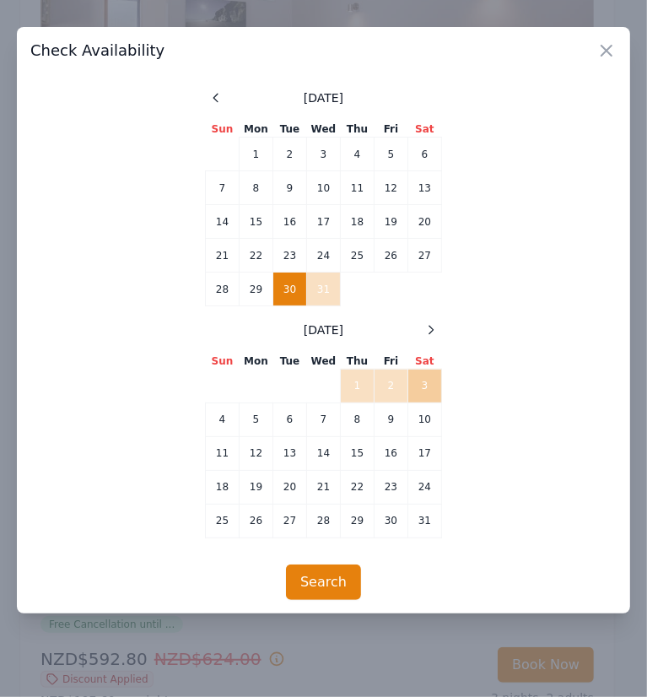
click at [423, 385] on td "3" at bounding box center [425, 386] width 34 height 34
click at [332, 578] on button "Search" at bounding box center [323, 582] width 75 height 35
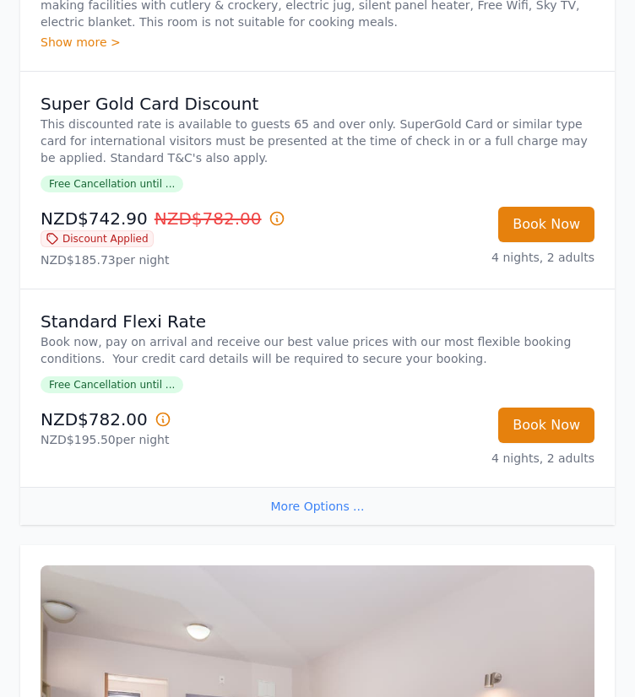
scroll to position [1097, 0]
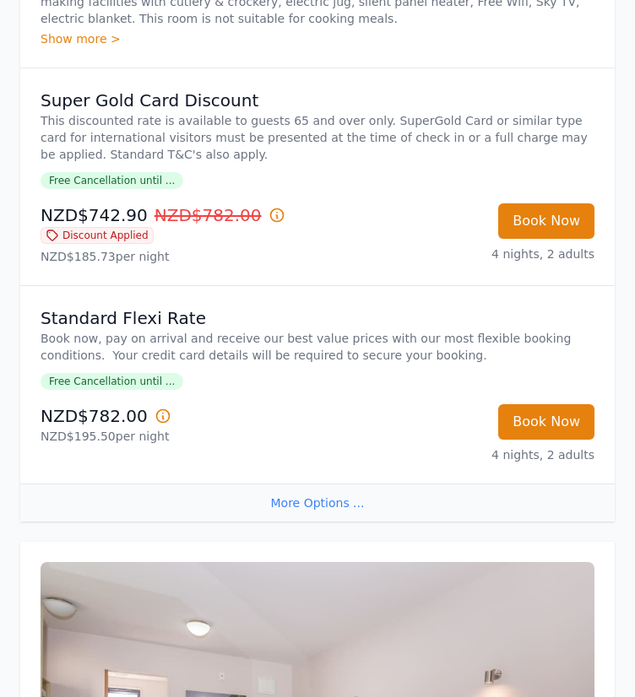
click at [268, 212] on icon at bounding box center [276, 215] width 17 height 17
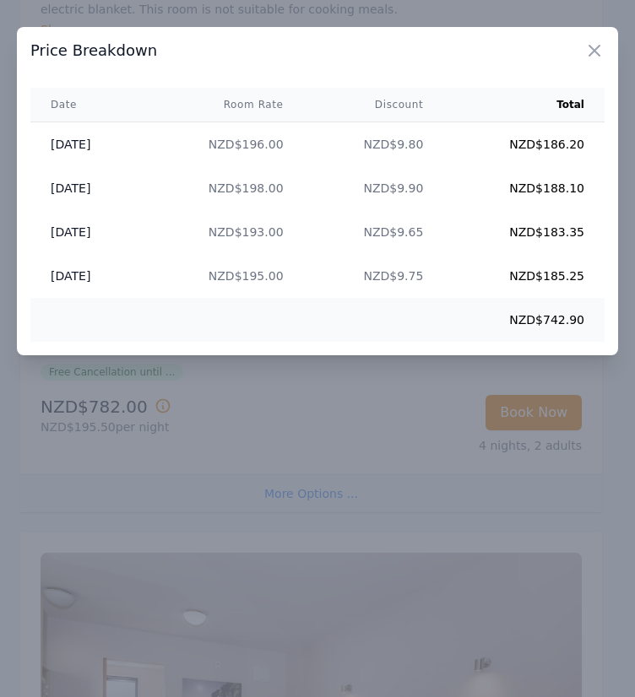
scroll to position [1106, 0]
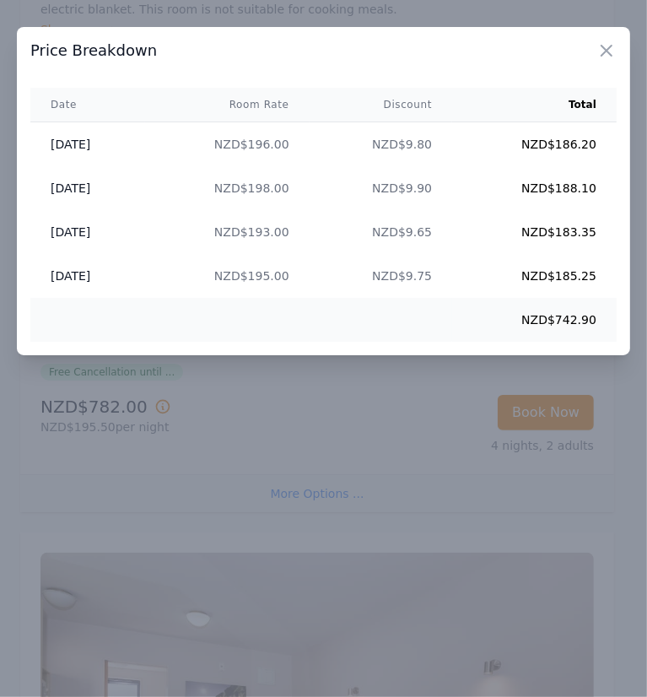
click at [360, 397] on div at bounding box center [323, 348] width 647 height 697
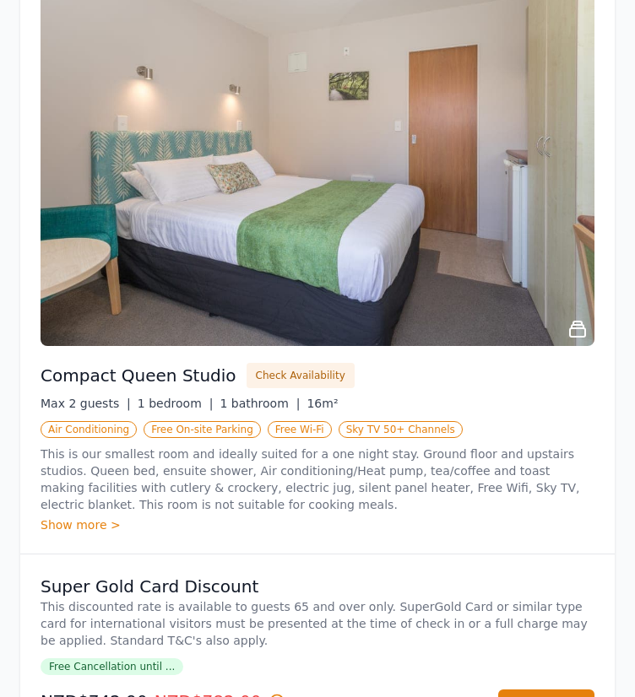
scroll to position [600, 0]
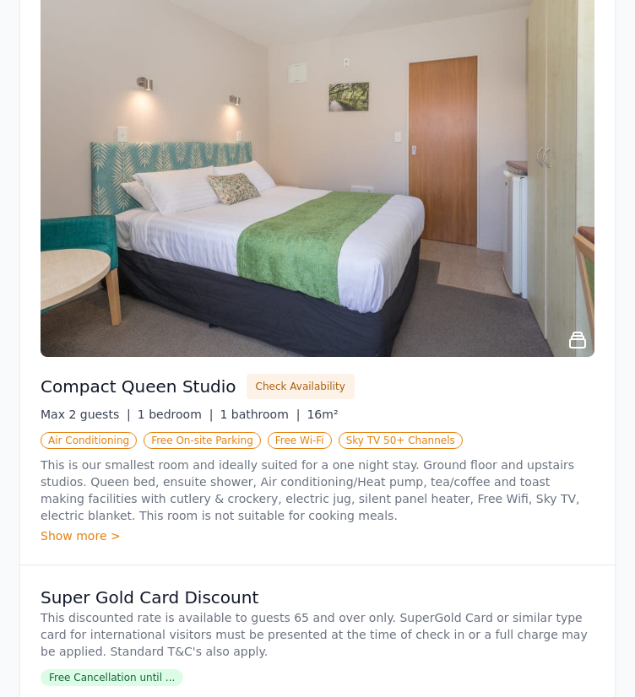
click at [383, 433] on span "Sky TV 50+ Channels" at bounding box center [400, 440] width 124 height 17
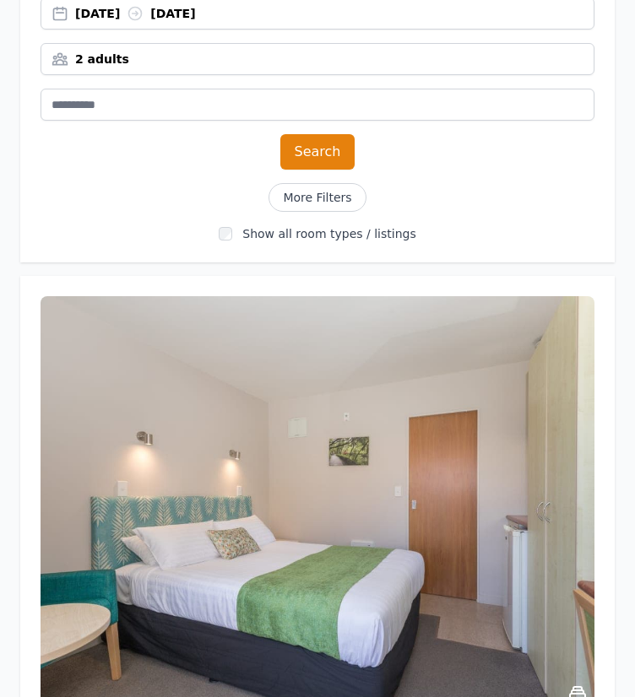
scroll to position [262, 0]
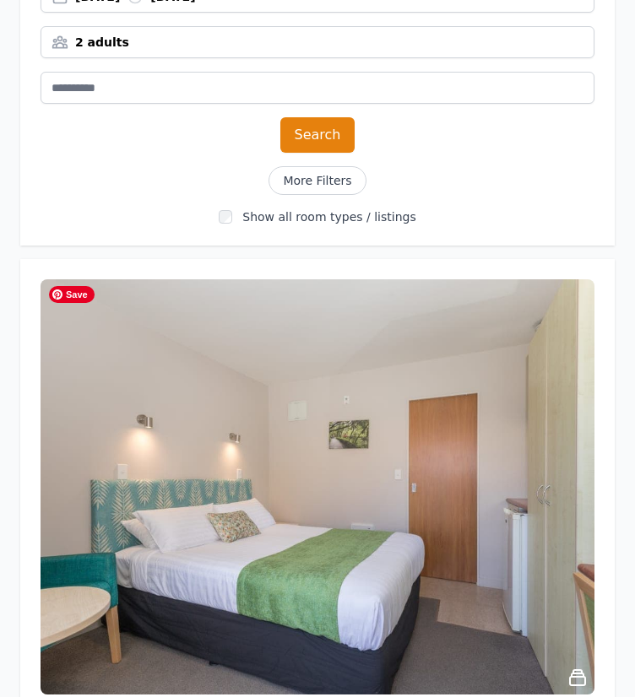
click at [154, 336] on img at bounding box center [318, 486] width 554 height 415
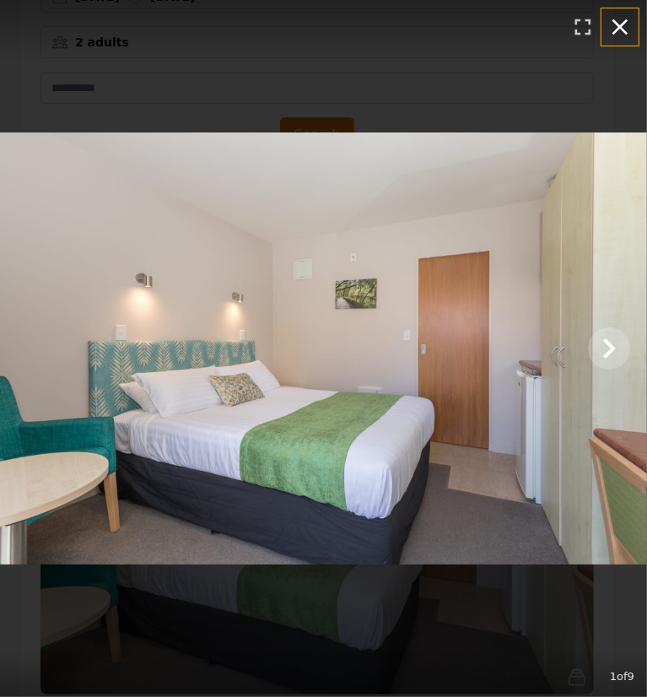
click at [618, 28] on icon "button" at bounding box center [621, 27] width 16 height 16
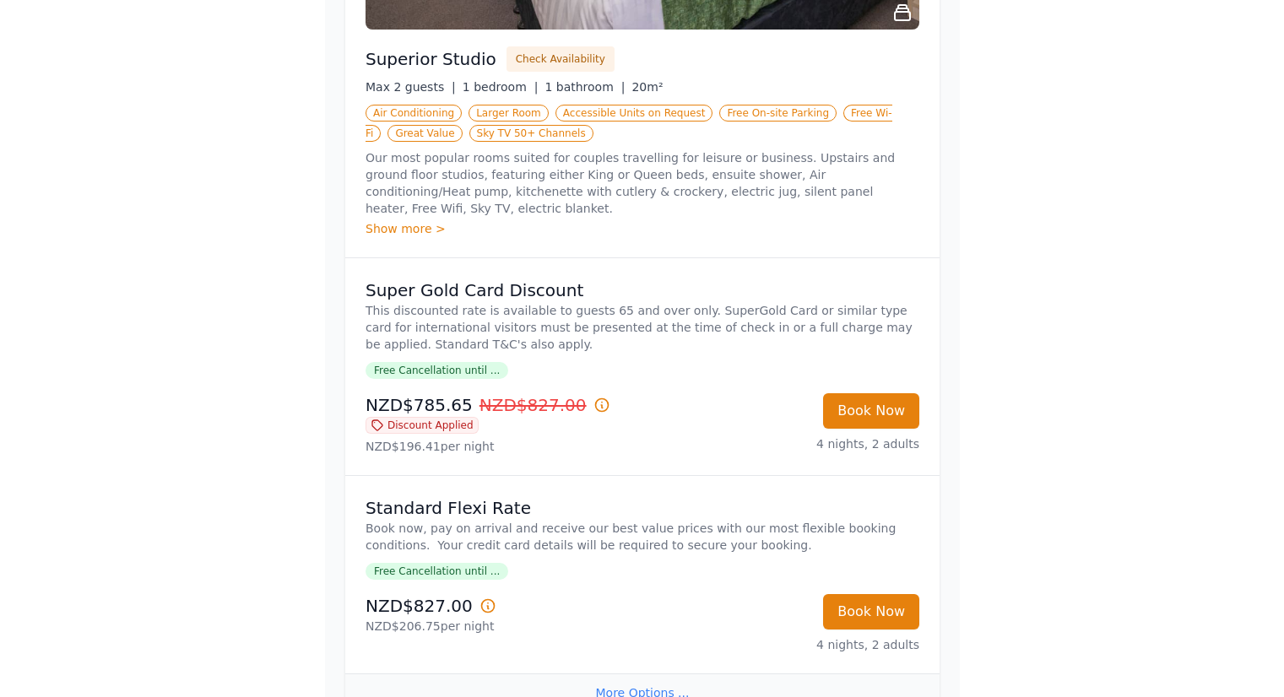
scroll to position [2039, 0]
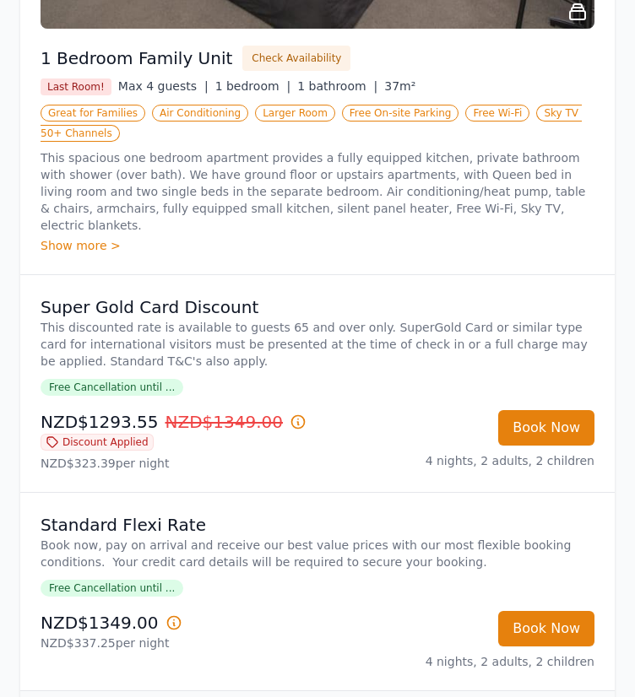
scroll to position [1097, 0]
